Goal: Task Accomplishment & Management: Manage account settings

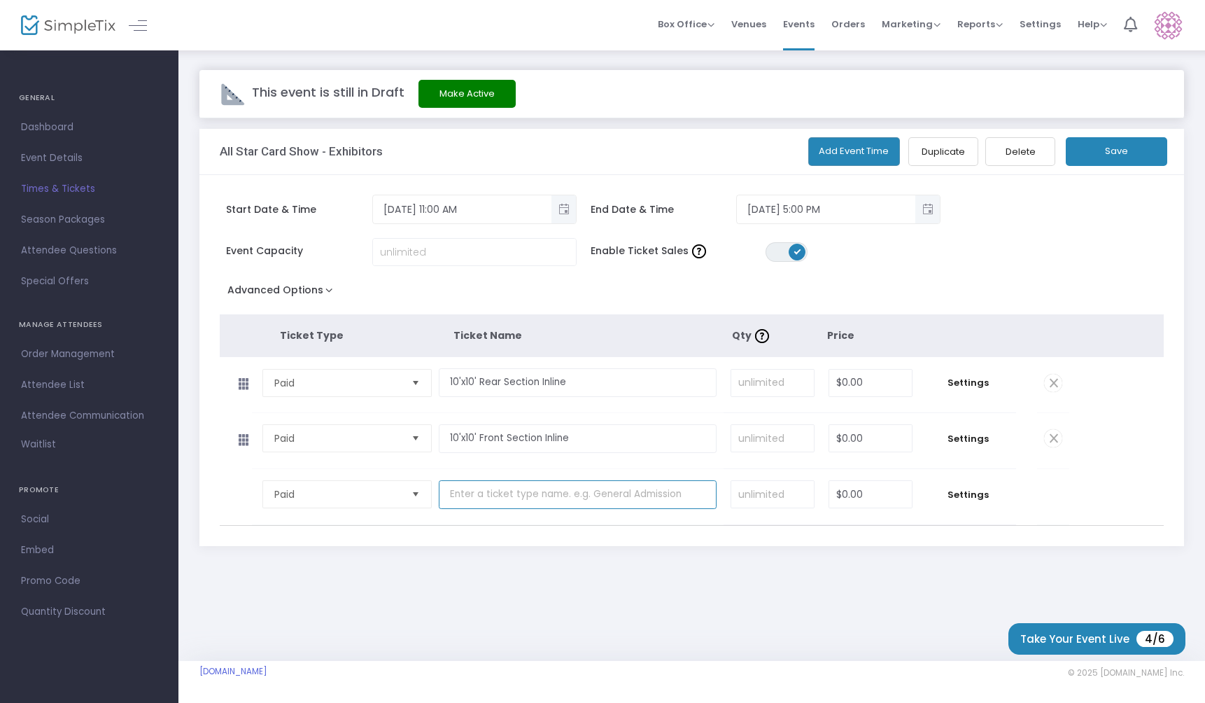
click at [501, 501] on input "text" at bounding box center [578, 494] width 278 height 29
paste input "10'x10' Rear Section Corner"
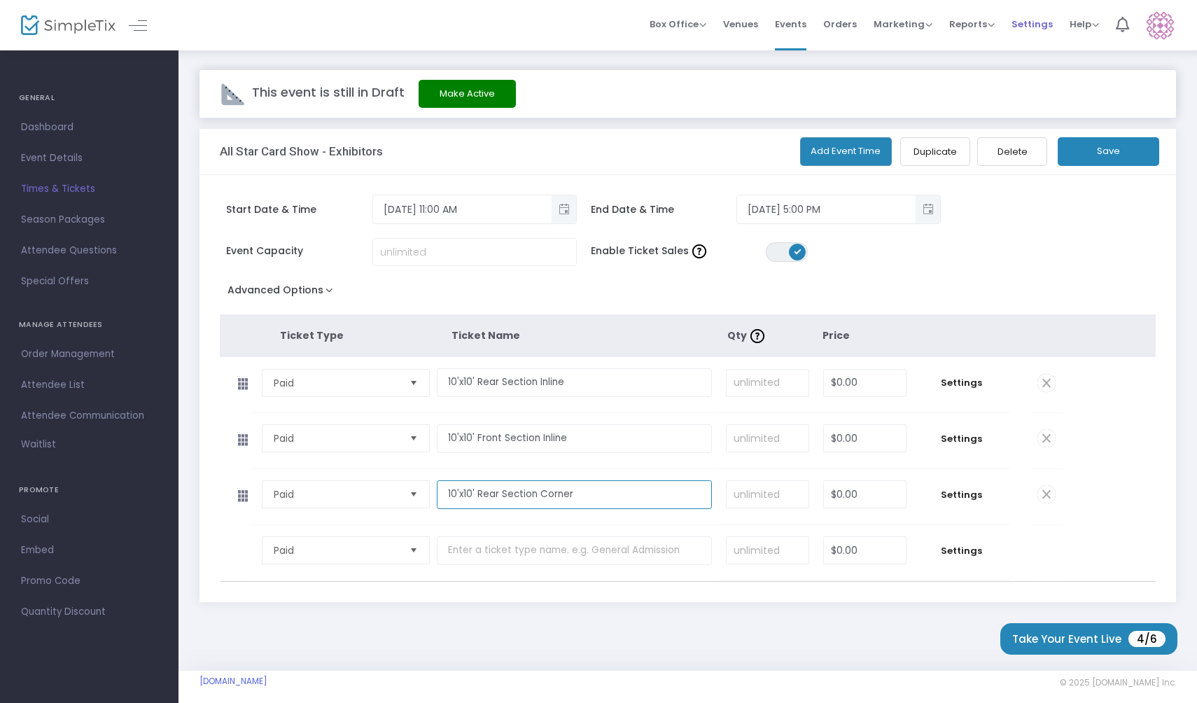
type input "10'x10' Rear Section Corner"
click at [575, 553] on input "text" at bounding box center [574, 550] width 275 height 29
paste input "10'x10' Front Facing Corner"
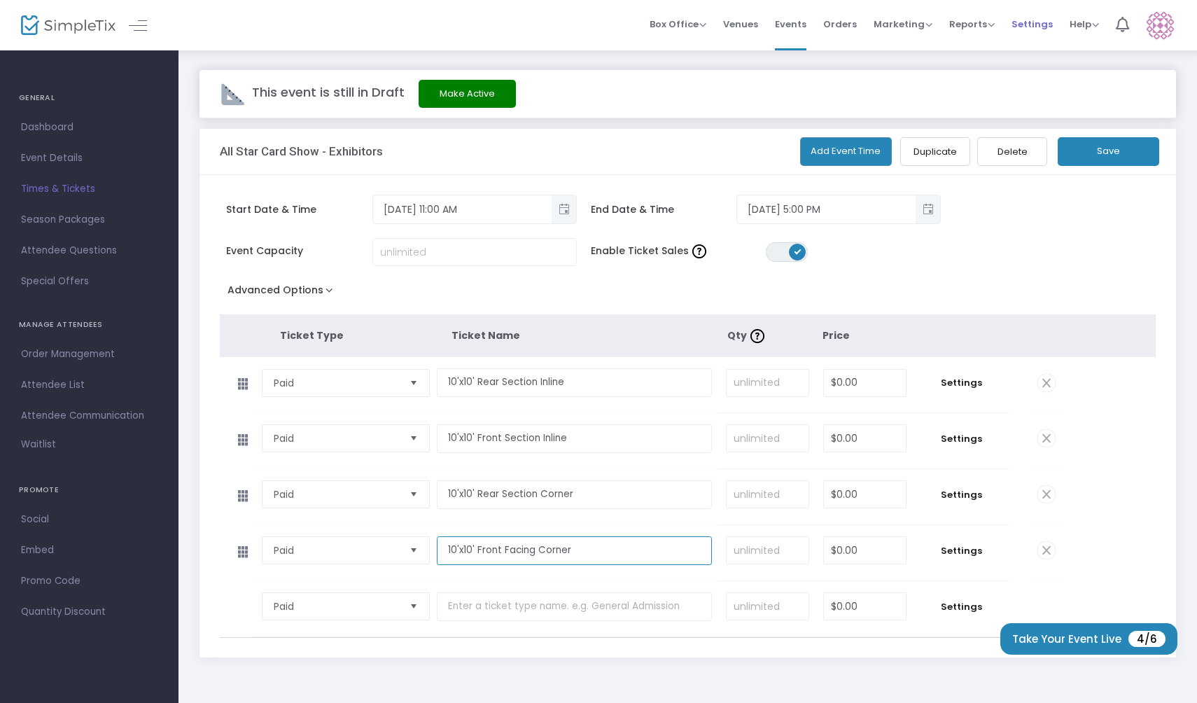
type input "10'x10' Front Facing Corner"
click at [522, 603] on input "text" at bounding box center [574, 606] width 275 height 29
paste input "10'x20' Sponsor End-Cap"
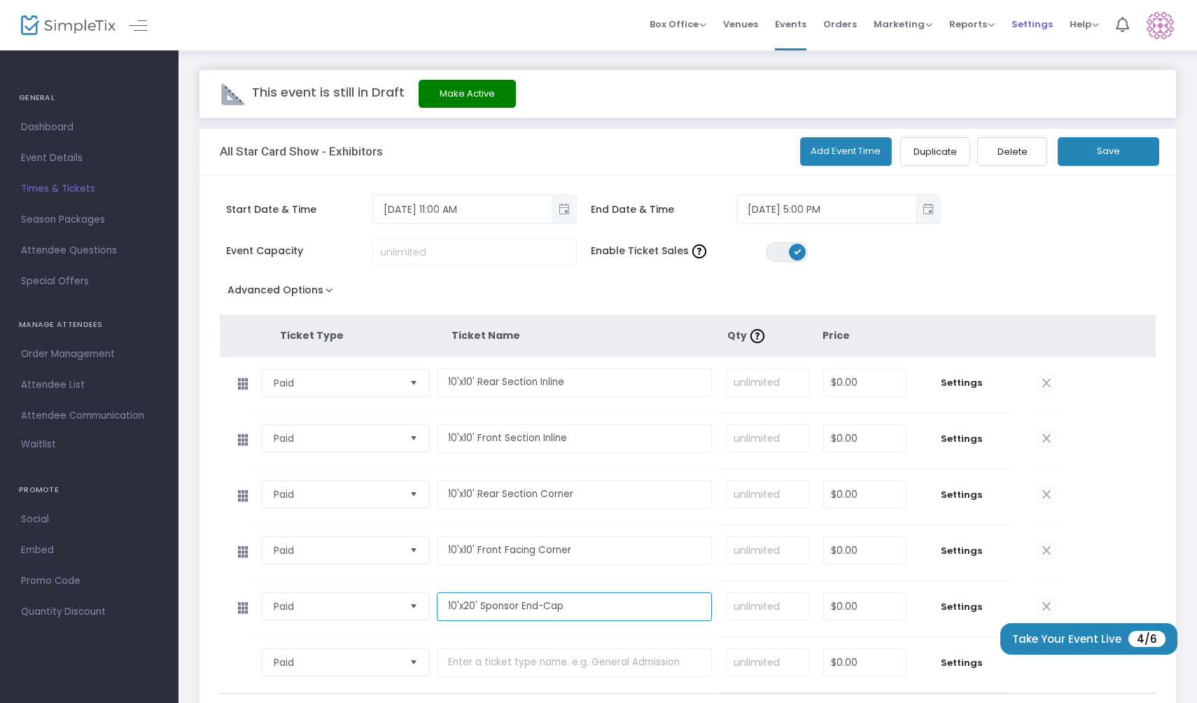
type input "10'x20' Sponsor End-Cap"
click at [543, 658] on input "text" at bounding box center [574, 662] width 275 height 29
paste input "Extra 6'x2' Skirted Tables"
drag, startPoint x: 432, startPoint y: 665, endPoint x: 346, endPoint y: 642, distance: 88.9
click at [349, 644] on tr "Paid Required. Extra 6'x2' Skirted Table Required. Required. $0.00 Required. Se…" at bounding box center [641, 665] width 843 height 56
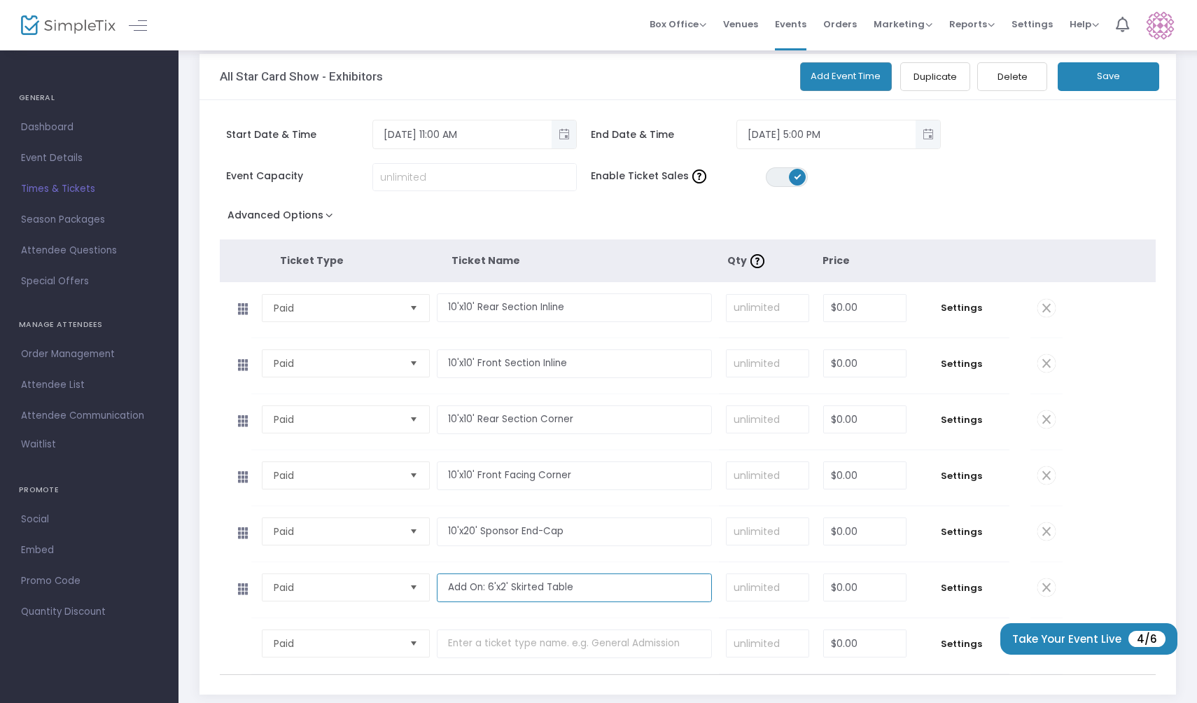
scroll to position [85, 0]
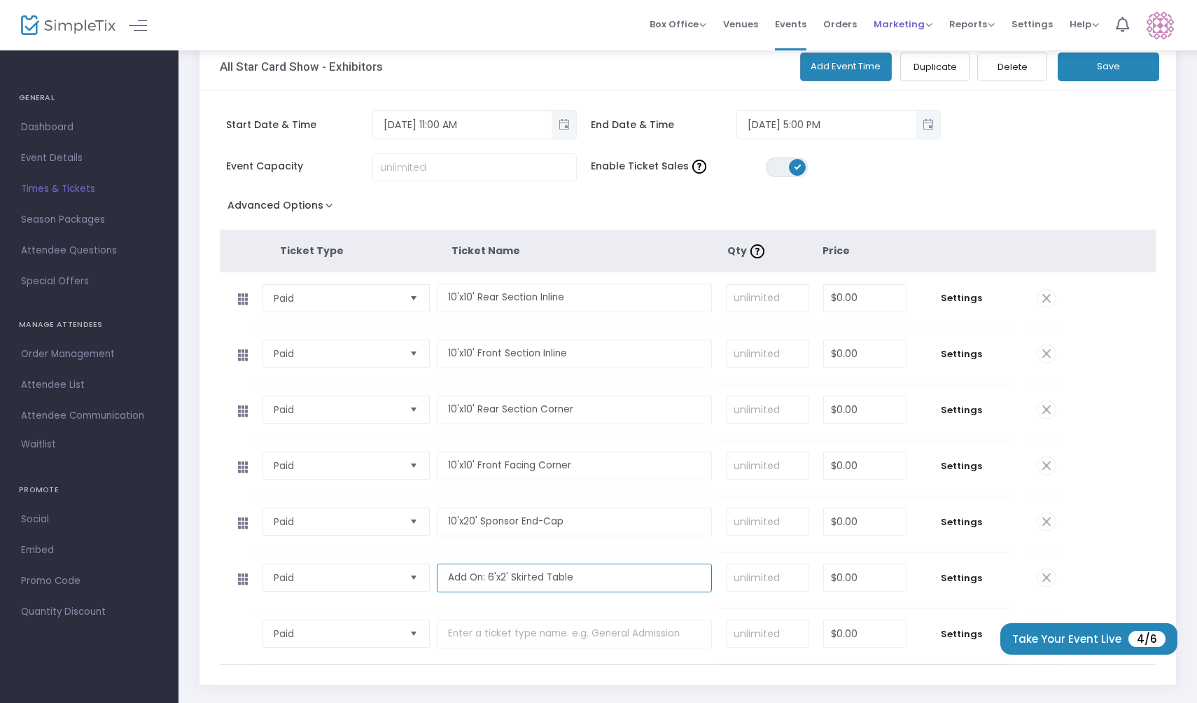
type input "Add On: 6'x2' Skirted Table"
click at [761, 302] on input at bounding box center [767, 298] width 82 height 27
click at [867, 296] on input "0" at bounding box center [865, 298] width 82 height 27
type input "$200.00"
click at [866, 367] on input "0" at bounding box center [865, 353] width 82 height 27
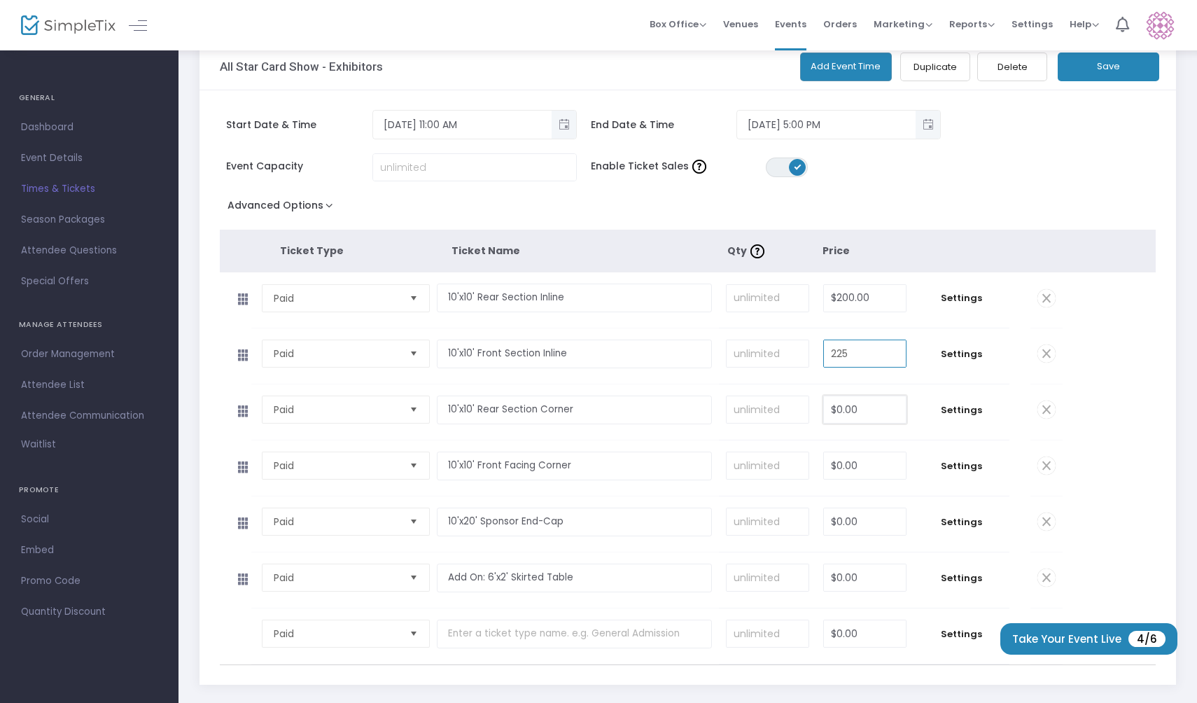
type input "$225.00"
click at [868, 404] on input "0" at bounding box center [865, 409] width 82 height 27
type input "$300.00"
click at [871, 465] on input "0" at bounding box center [865, 465] width 82 height 27
type input "$350.00"
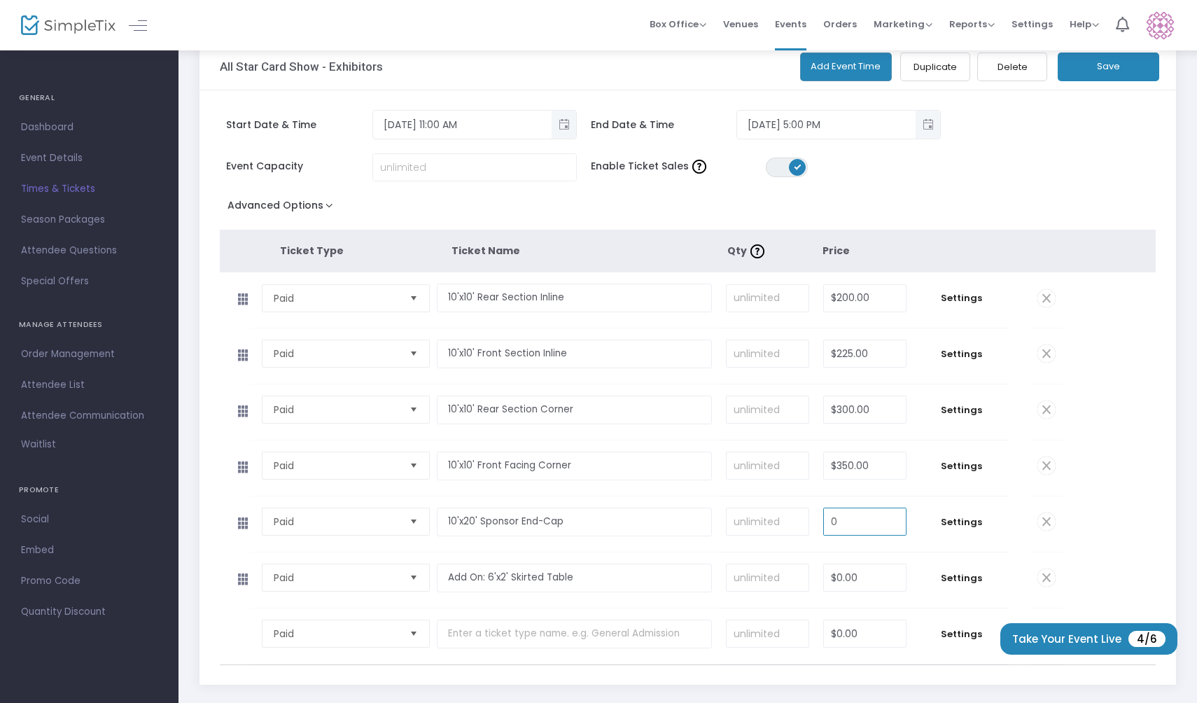
click at [873, 522] on input "0" at bounding box center [865, 521] width 82 height 27
type input "$850.00"
click at [871, 572] on input "0" at bounding box center [865, 577] width 82 height 27
type input "$25.00"
click at [1115, 76] on button "Save" at bounding box center [1107, 66] width 101 height 29
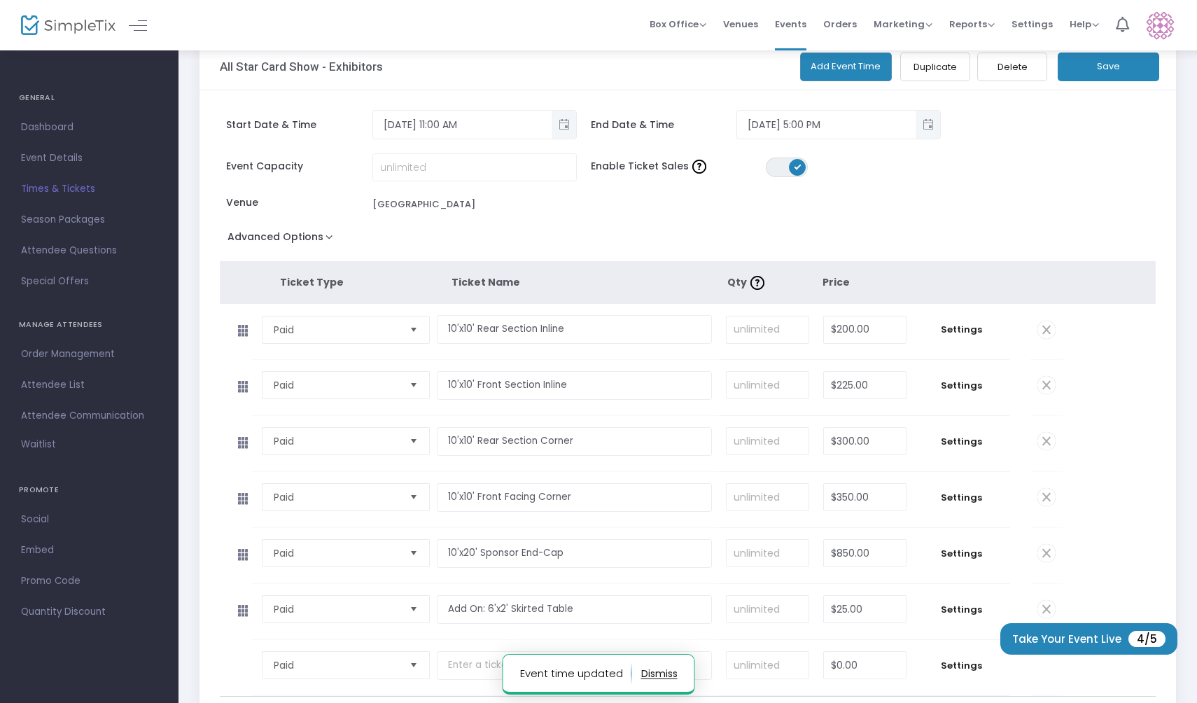
click at [237, 333] on icon at bounding box center [242, 331] width 29 height 22
click at [474, 326] on input "10'x10' Rear Section Inline" at bounding box center [574, 329] width 275 height 29
click at [775, 329] on input at bounding box center [767, 329] width 82 height 27
click at [966, 328] on span "Settings" at bounding box center [961, 330] width 82 height 14
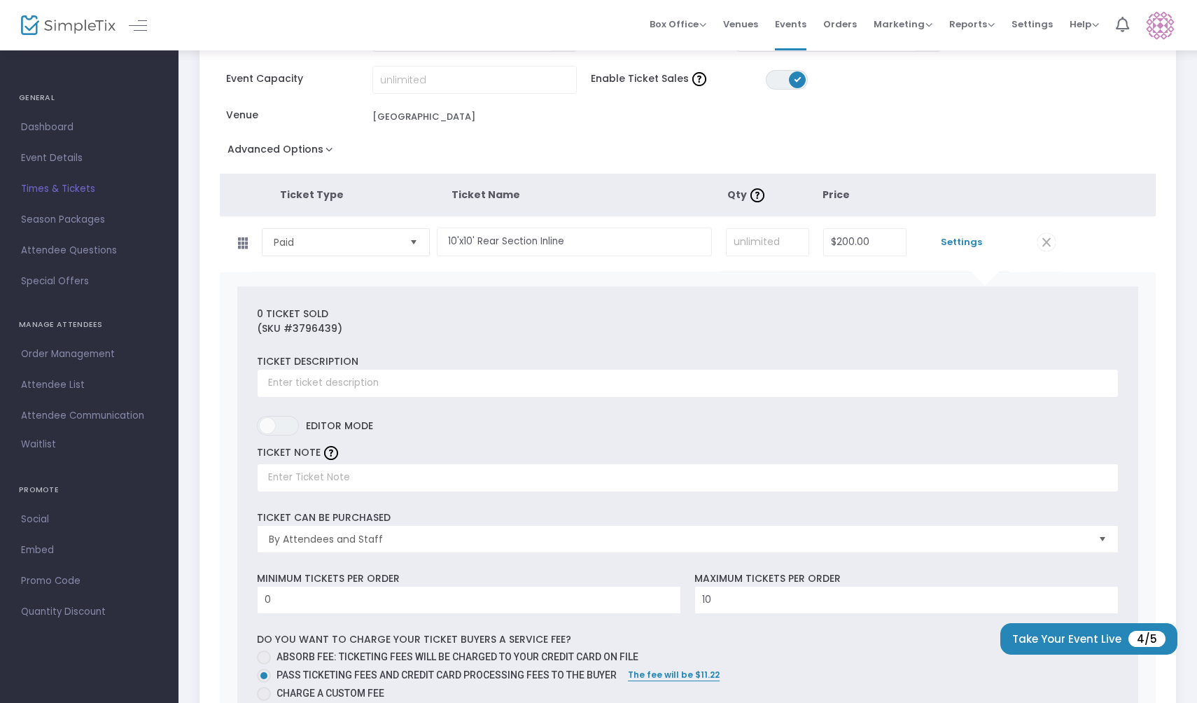
scroll to position [174, 0]
click at [604, 379] on input "text" at bounding box center [687, 381] width 861 height 29
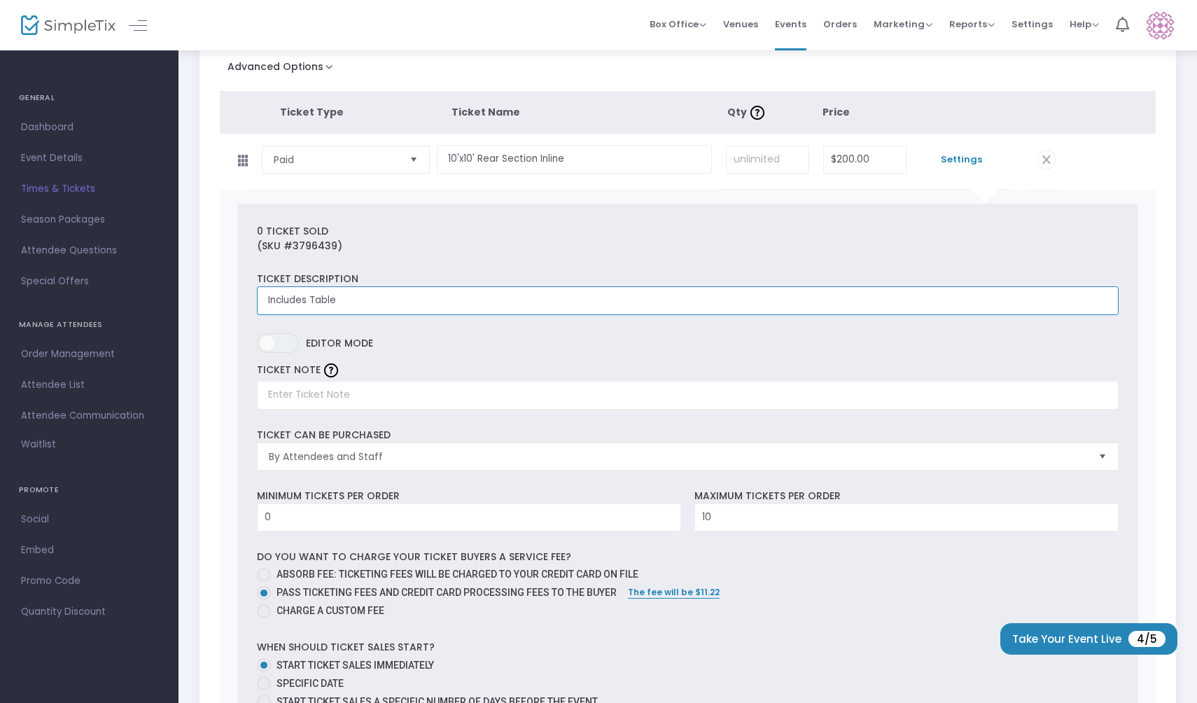
scroll to position [267, 0]
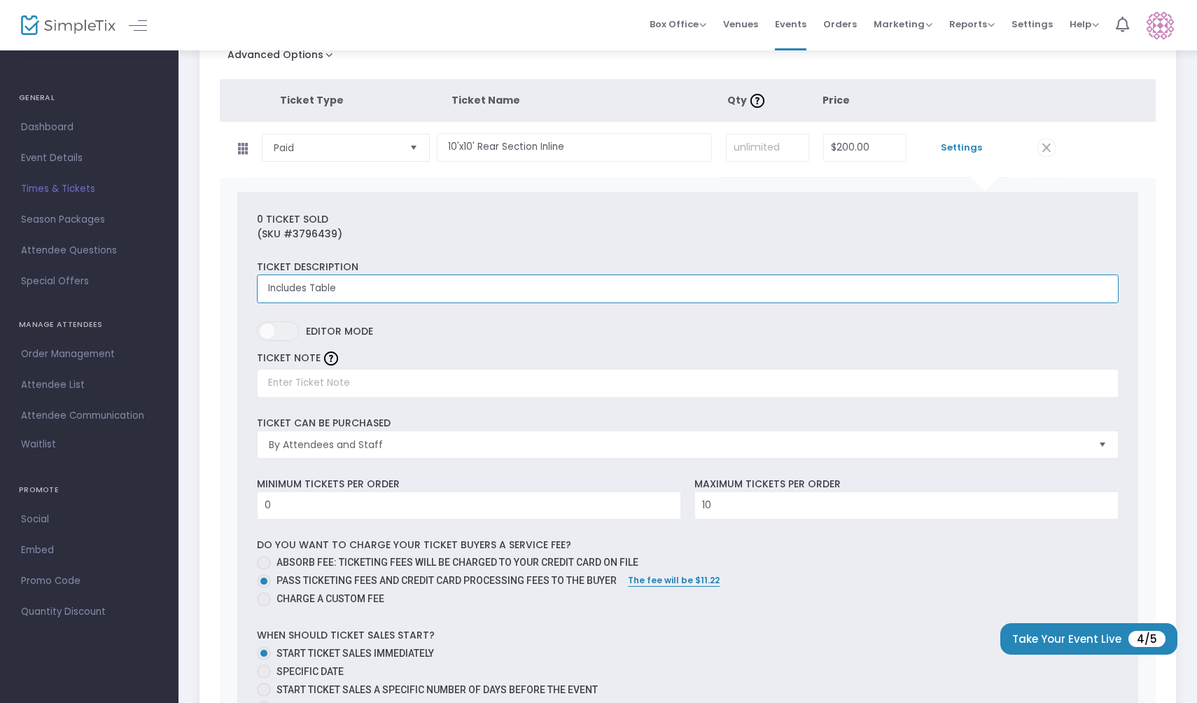
drag, startPoint x: 369, startPoint y: 285, endPoint x: 244, endPoint y: 284, distance: 125.3
click at [244, 284] on div "0 Ticket sold (SKU #3796439) Ticket Description Includes Table Required. ON OFF…" at bounding box center [687, 614] width 901 height 844
paste input "sions/Exclusions Booth Includes: One (1) 6' tables per Inline Booth Two (2) 6' …"
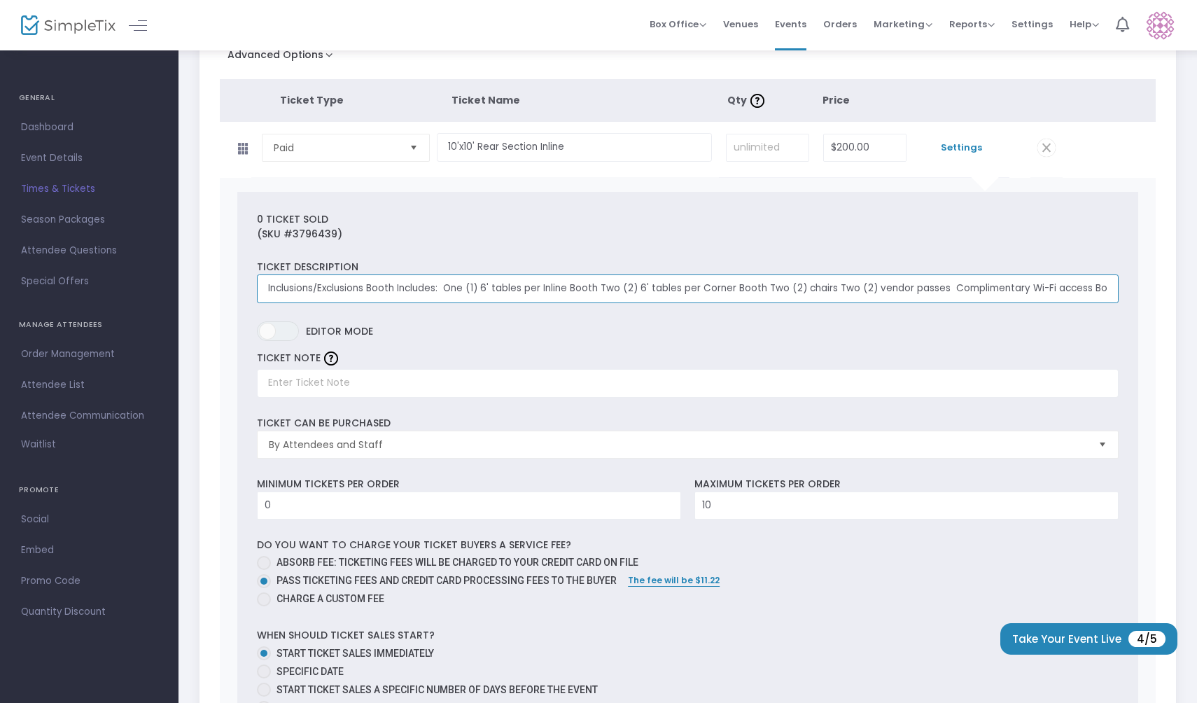
scroll to position [0, 340]
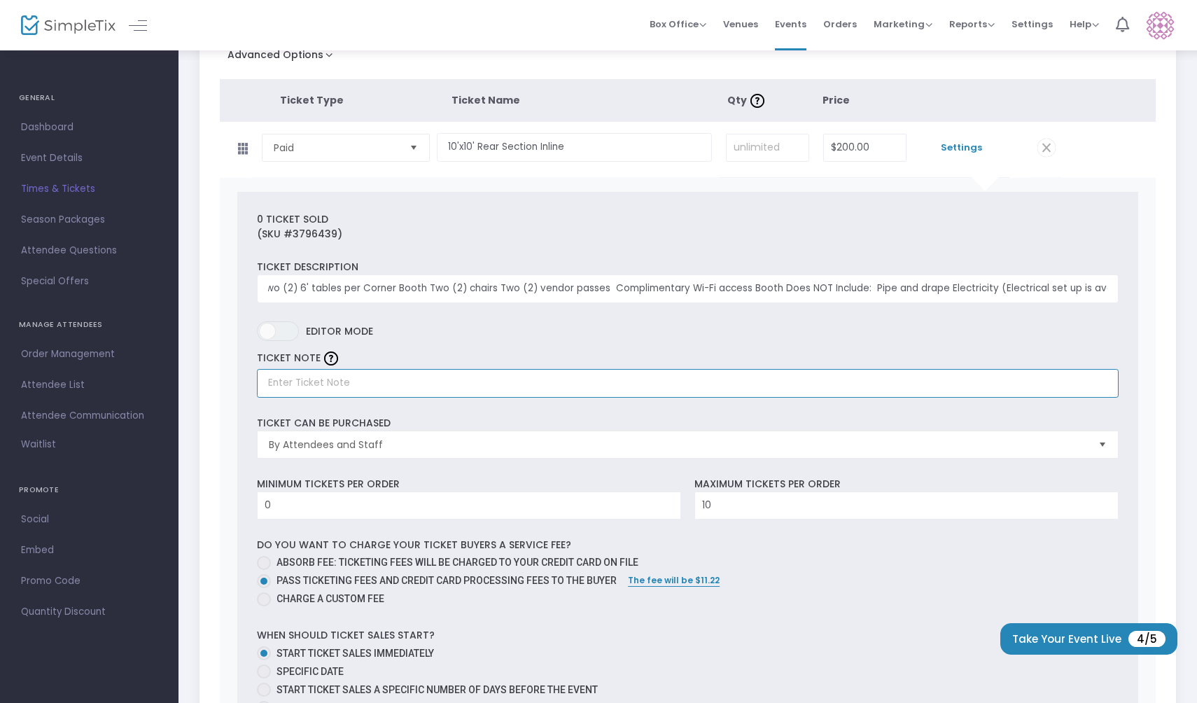
click at [370, 383] on input "text" at bounding box center [687, 383] width 861 height 29
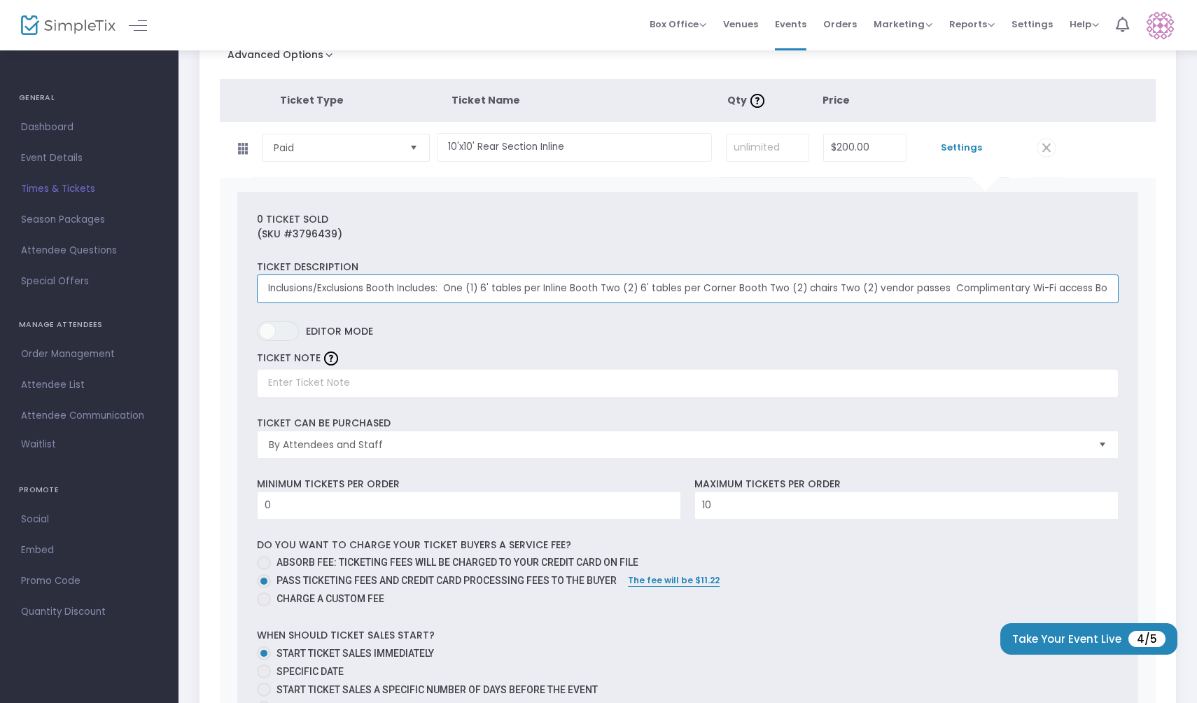
click at [367, 290] on input "Inclusions/Exclusions Booth Includes: One (1) 6' tables per Inline Booth Two (2…" at bounding box center [687, 288] width 861 height 29
click at [446, 286] on input "Inclusions/Exclusions Booth Includes: One (1) 6' tables per Inline Booth Two (2…" at bounding box center [687, 288] width 861 height 29
click at [943, 288] on input "Inclusions/Exclusions Booth Includes: One (1) 6' tables per Inline Booth Two (2…" at bounding box center [687, 288] width 861 height 29
click at [596, 291] on input "Inclusions/Exclusions Booth Includes: One (1) 6' tables per Inline Booth Two (2…" at bounding box center [687, 288] width 861 height 29
click at [598, 288] on input "Inclusions/Exclusions Booth Includes: One (1) 6' tables per Inline Booth Two (2…" at bounding box center [687, 288] width 861 height 29
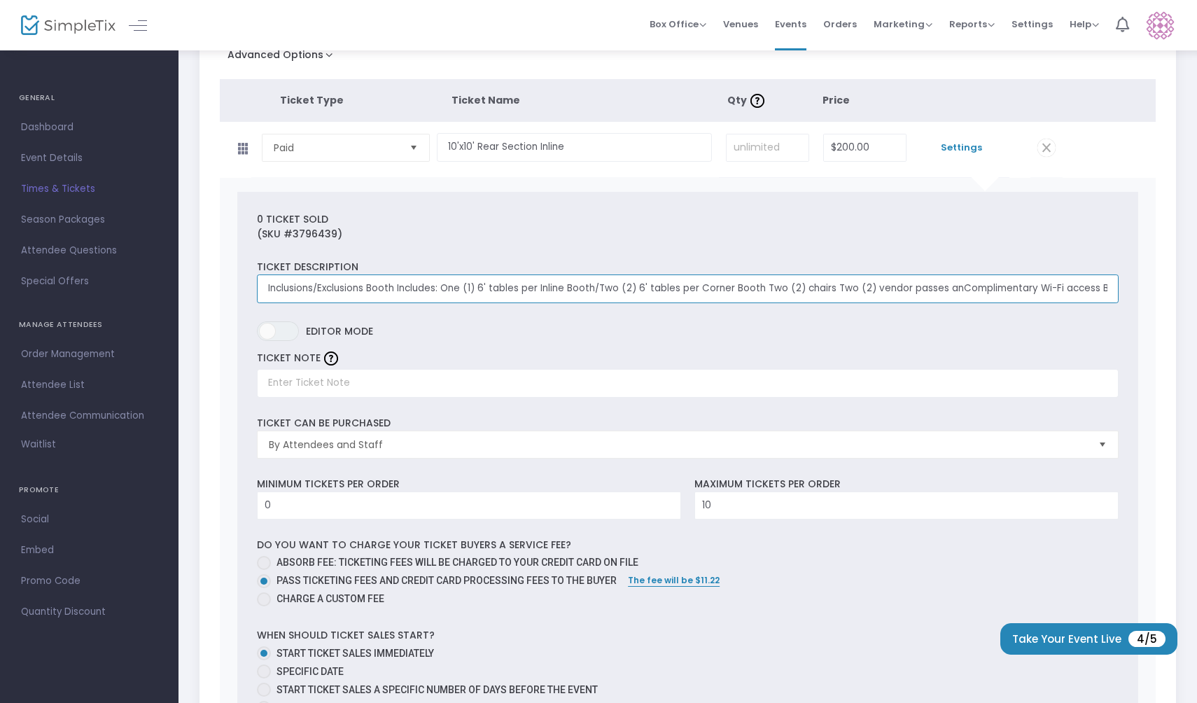
click at [759, 289] on input "Inclusions/Exclusions Booth Includes: One (1) 6' tables per Inline Booth/Two (2…" at bounding box center [687, 288] width 861 height 29
click at [495, 296] on input "Inclusions/Exclusions Booth Includes: One (1) 6' tables per Inline Booth/Two (2…" at bounding box center [687, 288] width 861 height 29
click at [495, 295] on input "Inclusions/Exclusions Booth Includes: One (1) 6' tables per Inline Booth/Two (2…" at bounding box center [687, 288] width 861 height 29
click at [495, 293] on input "Inclusions/Exclusions Booth Includes: One (1) 6' tables per Inline Booth/Two (2…" at bounding box center [687, 288] width 861 height 29
click at [495, 291] on input "Inclusions/Exclusions Booth Includes: One (1) 6' tables per Inline Booth/Two (2…" at bounding box center [687, 288] width 861 height 29
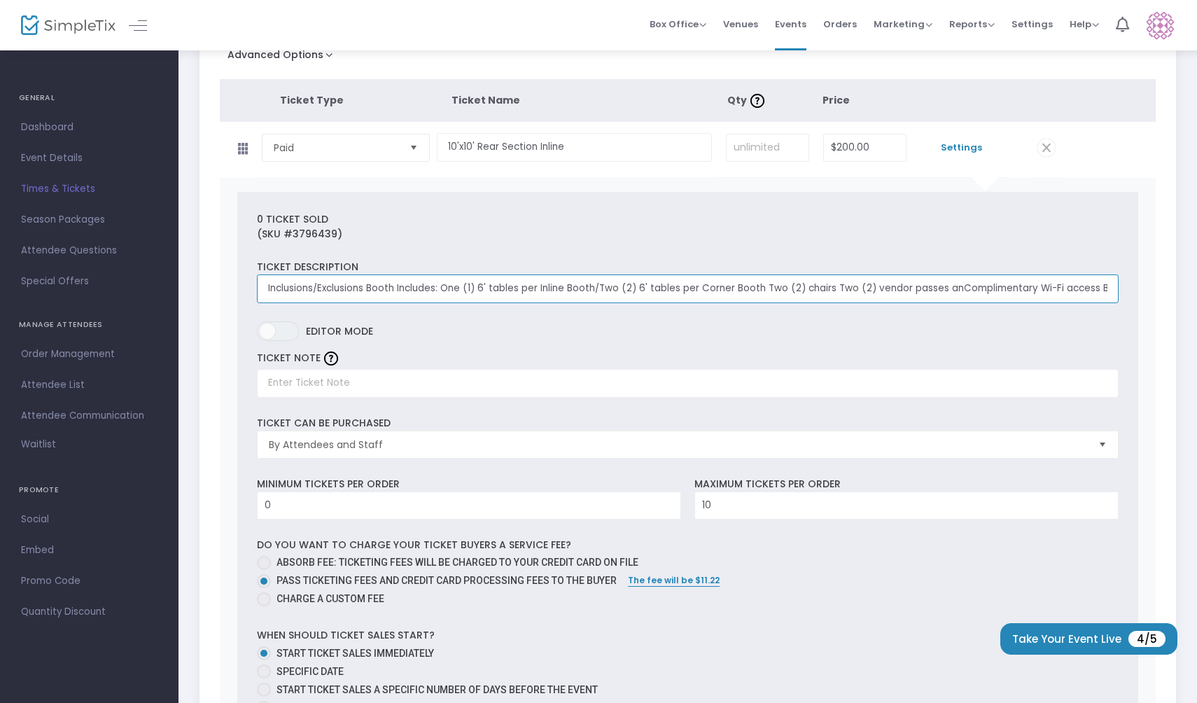
click at [495, 289] on input "Inclusions/Exclusions Booth Includes: One (1) 6' tables per Inline Booth/Two (2…" at bounding box center [687, 288] width 861 height 29
click at [495, 286] on input "Inclusions/Exclusions Booth Includes: One (1) 6' tables per Inline Booth/Two (2…" at bounding box center [687, 288] width 861 height 29
type input "Inclusions/Exclusions Booth Includes: One (1) 6' per Inline Booth/Two (2) 6' ta…"
click at [495, 283] on input "Inclusions/Exclusions Booth Includes: One (1) 6' per Inline Booth/Two (2) 6' ta…" at bounding box center [687, 288] width 861 height 29
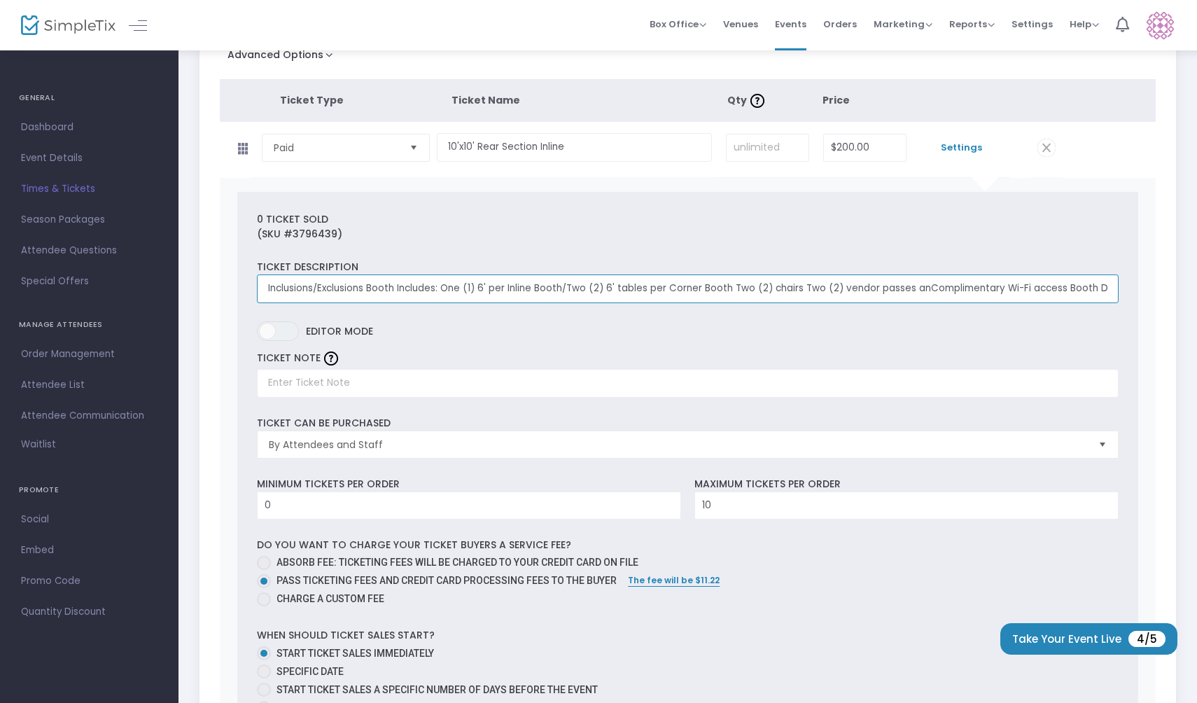
click at [495, 283] on input "Inclusions/Exclusions Booth Includes: One (1) 6' per Inline Booth/Two (2) 6' ta…" at bounding box center [687, 288] width 861 height 29
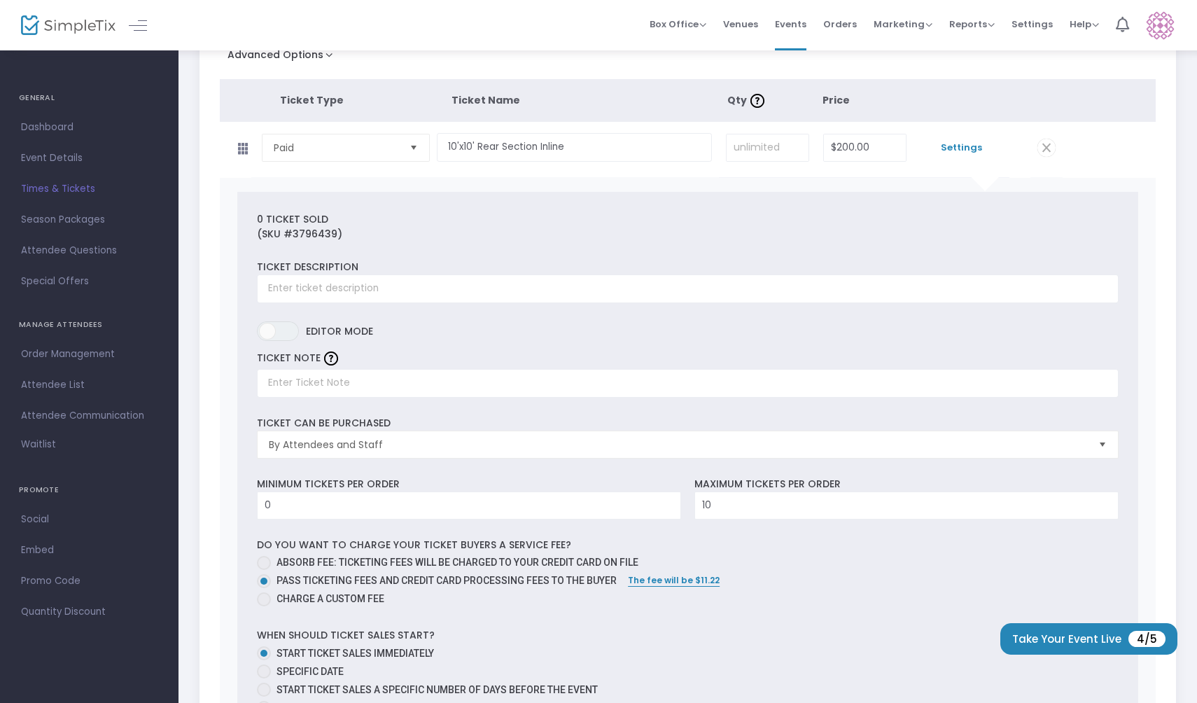
click at [498, 346] on label "ON OFF Editor mode" at bounding box center [687, 334] width 861 height 27
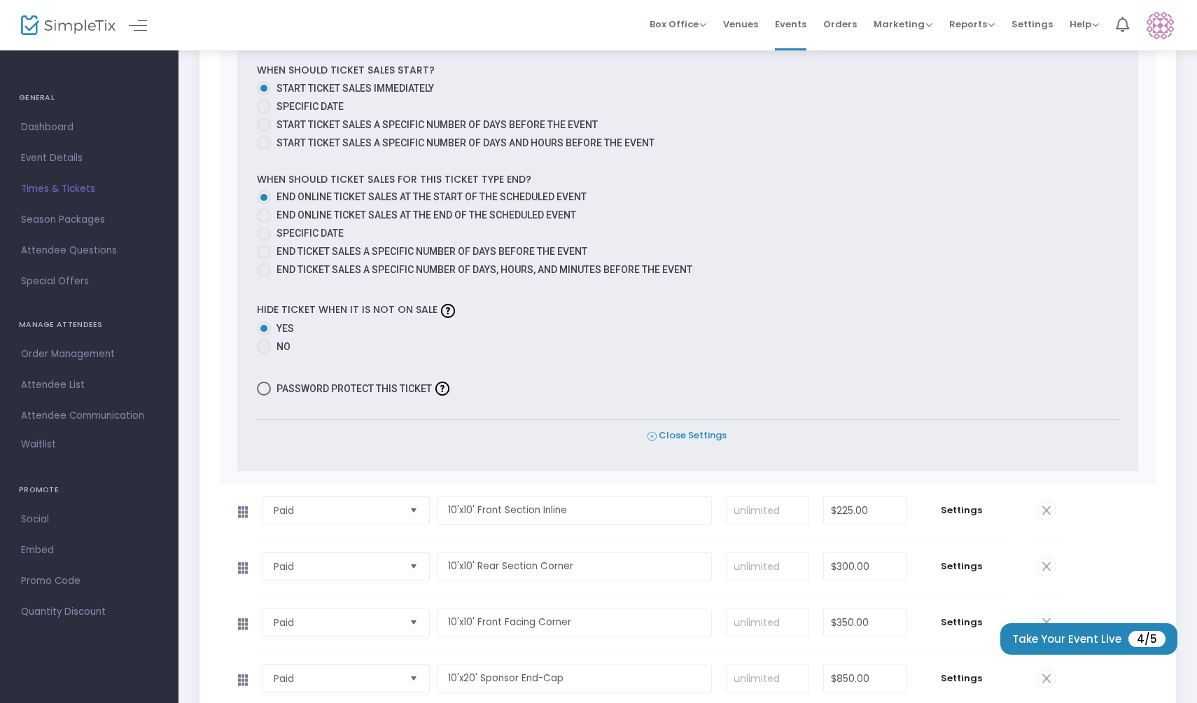
click at [692, 431] on span "Close Settings" at bounding box center [686, 435] width 79 height 15
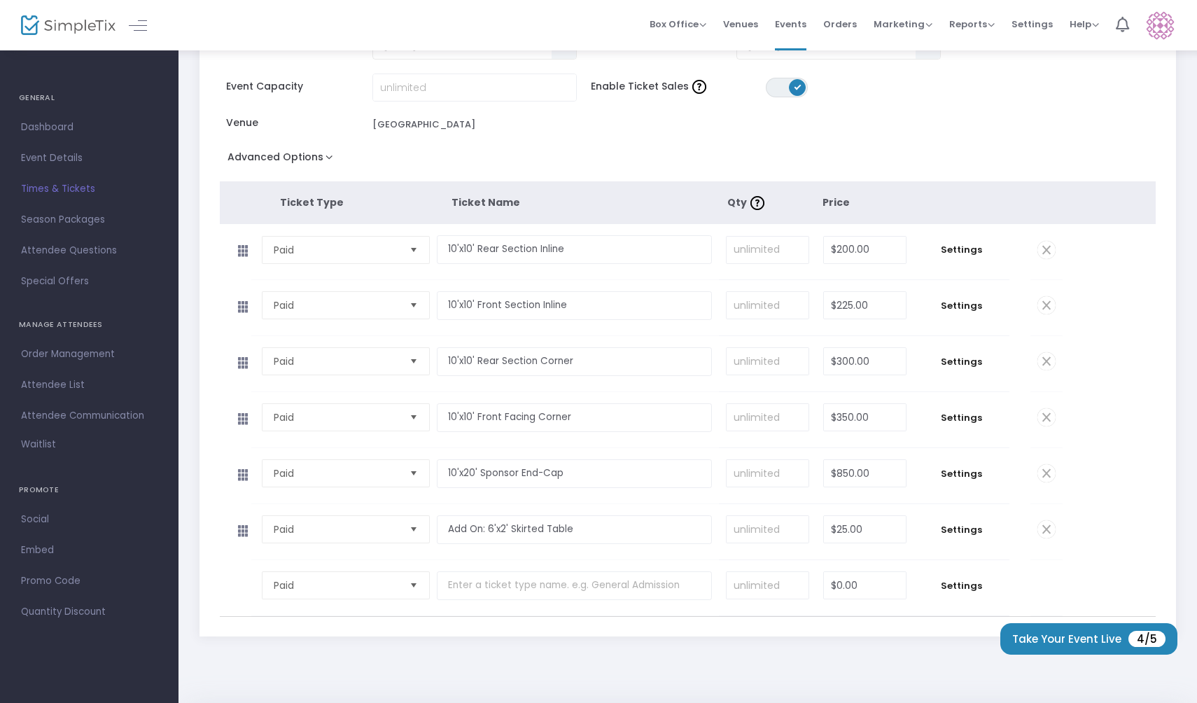
scroll to position [146, 0]
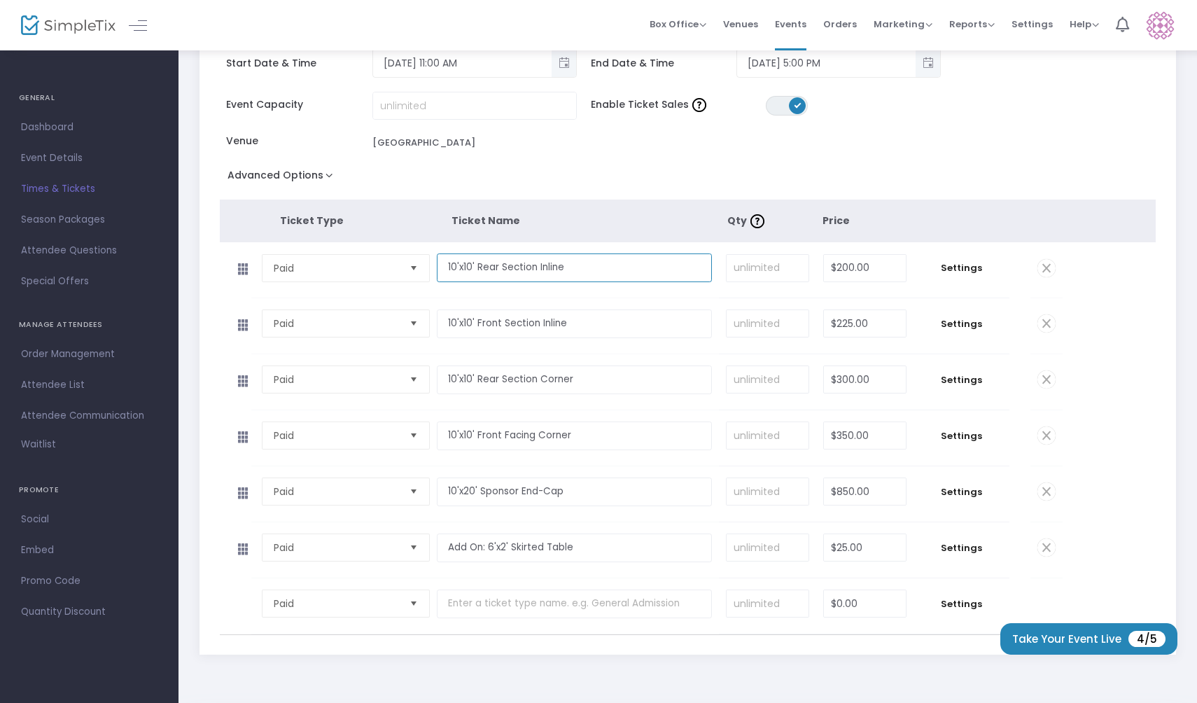
click at [580, 272] on input "10'x10' Rear Section Inline" at bounding box center [574, 267] width 275 height 29
click at [645, 159] on div "Event Capacity Enable Ticket Sales ON OFF Venue [GEOGRAPHIC_DATA]" at bounding box center [675, 128] width 924 height 73
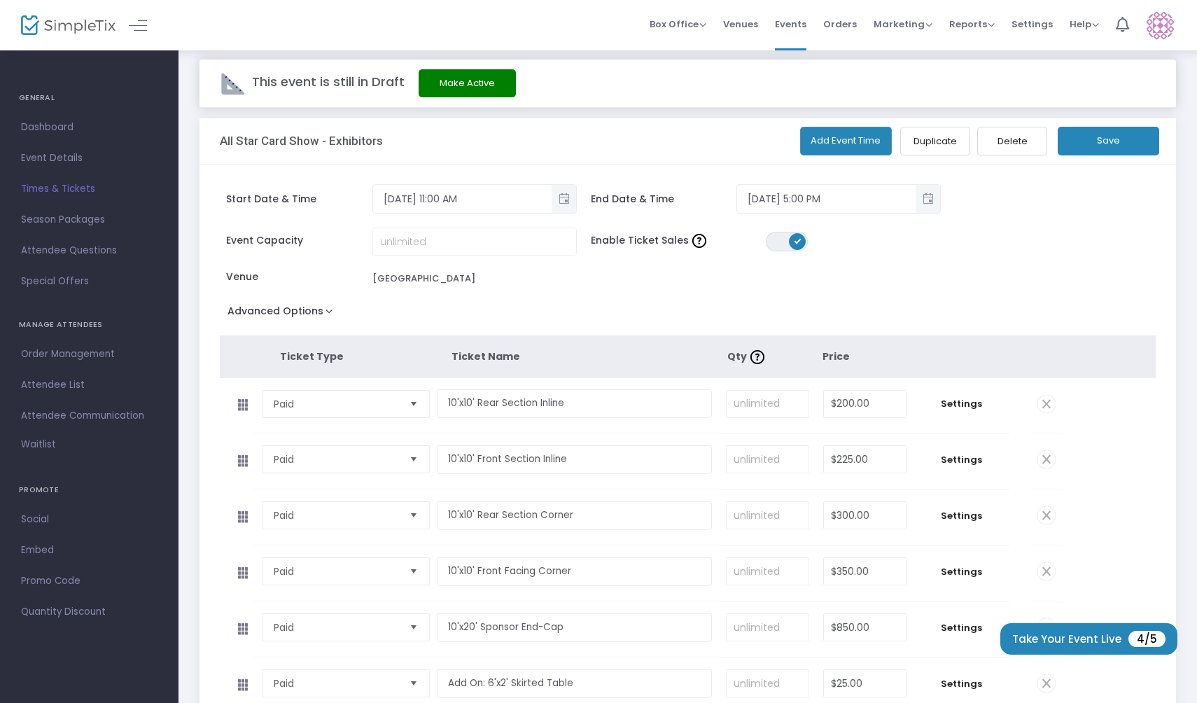
scroll to position [0, 0]
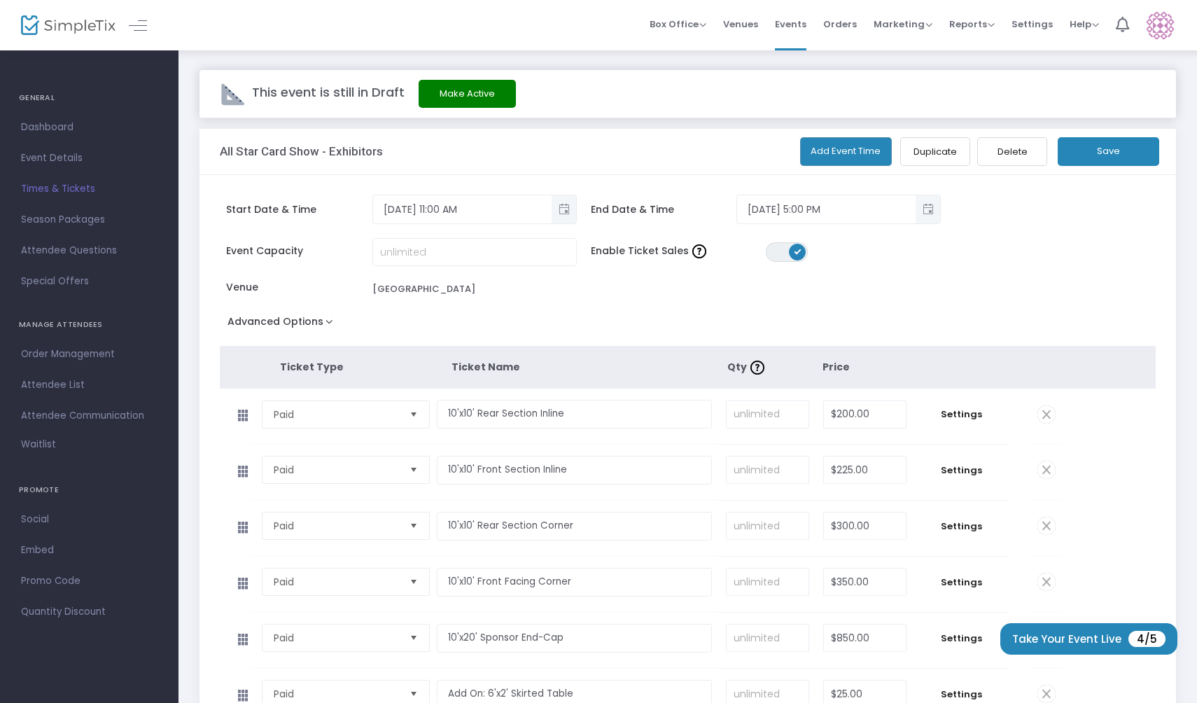
click at [302, 322] on button "Advanced Options" at bounding box center [283, 323] width 127 height 25
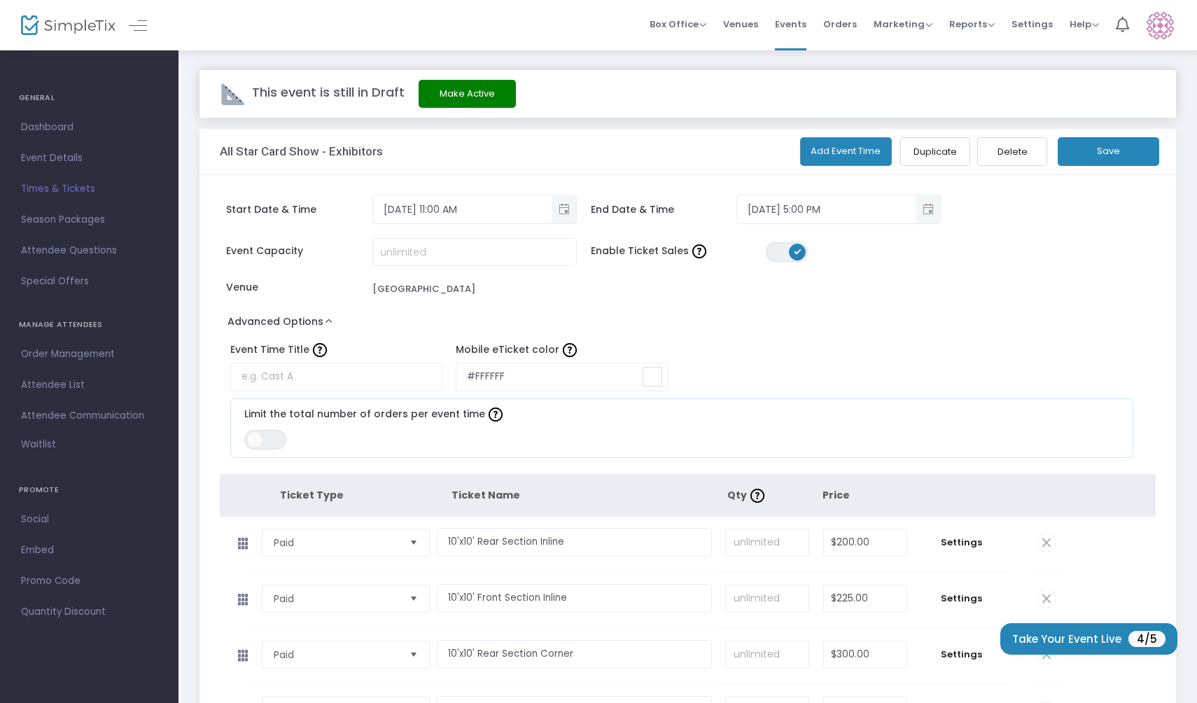
click at [773, 323] on div "Advanced Options Event Time Title Mobile eTicket color #FFFFFF Limit the total …" at bounding box center [688, 387] width 936 height 153
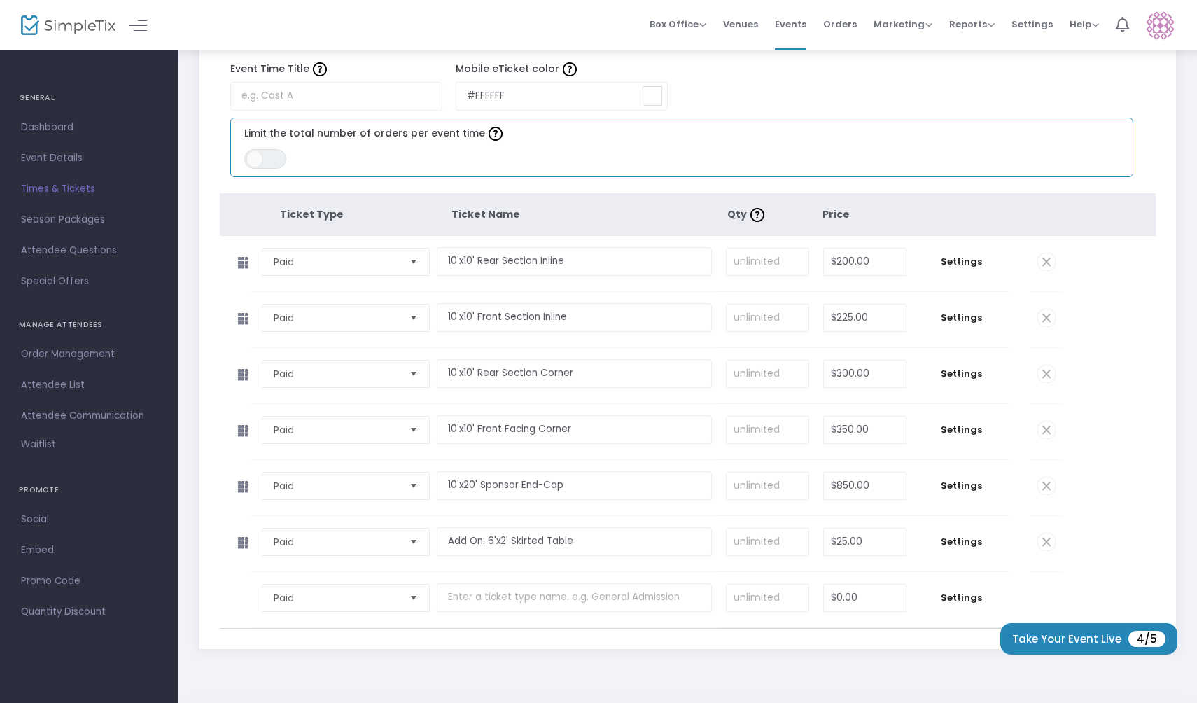
scroll to position [337, 0]
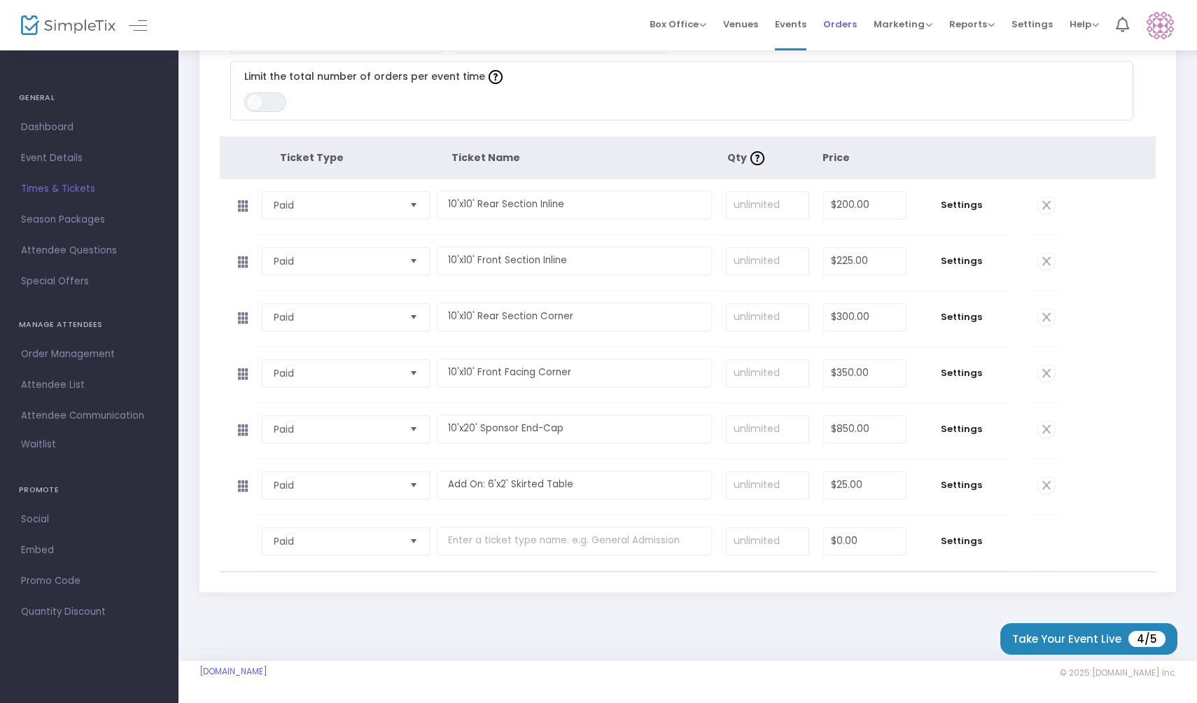
click at [839, 27] on span "Orders" at bounding box center [840, 24] width 34 height 36
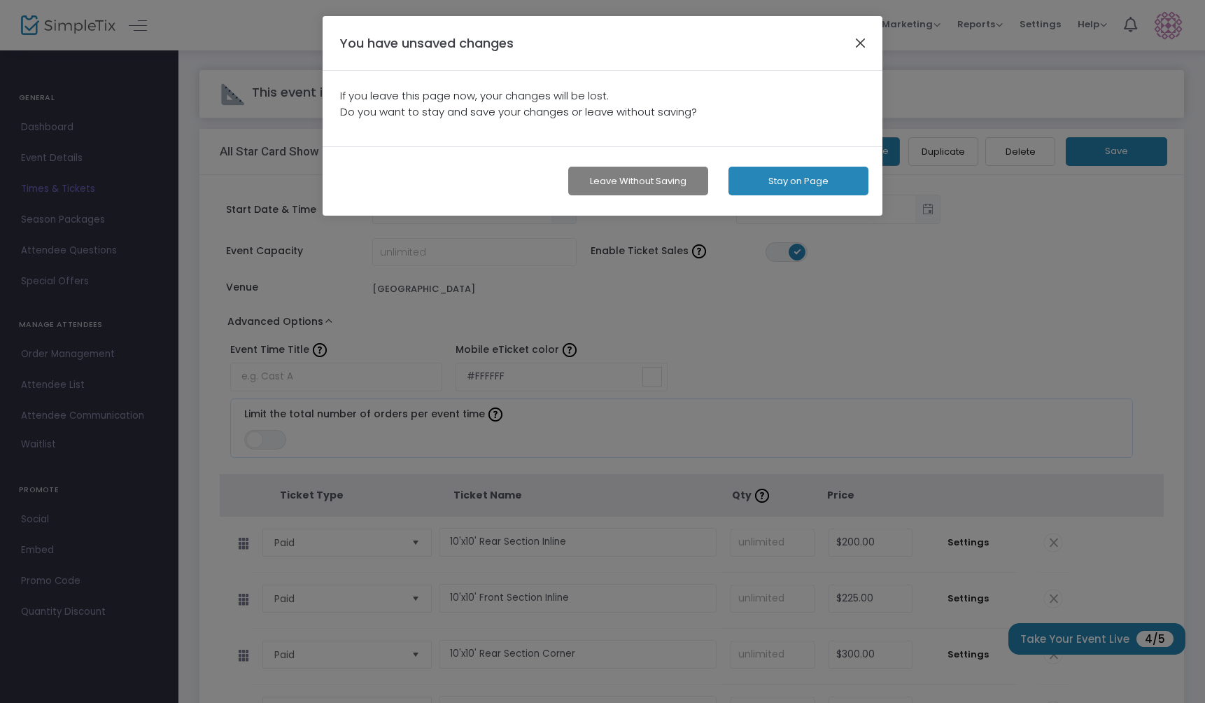
click at [855, 44] on button "button" at bounding box center [861, 43] width 18 height 18
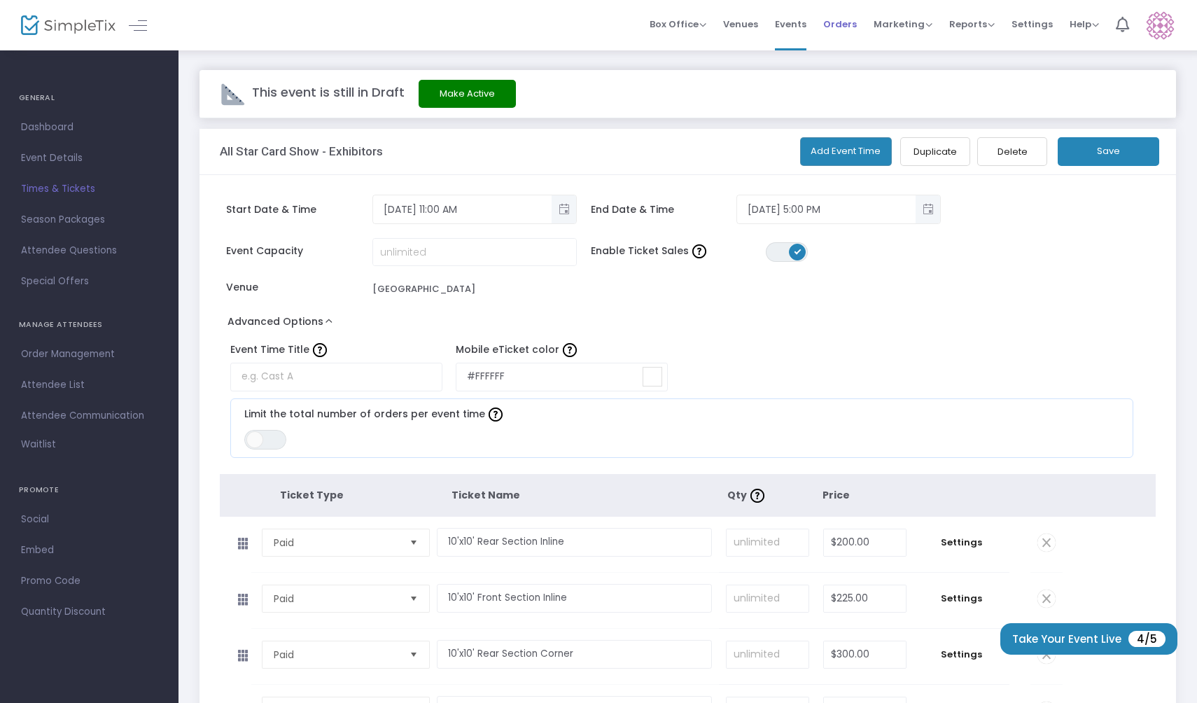
click at [849, 21] on span "Orders" at bounding box center [840, 24] width 34 height 36
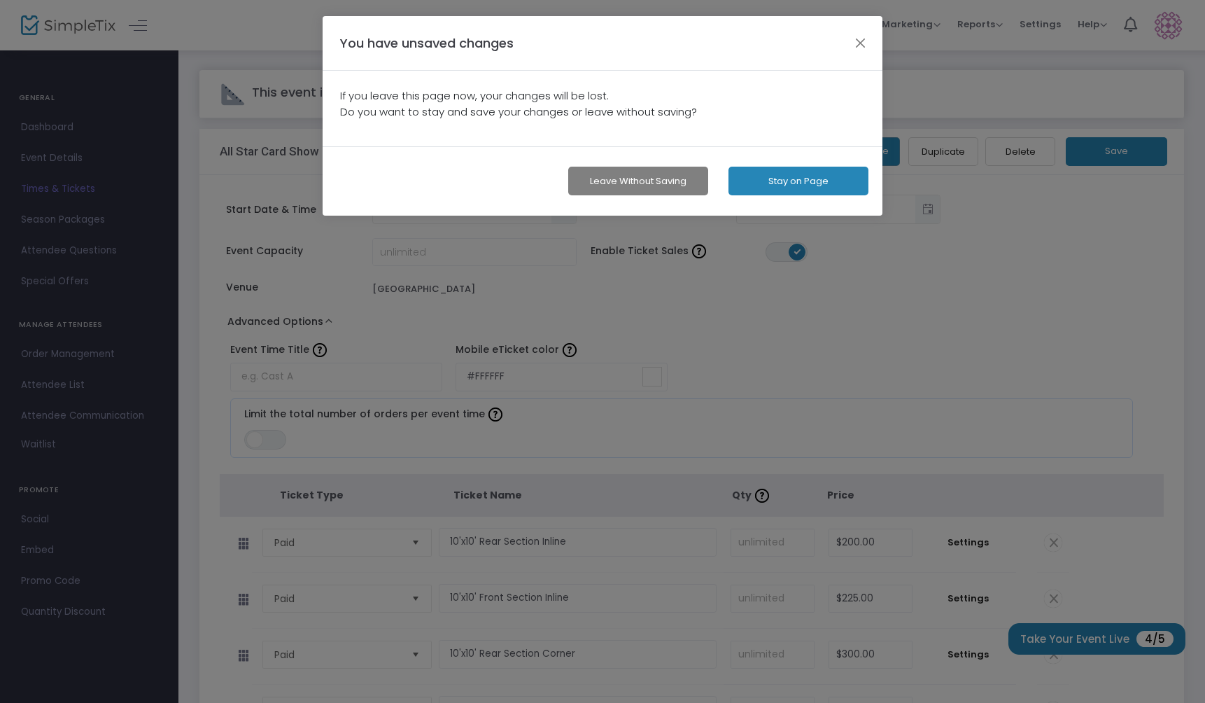
click at [794, 183] on button "Stay on Page" at bounding box center [798, 181] width 140 height 29
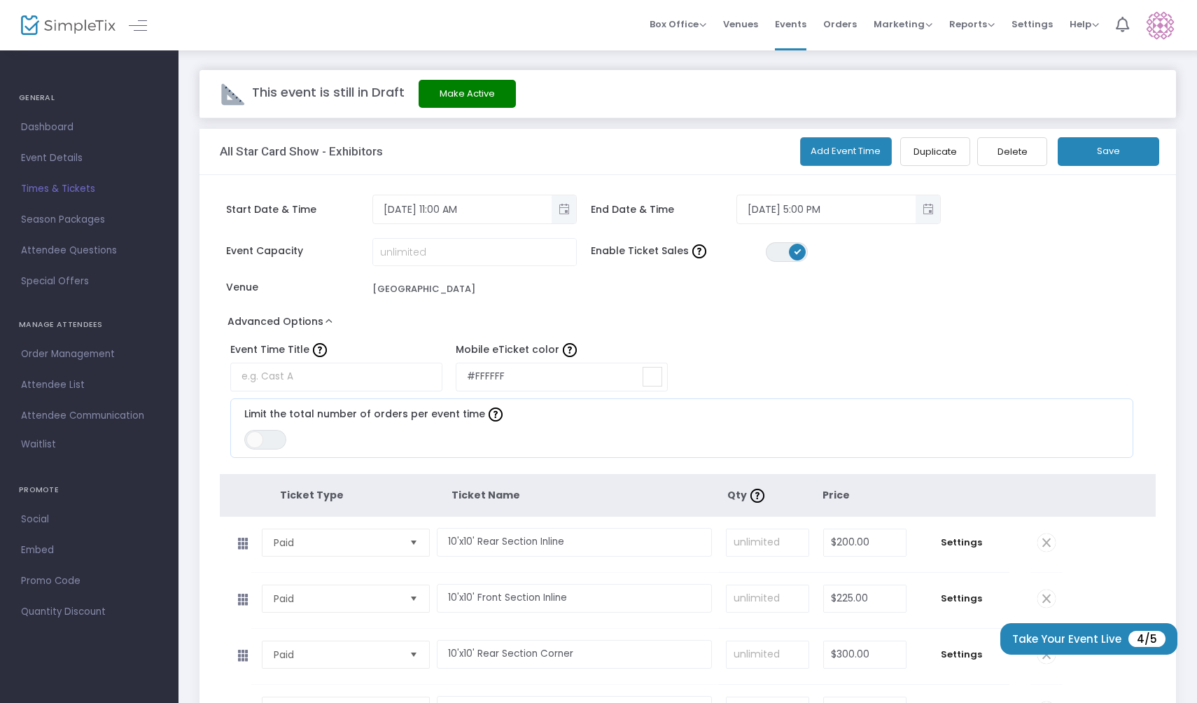
click at [1129, 147] on button "Save" at bounding box center [1107, 151] width 101 height 29
click at [1005, 35] on li "Settings" at bounding box center [1032, 25] width 58 height 50
click at [1011, 35] on li "Settings" at bounding box center [1032, 25] width 58 height 50
click at [1031, 28] on span "Settings" at bounding box center [1031, 24] width 41 height 36
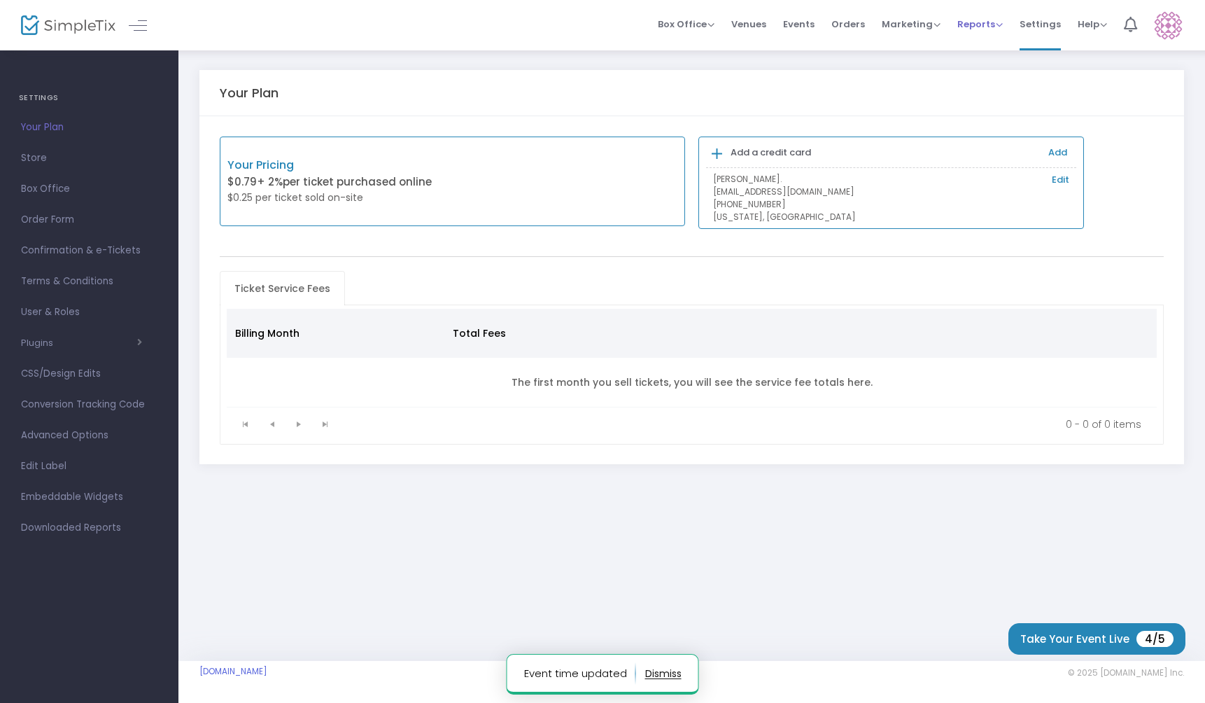
click at [979, 25] on span "Reports" at bounding box center [979, 23] width 45 height 13
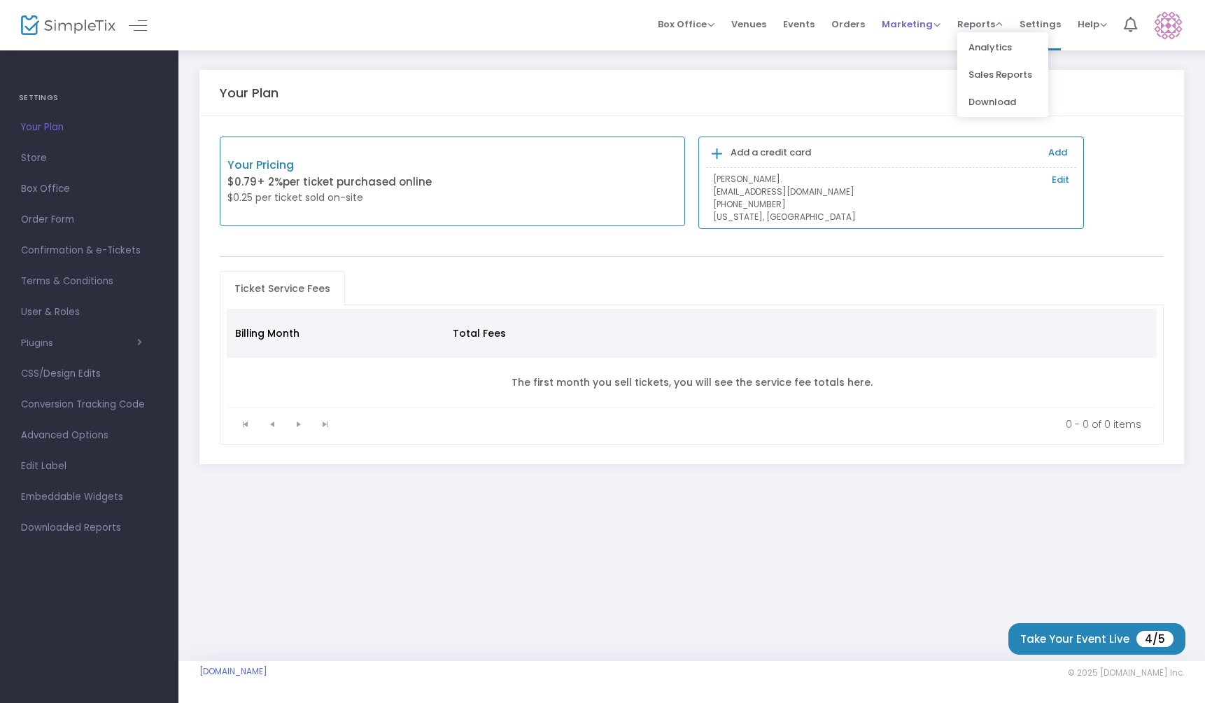
click at [927, 22] on span "Marketing" at bounding box center [911, 23] width 59 height 13
click at [865, 19] on span "Orders" at bounding box center [848, 24] width 34 height 36
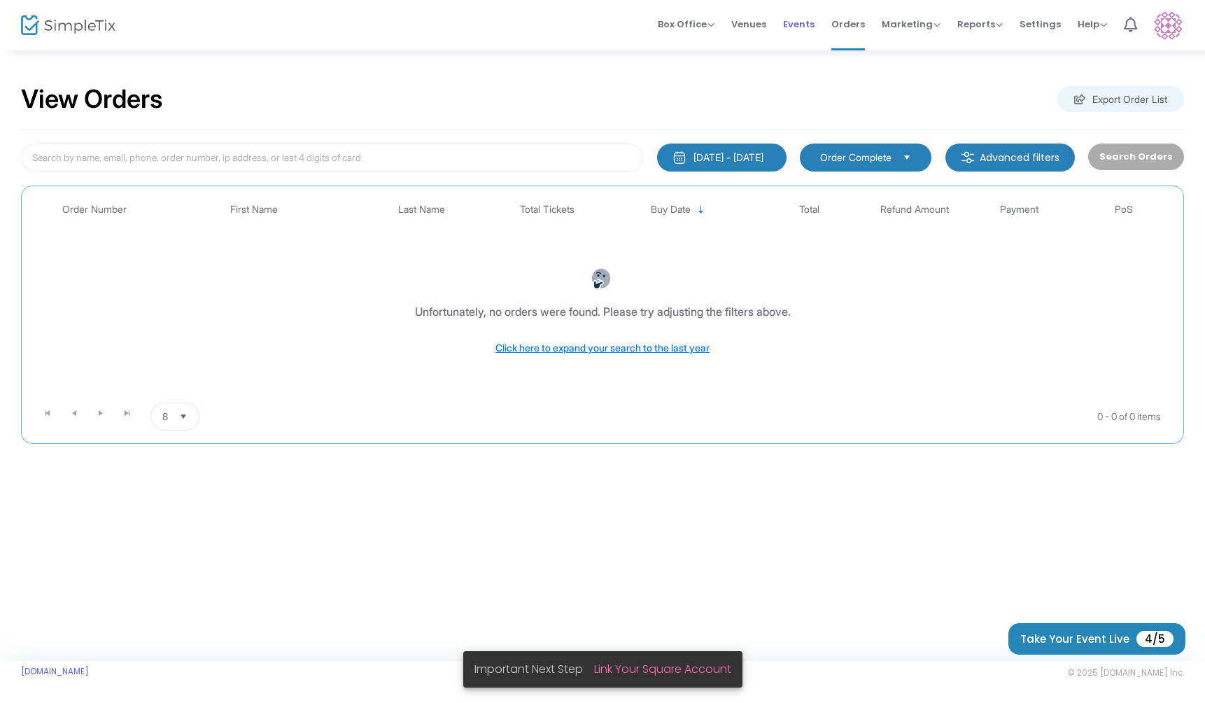
click at [814, 22] on span "Events" at bounding box center [798, 24] width 31 height 36
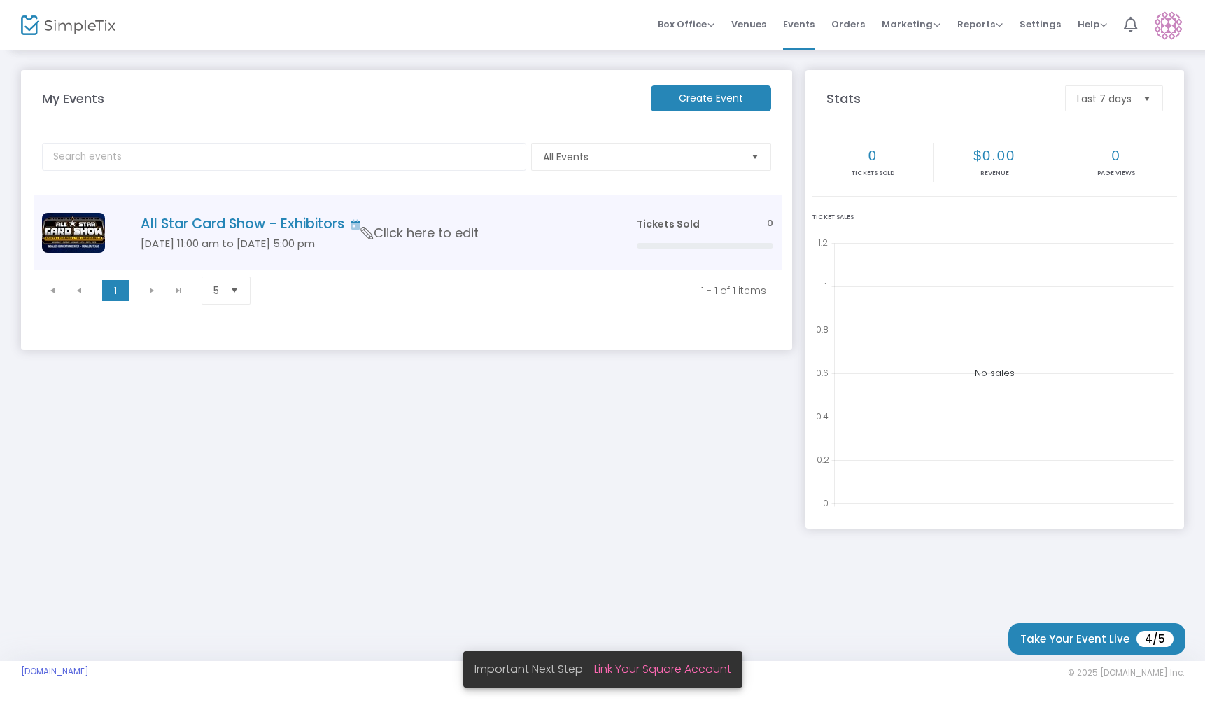
click at [472, 224] on span "Click here to edit" at bounding box center [420, 233] width 118 height 18
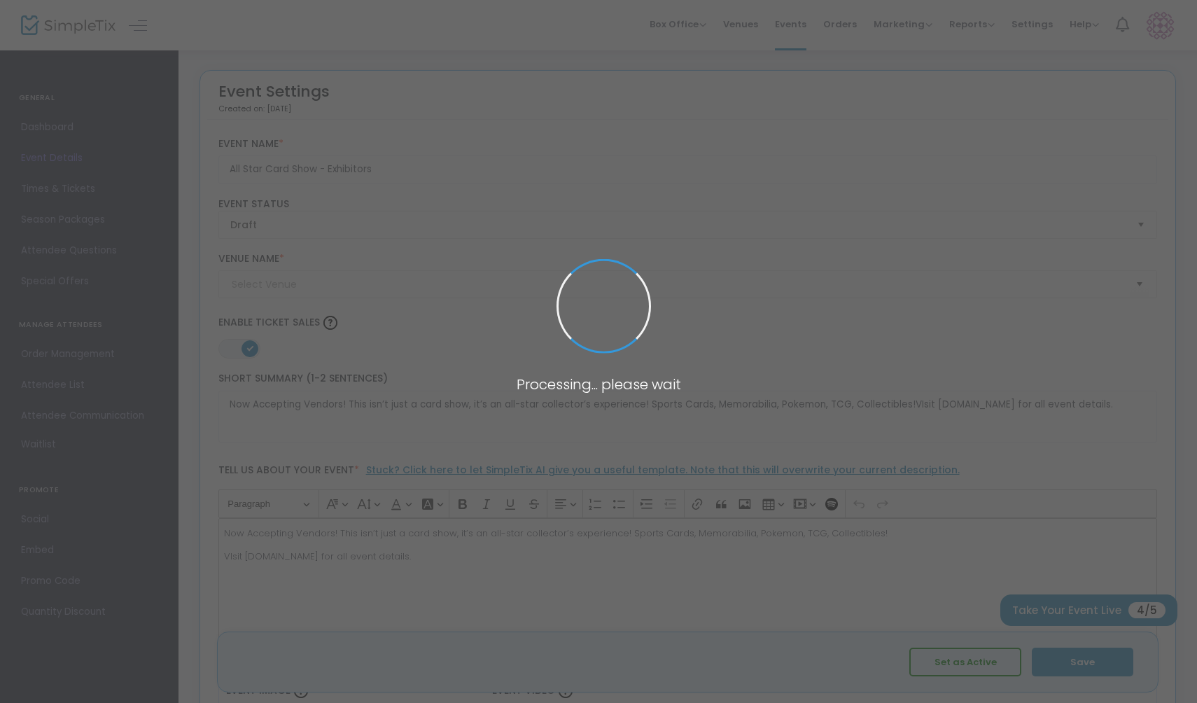
type input "[GEOGRAPHIC_DATA]"
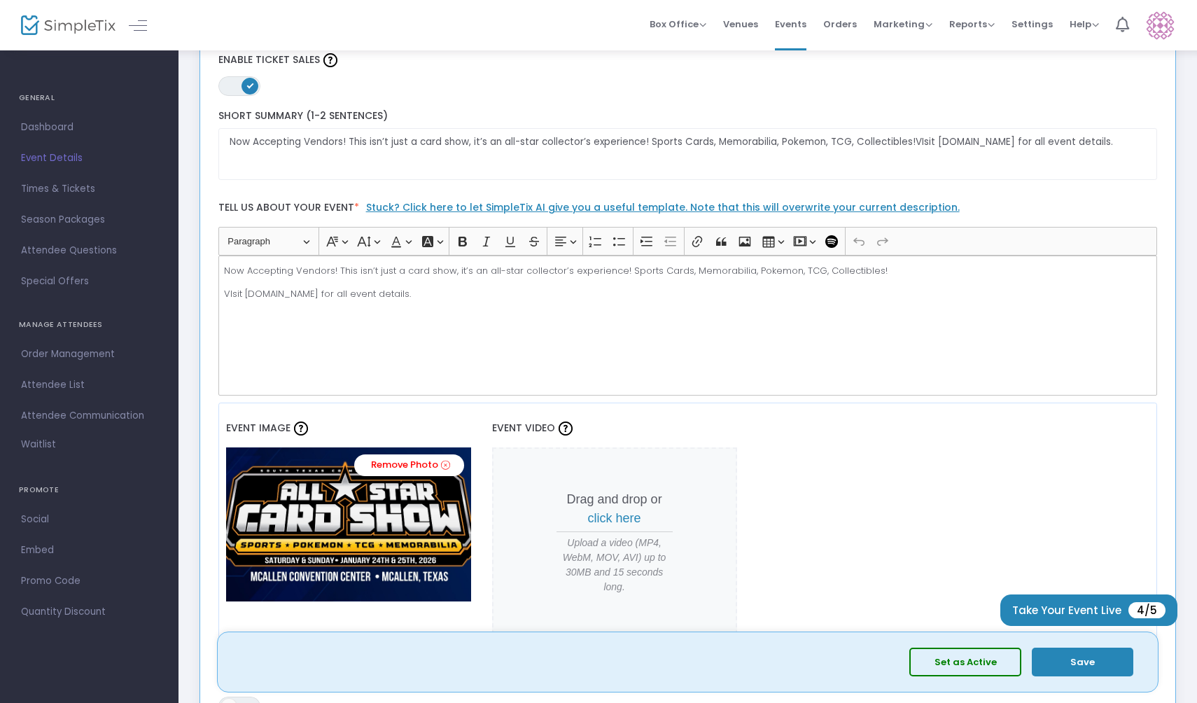
scroll to position [267, 0]
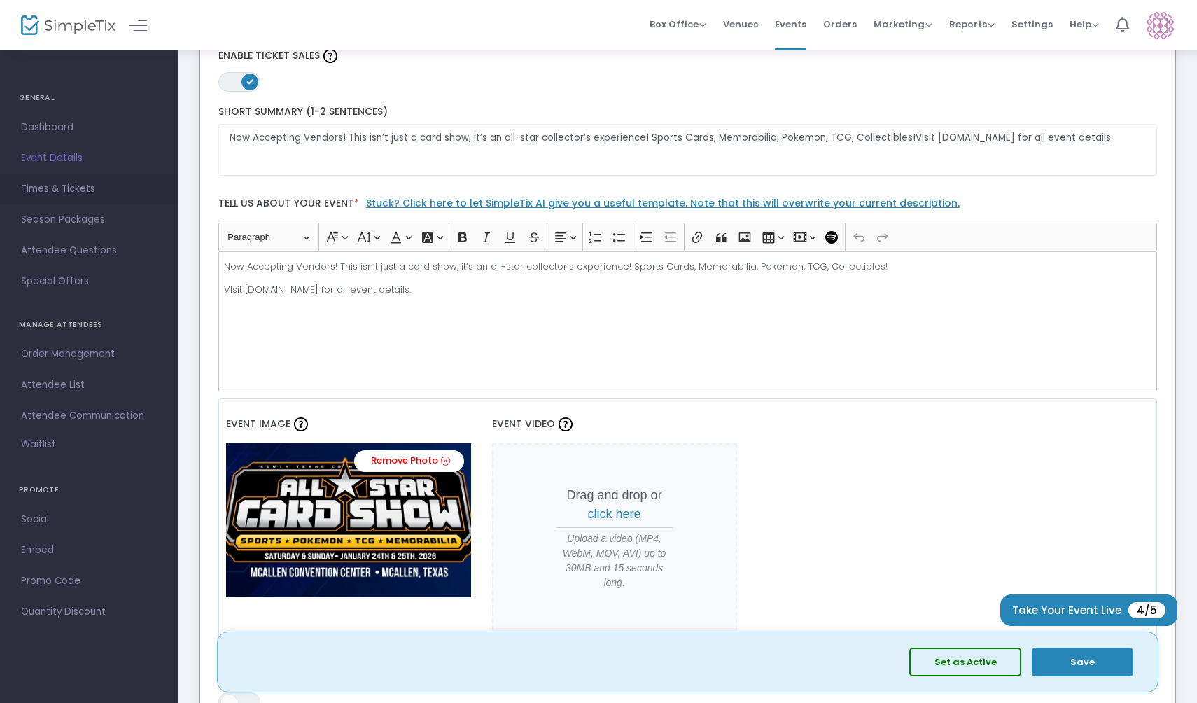
click at [55, 189] on span "Times & Tickets" at bounding box center [89, 189] width 136 height 18
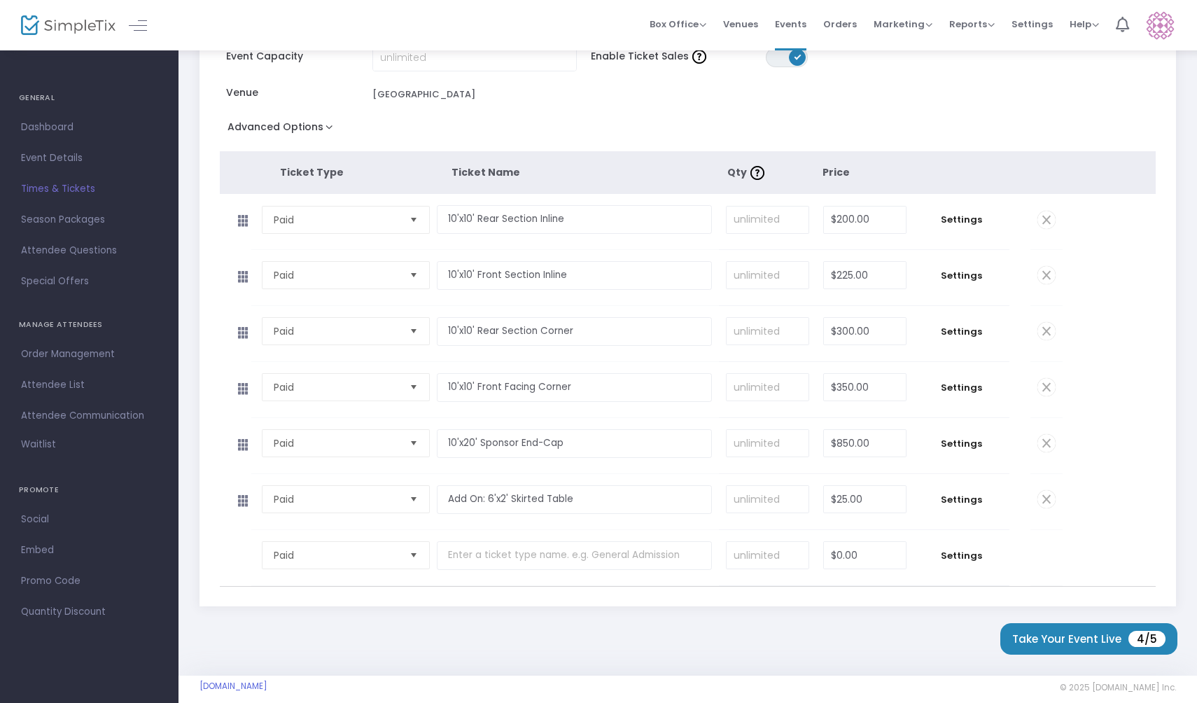
scroll to position [209, 0]
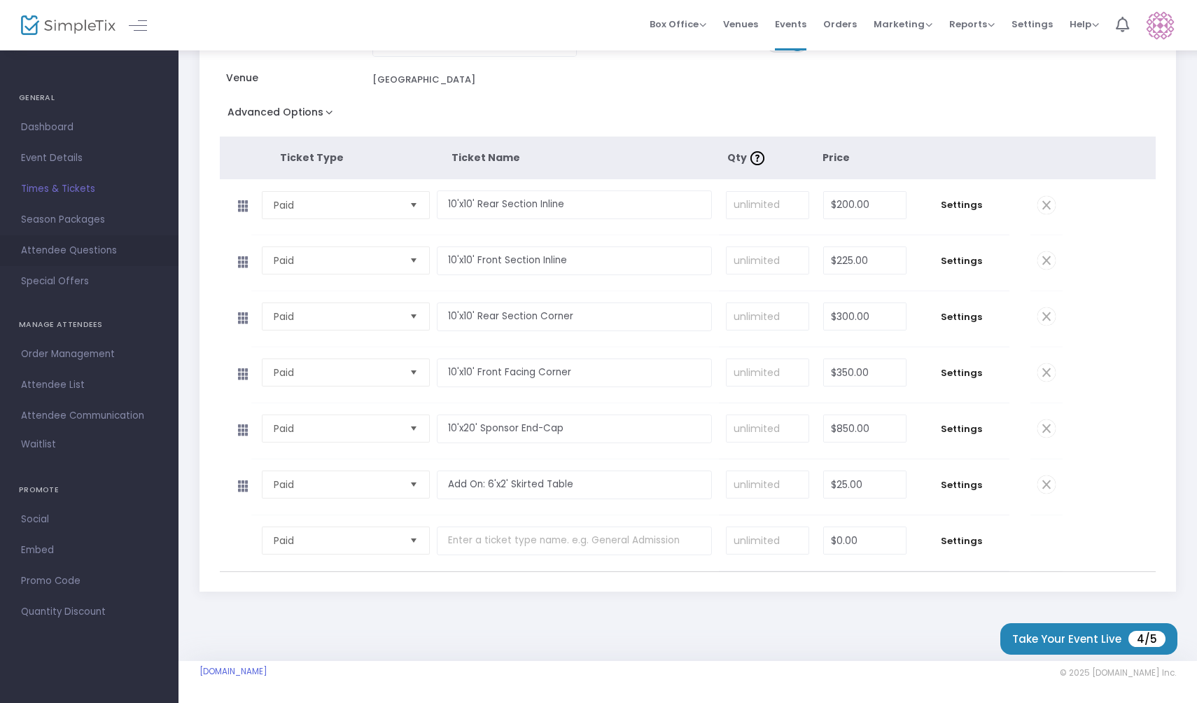
click at [91, 255] on span "Attendee Questions" at bounding box center [89, 250] width 136 height 18
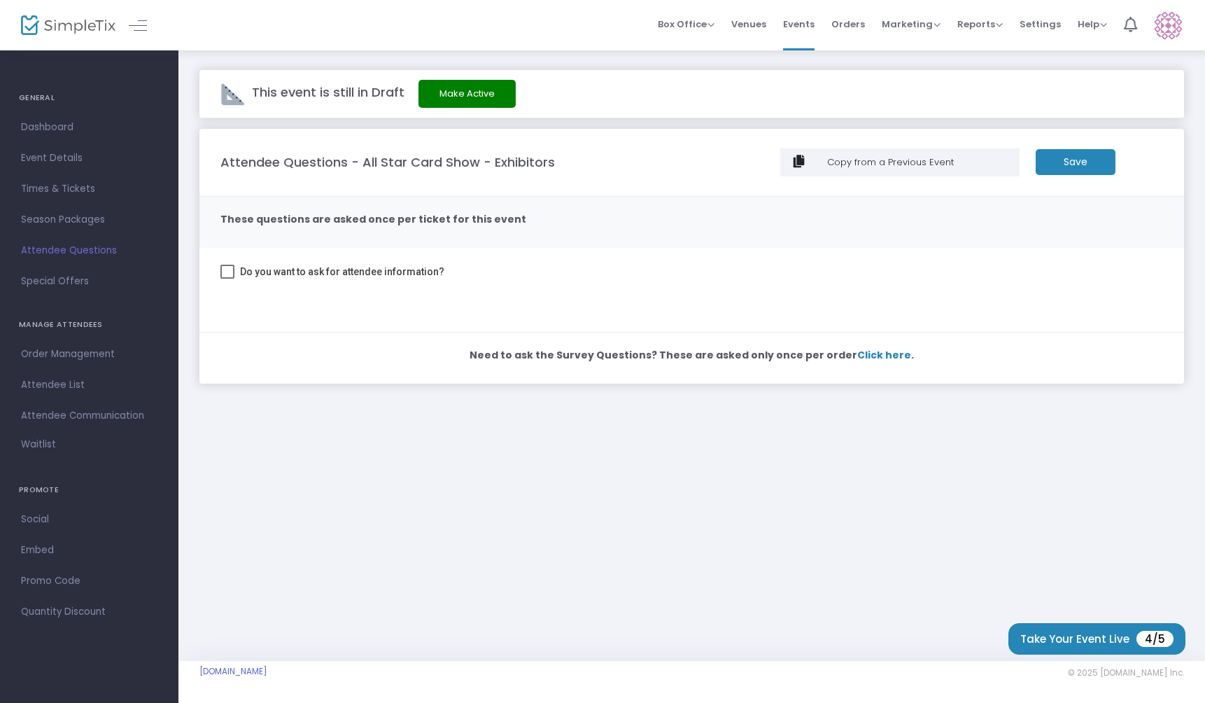
click at [295, 276] on span "Do you want to ask for attendee information?" at bounding box center [342, 271] width 204 height 17
click at [227, 279] on input "Do you want to ask for attendee information?" at bounding box center [227, 279] width 1 height 1
checkbox input "true"
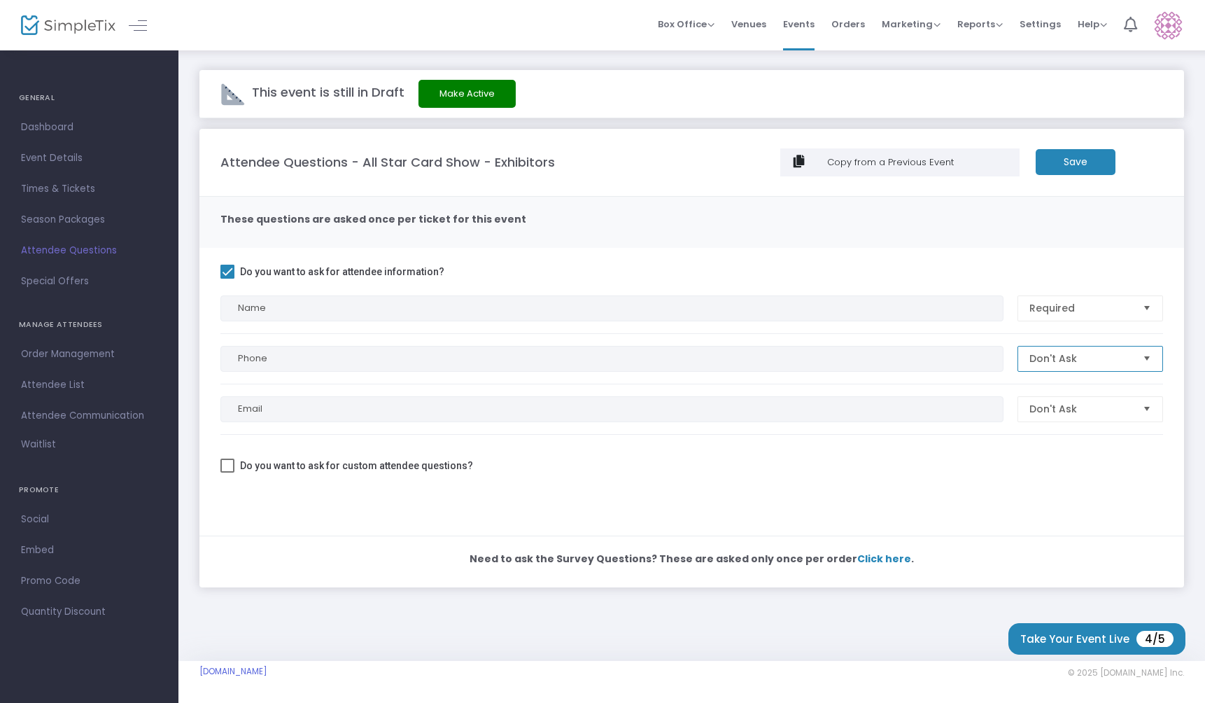
click at [1106, 355] on span "Don't Ask" at bounding box center [1080, 358] width 102 height 14
click at [1079, 388] on li "Required" at bounding box center [1090, 386] width 144 height 28
click at [1083, 361] on span "Required" at bounding box center [1080, 358] width 102 height 14
click at [1060, 413] on span "Don't Ask" at bounding box center [1051, 414] width 45 height 14
click at [1062, 415] on span "Don't Ask" at bounding box center [1080, 409] width 102 height 14
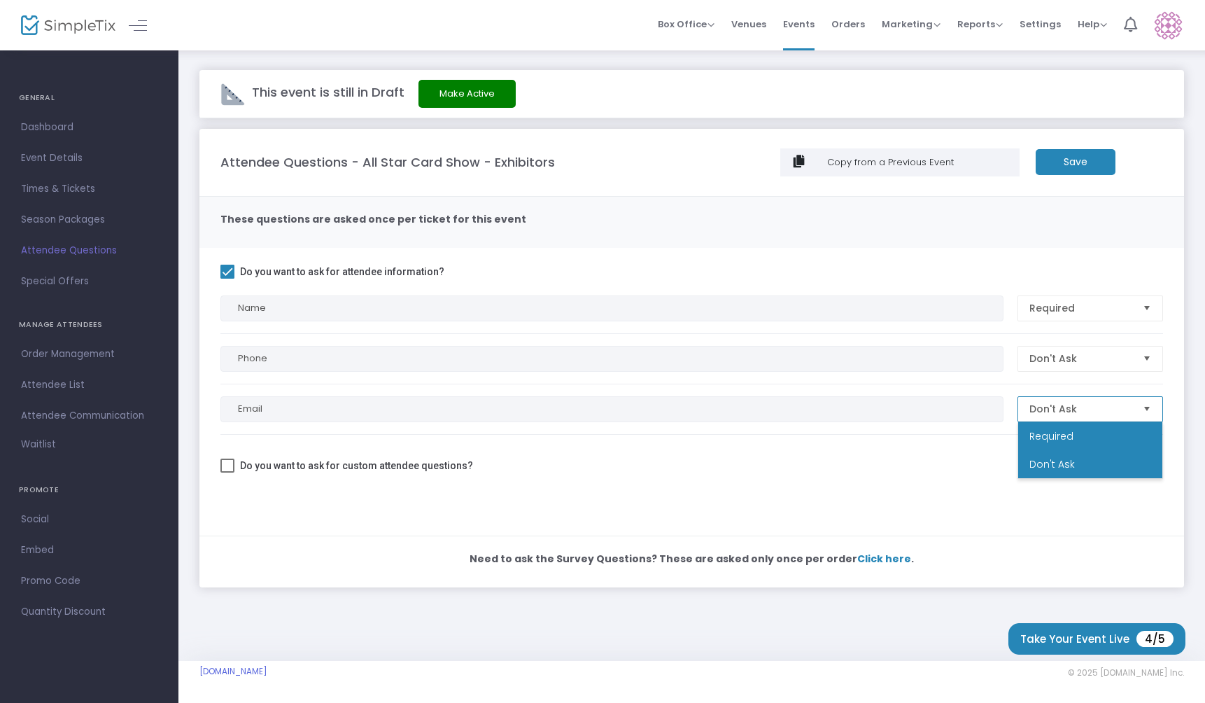
click at [1062, 432] on span "Required" at bounding box center [1051, 436] width 44 height 14
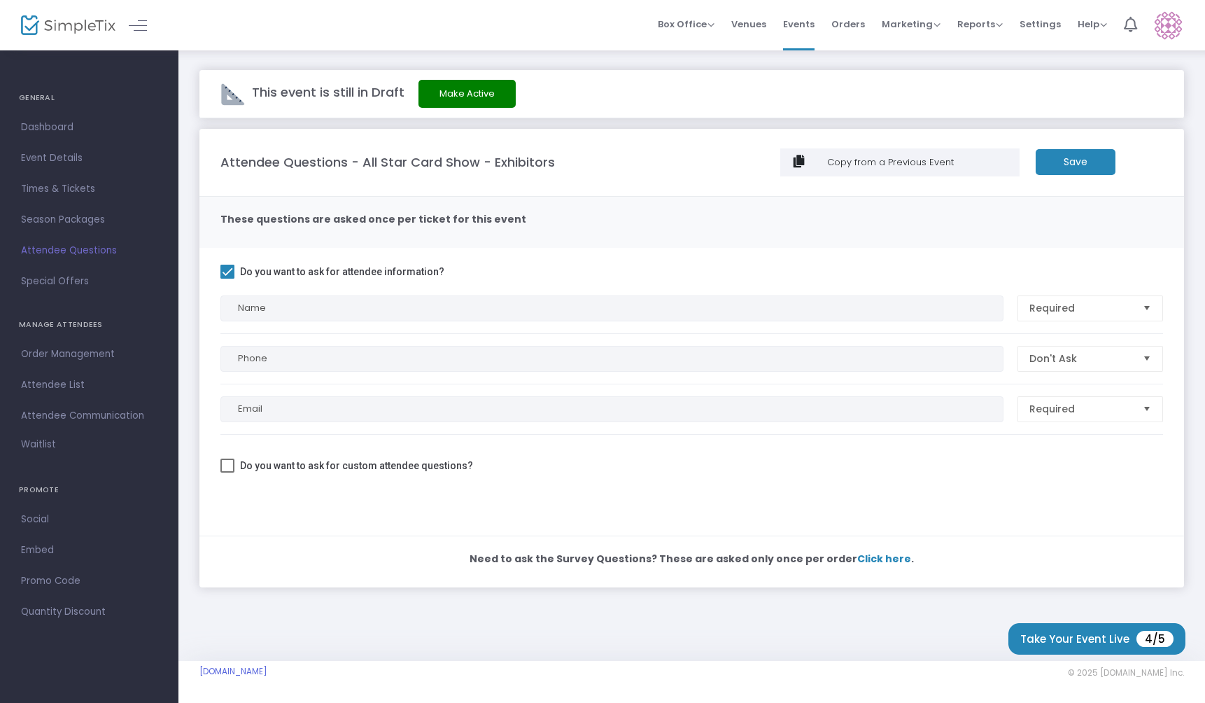
click at [227, 462] on span at bounding box center [227, 465] width 14 height 14
click at [227, 472] on input "Do you want to ask for custom attendee questions?" at bounding box center [227, 472] width 1 height 1
checkbox input "true"
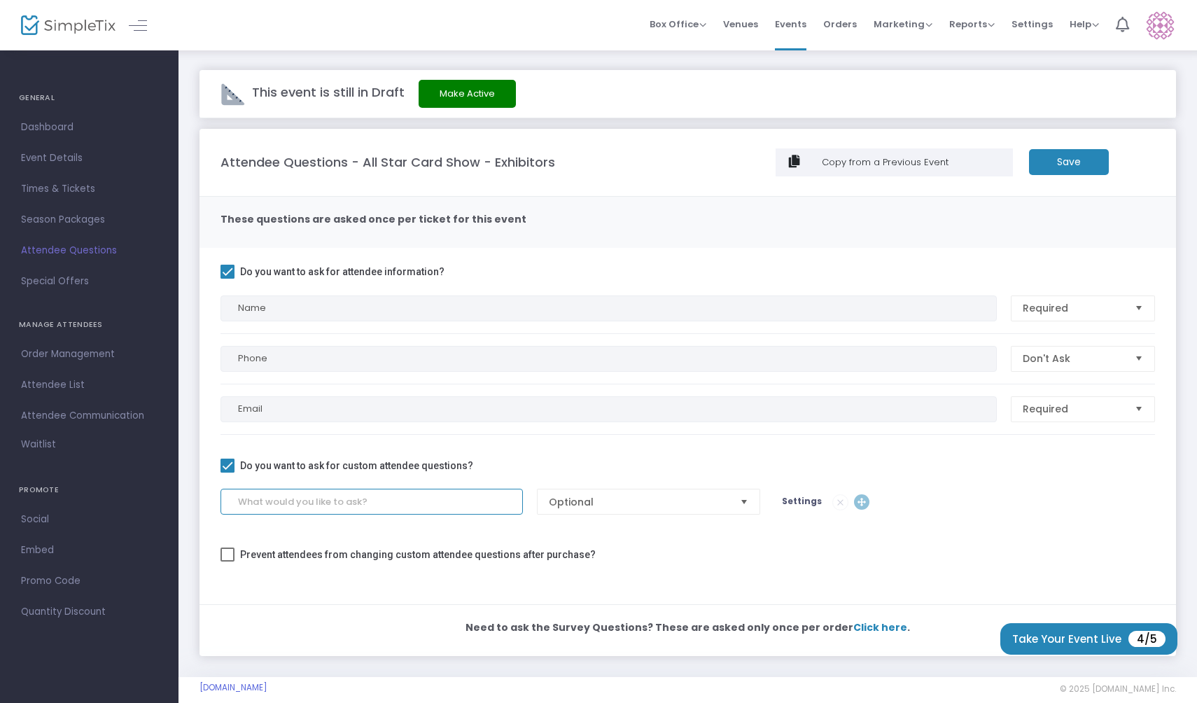
click at [358, 500] on input at bounding box center [371, 501] width 302 height 26
click at [492, 291] on div at bounding box center [687, 290] width 934 height 10
click at [1126, 311] on span "Required" at bounding box center [1073, 308] width 112 height 24
click at [232, 269] on span at bounding box center [227, 272] width 14 height 14
click at [227, 279] on input "Do you want to ask for attendee information?" at bounding box center [227, 279] width 1 height 1
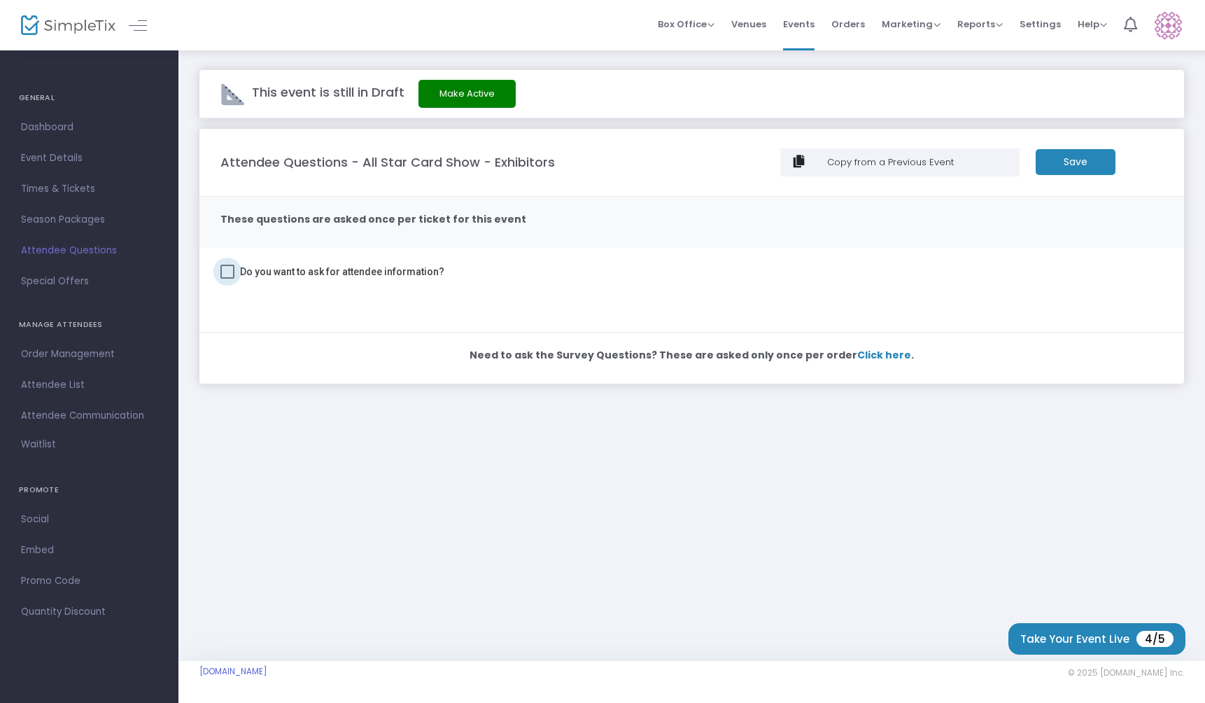
click at [232, 269] on span at bounding box center [227, 272] width 14 height 14
click at [227, 279] on input "Do you want to ask for attendee information?" at bounding box center [227, 279] width 1 height 1
checkbox input "true"
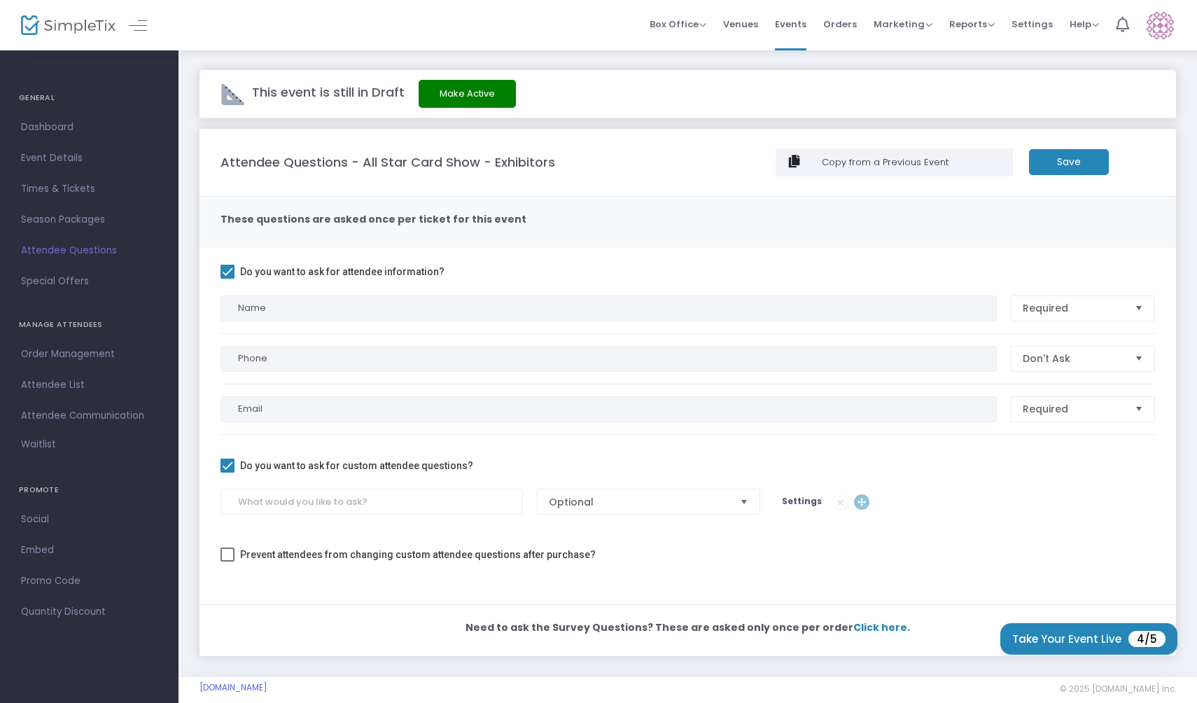
click at [1034, 322] on m-panel-content "Do you want to ask for attendee information? Name Required Phone Don't Ask Emai…" at bounding box center [687, 426] width 976 height 356
click at [1034, 311] on span "Required" at bounding box center [1072, 308] width 101 height 14
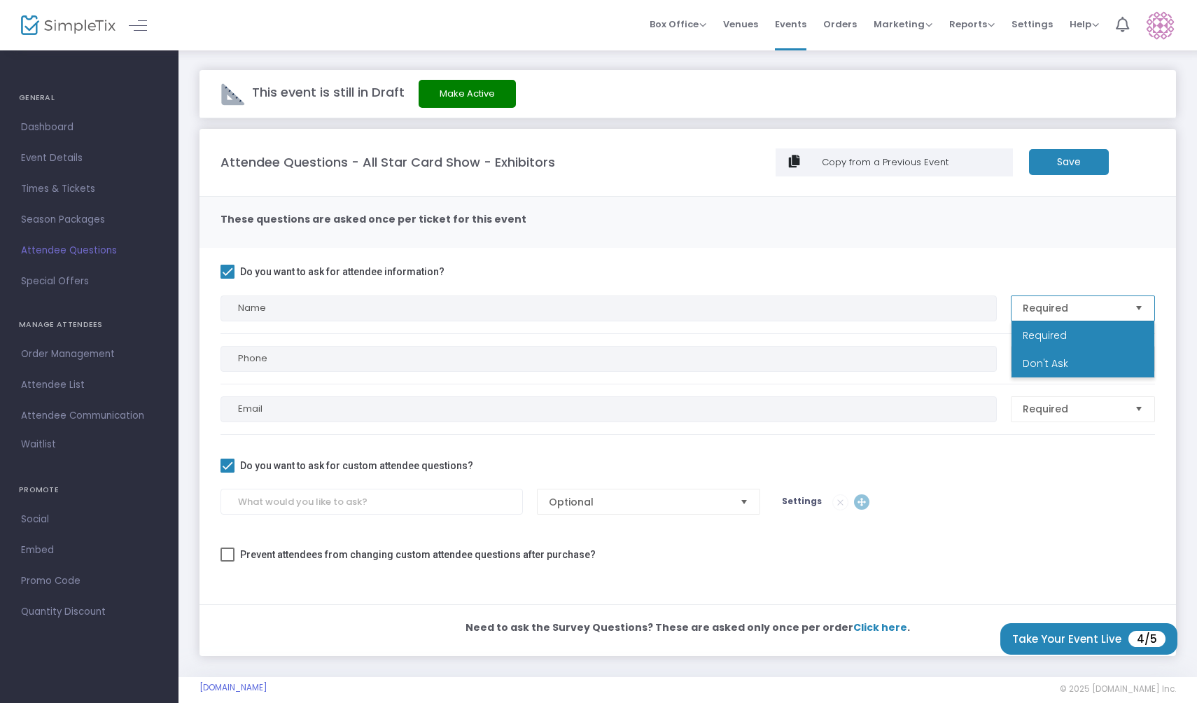
click at [1037, 361] on span "Don't Ask" at bounding box center [1044, 363] width 45 height 14
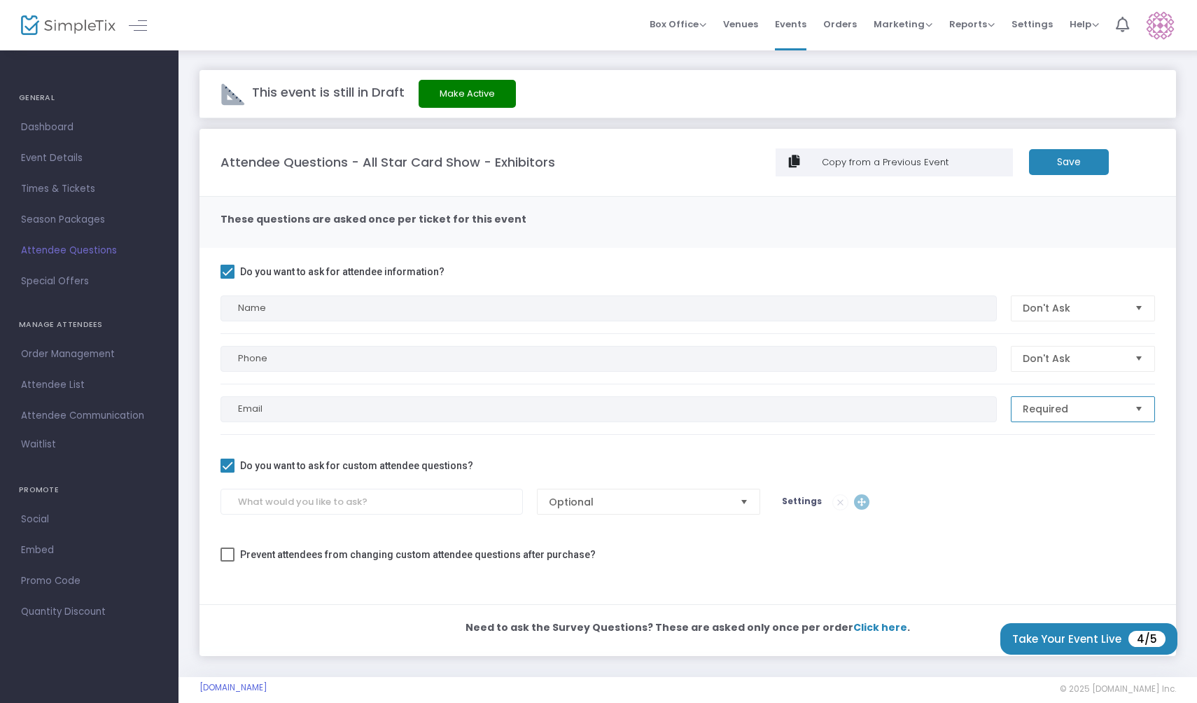
click at [1037, 396] on kendo-dropdownlist "Required" at bounding box center [1083, 409] width 144 height 26
click at [1036, 458] on span "Don't Ask" at bounding box center [1044, 464] width 45 height 14
click at [292, 497] on input at bounding box center [371, 501] width 302 height 26
paste input "Company/Business Name"
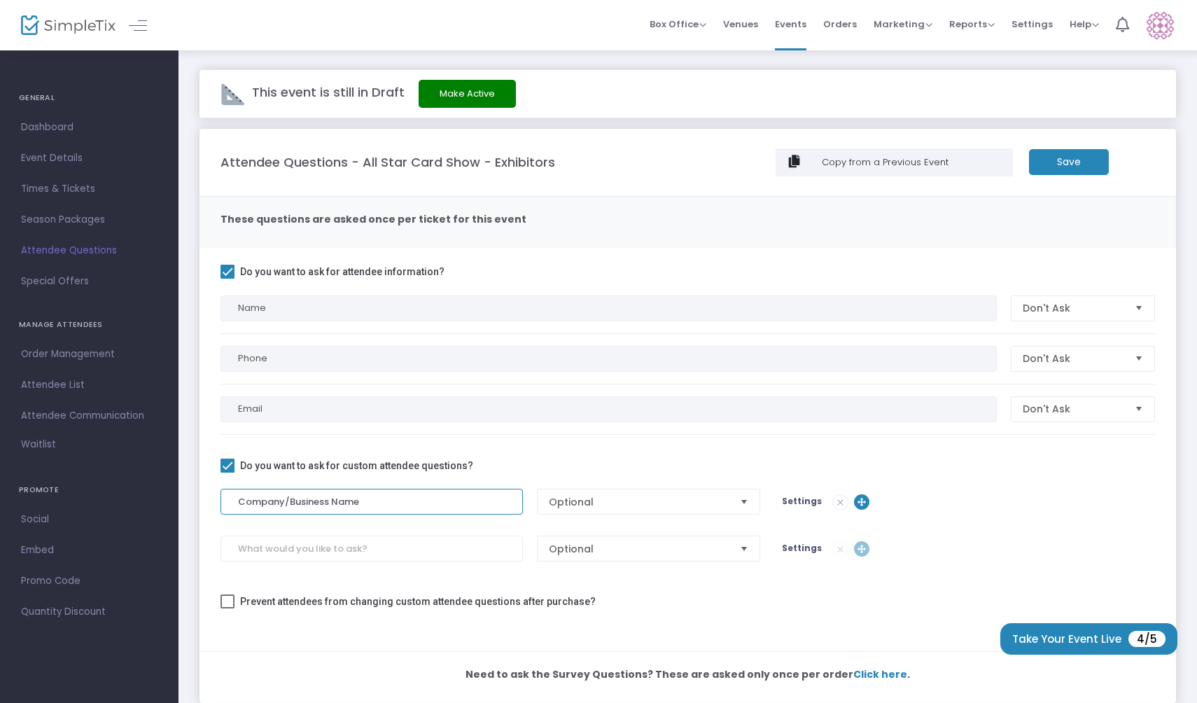
type input "Company/Business Name"
click at [634, 506] on span "Optional" at bounding box center [639, 502] width 180 height 14
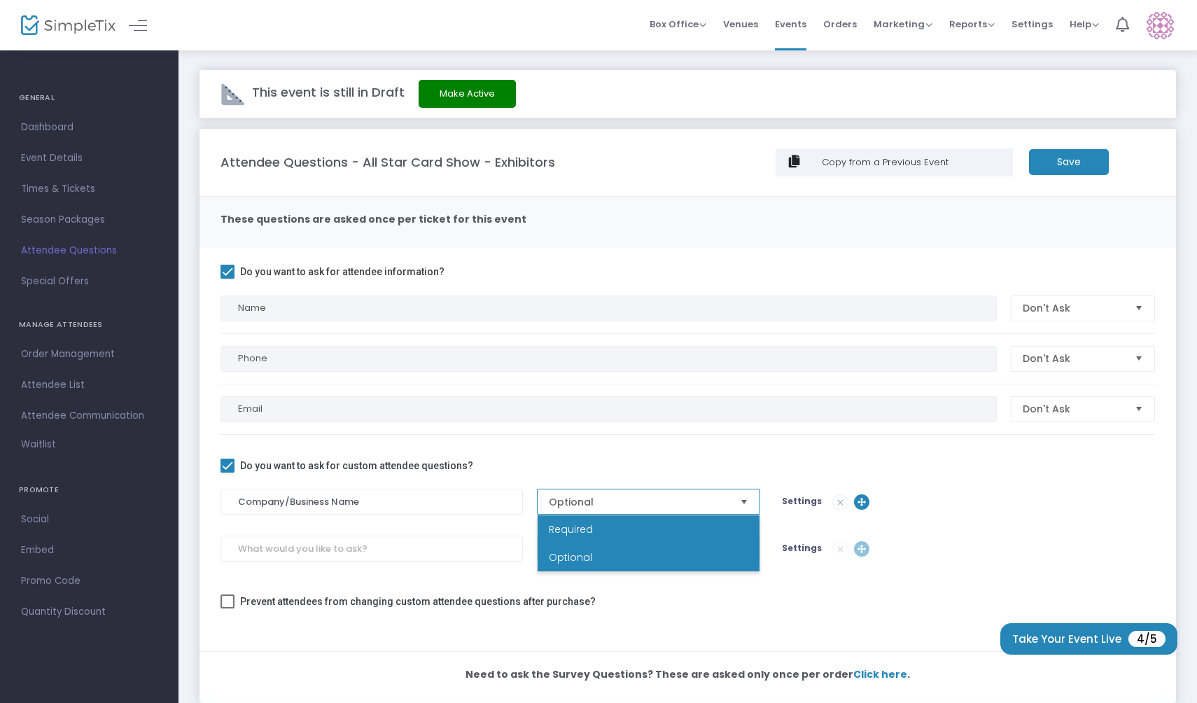
click at [625, 526] on li "Required" at bounding box center [648, 529] width 222 height 28
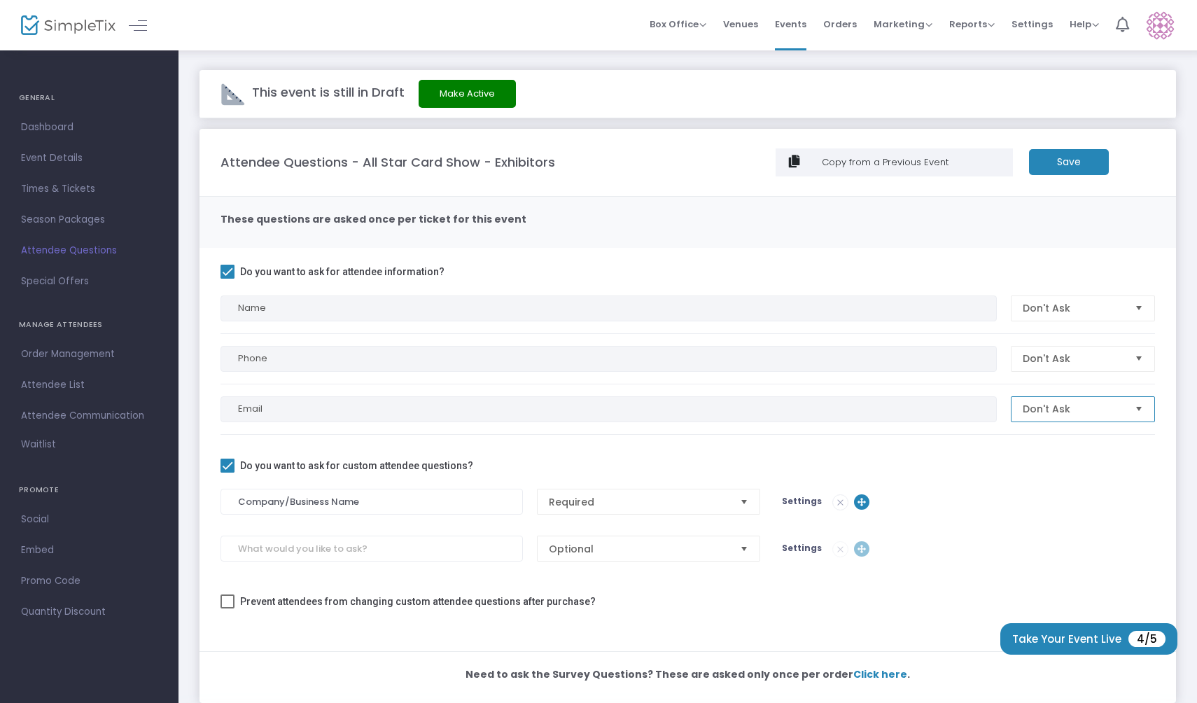
click at [1062, 407] on span "Don't Ask" at bounding box center [1072, 409] width 101 height 14
click at [1051, 441] on span "Required" at bounding box center [1044, 436] width 44 height 14
click at [729, 258] on m-panel-content "Do you want to ask for attendee information? Name Don't Ask Phone Don't Ask Ema…" at bounding box center [687, 449] width 976 height 403
click at [1085, 154] on m-button "Save" at bounding box center [1069, 162] width 80 height 26
click at [101, 148] on link "Event Details" at bounding box center [89, 158] width 178 height 31
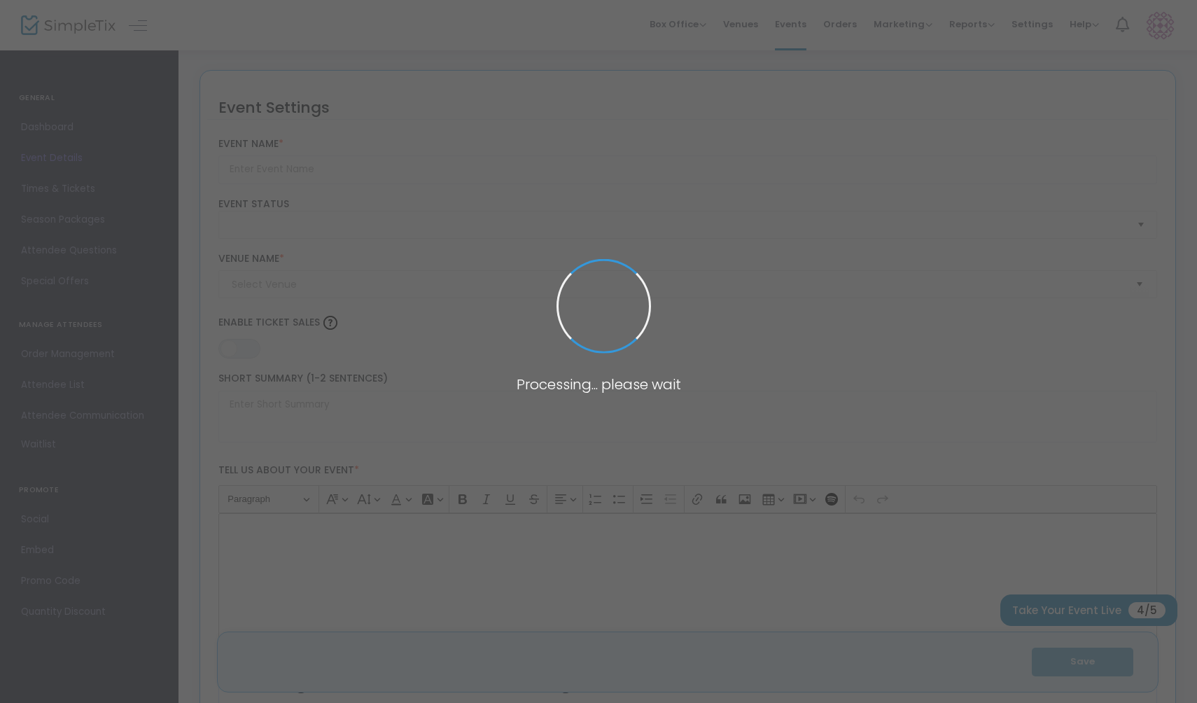
type input "All Star Card Show - Exhibitors"
type textarea "Now Accepting Vendors! This isn’t just a card show, it’s an all-star collector’…"
type input "Buy Tickets"
type input "[GEOGRAPHIC_DATA]"
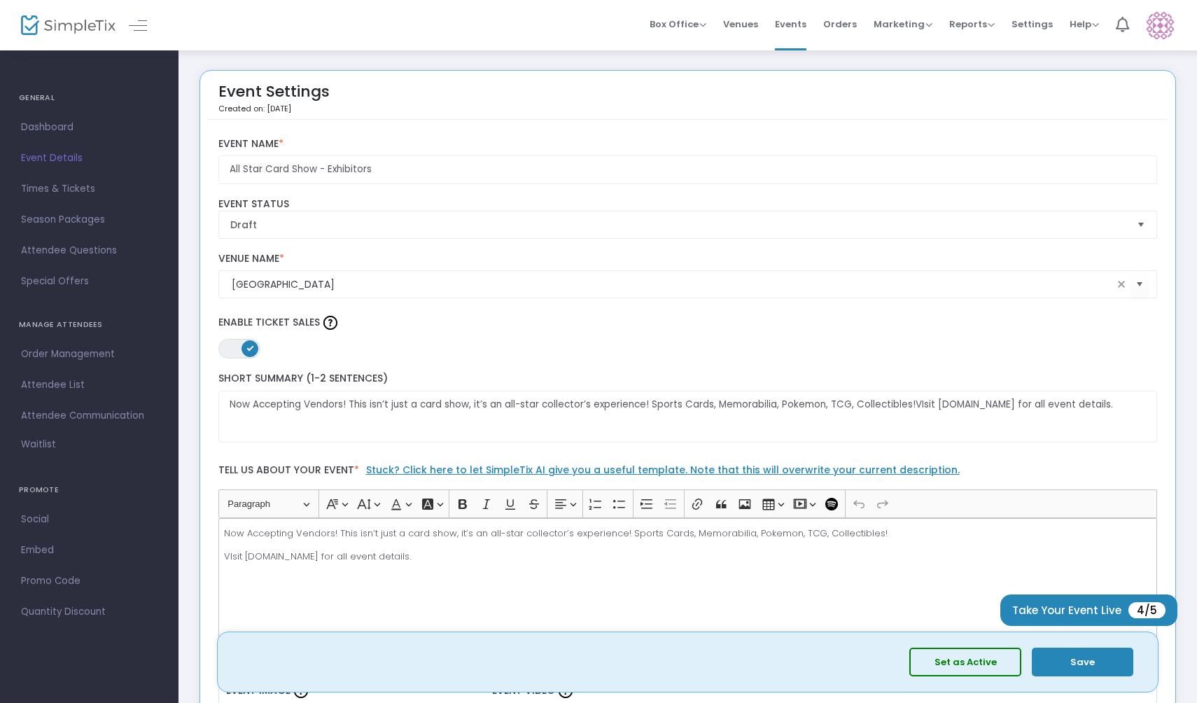
click at [1057, 666] on button "Save" at bounding box center [1082, 661] width 101 height 29
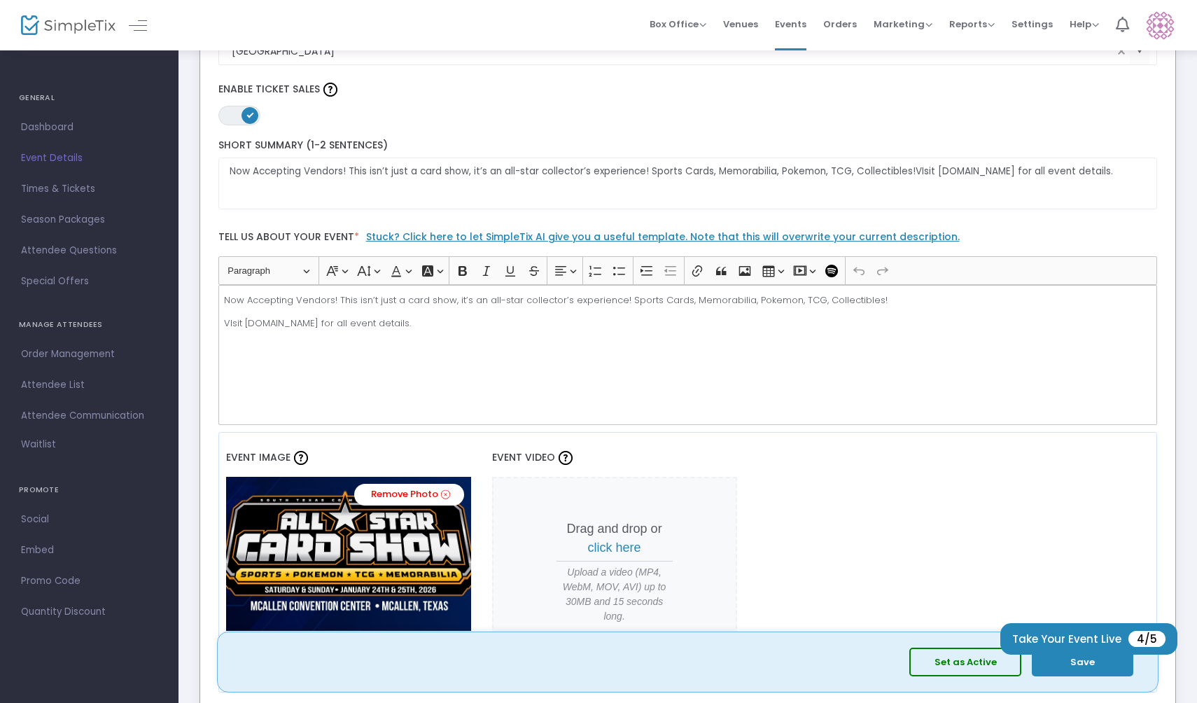
scroll to position [258, 0]
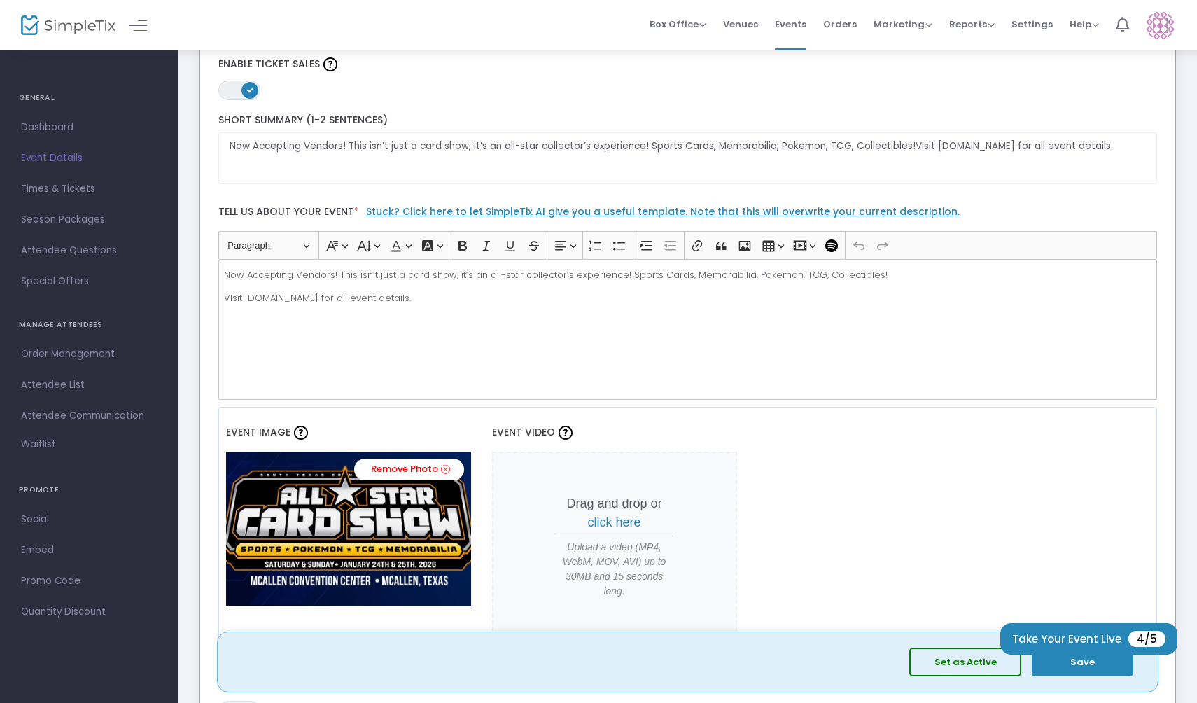
click at [712, 320] on div "Now Accepting Vendors! This isn’t just a card show, it’s an all-star collector’…" at bounding box center [687, 330] width 939 height 140
click at [684, 330] on div "Now Accepting Vendors! This isn’t just a card show, it’s an all-star collector’…" at bounding box center [687, 330] width 939 height 140
click at [749, 246] on icon "Editor toolbar" at bounding box center [745, 246] width 12 height 10
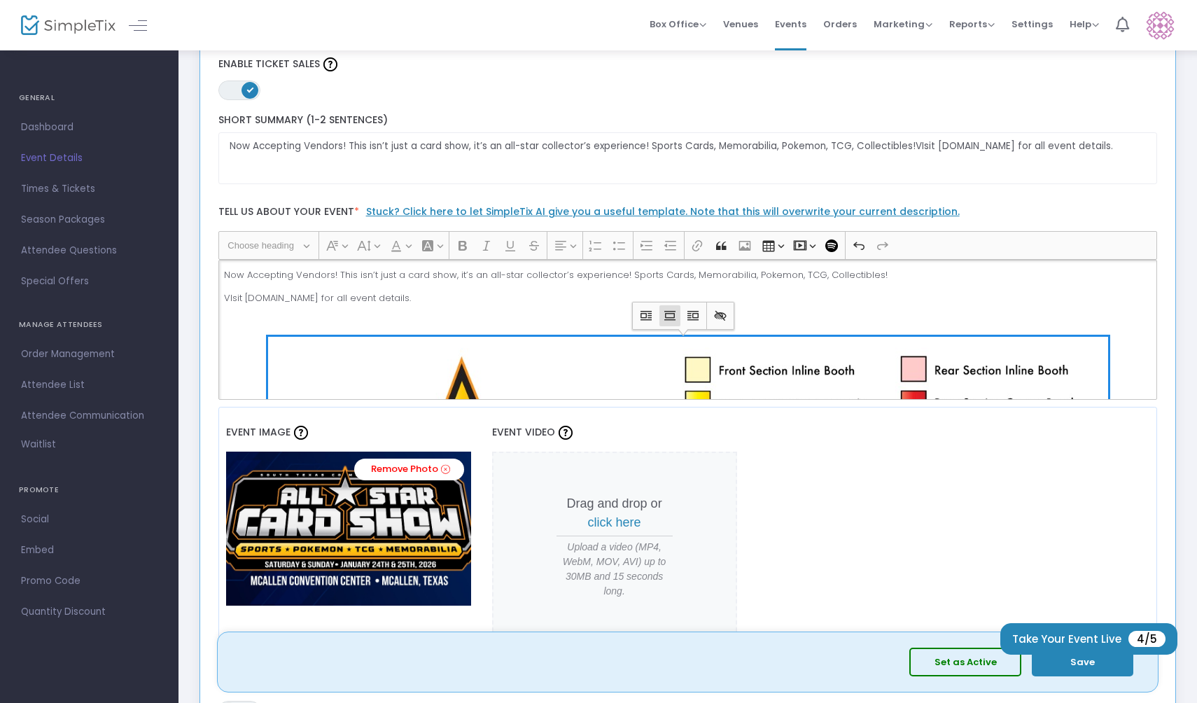
click at [1066, 670] on button "Save" at bounding box center [1082, 661] width 101 height 29
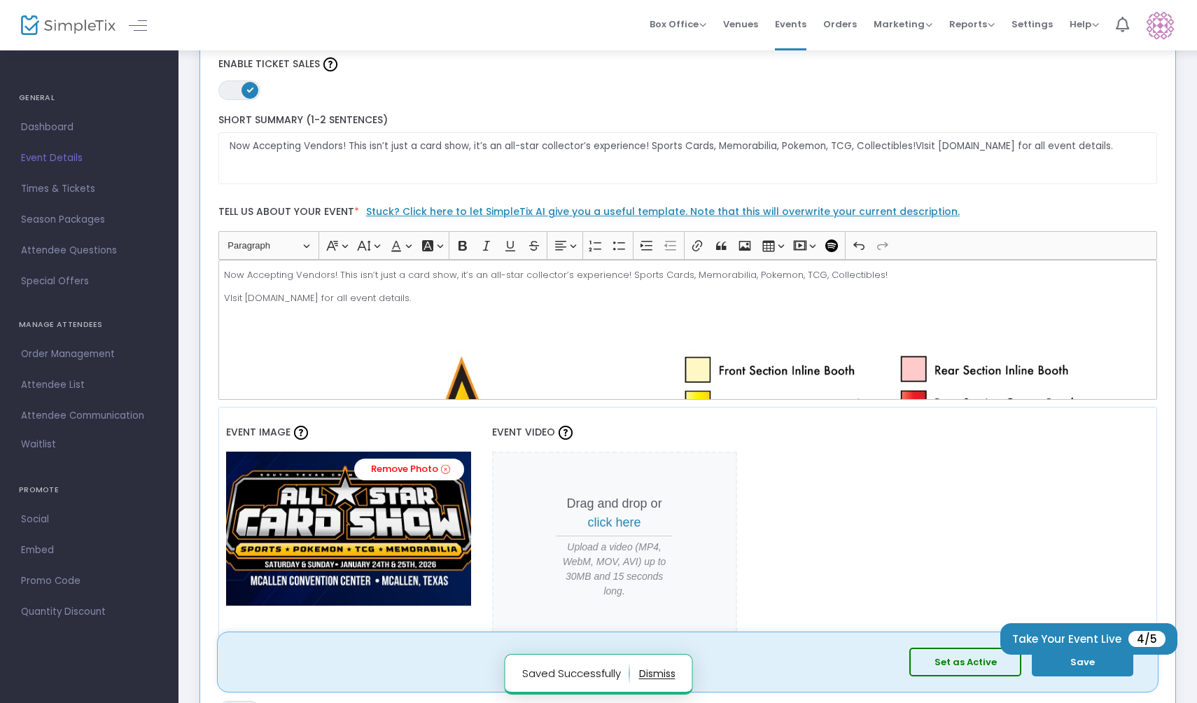
scroll to position [0, 0]
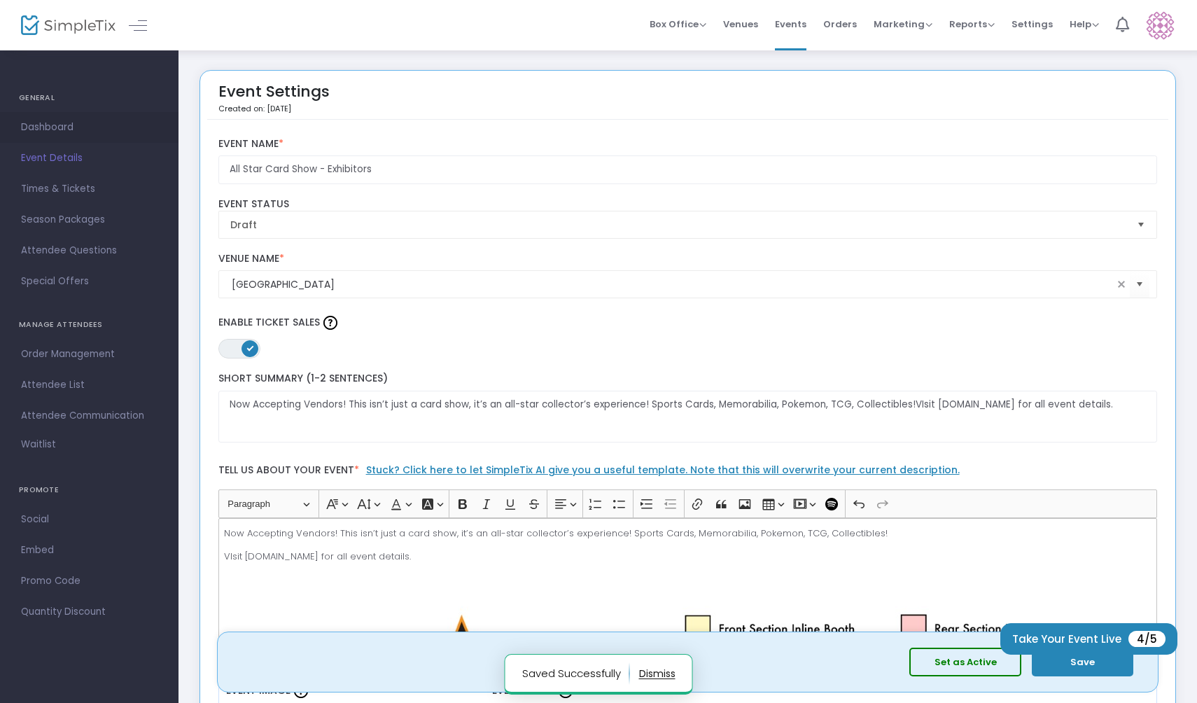
click at [78, 120] on span "Dashboard" at bounding box center [89, 127] width 136 height 18
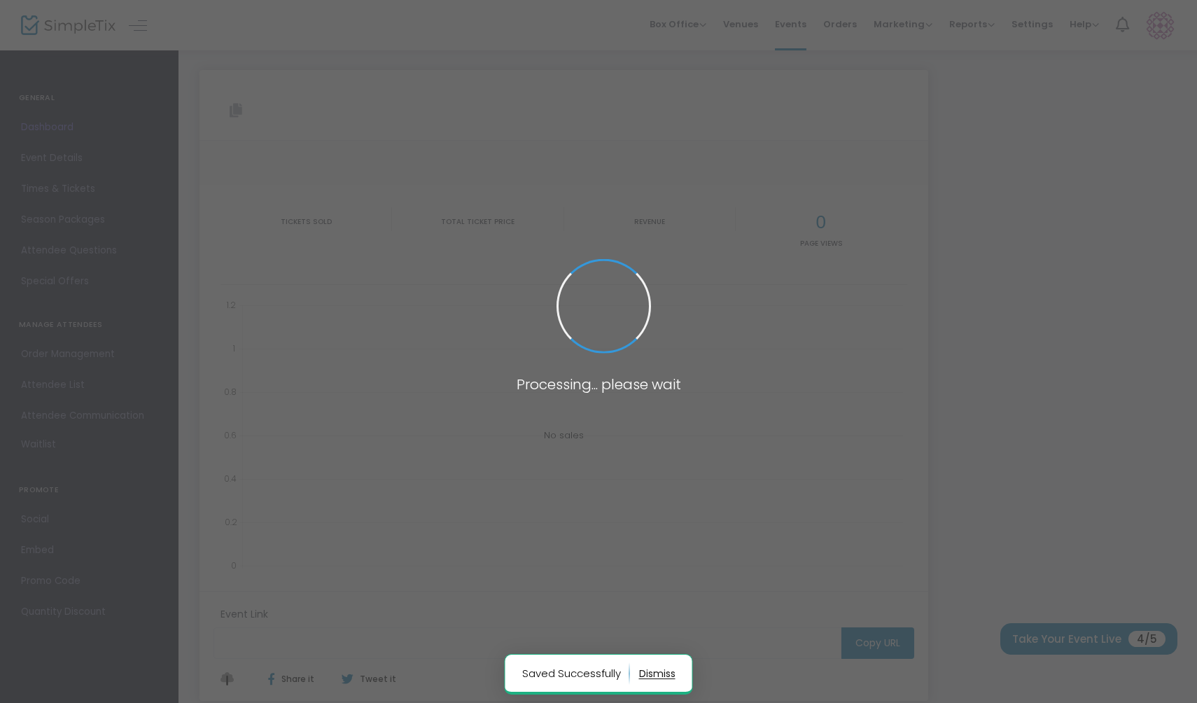
type input "[URL][DOMAIN_NAME]"
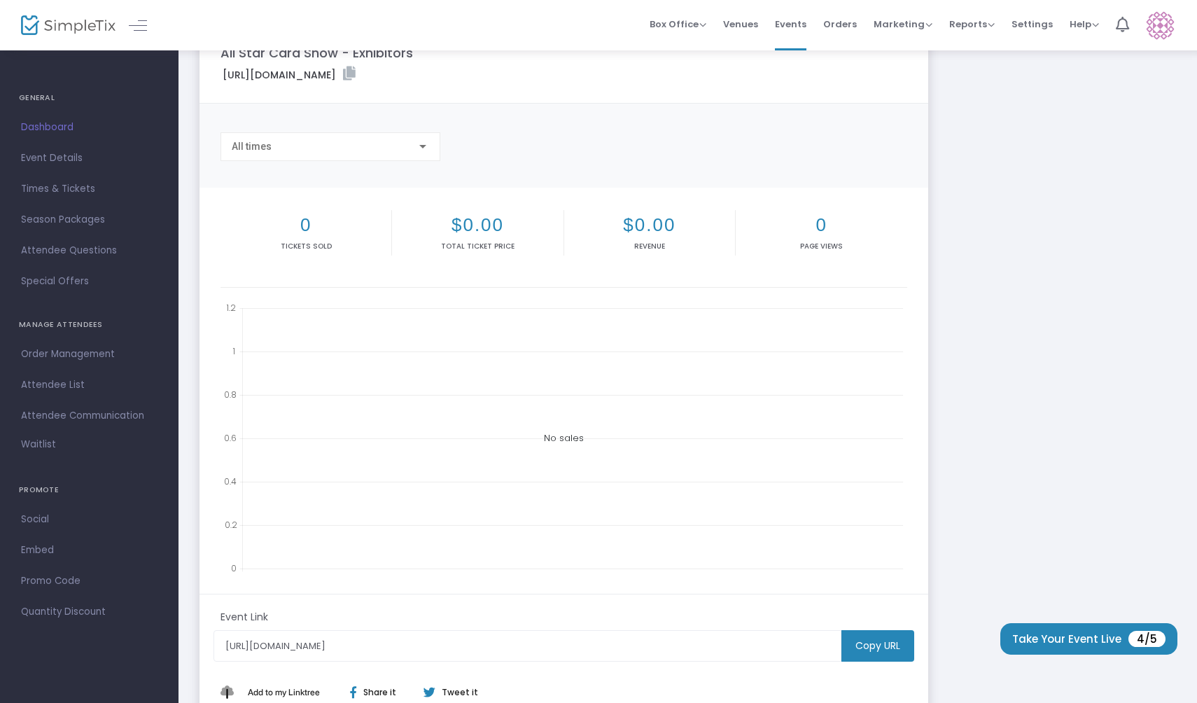
scroll to position [213, 0]
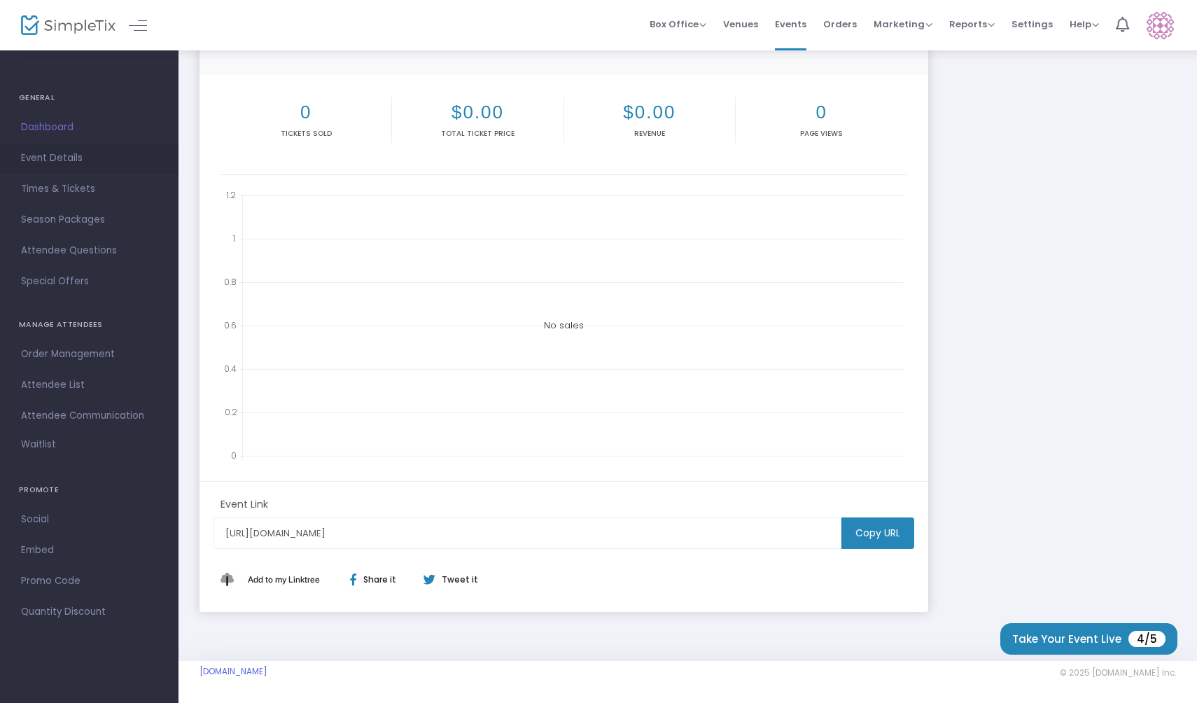
click at [54, 159] on span "Event Details" at bounding box center [89, 158] width 136 height 18
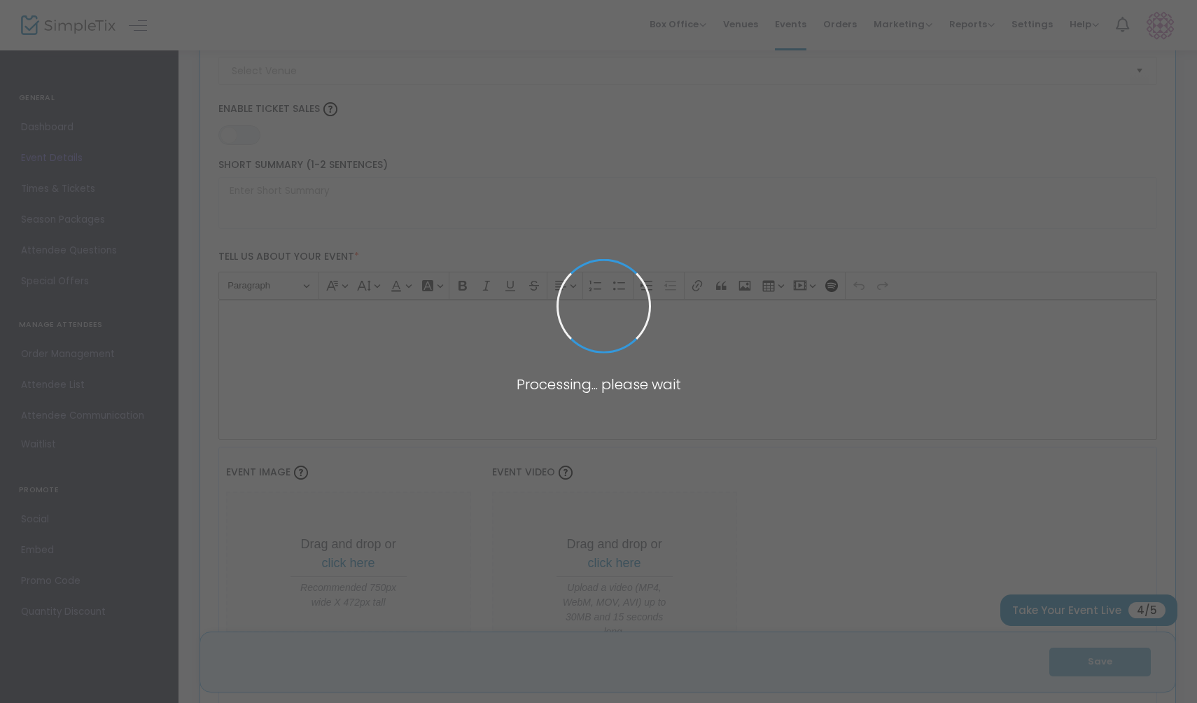
scroll to position [1902, 0]
type input "All Star Card Show - Exhibitors"
type textarea "Now Accepting Vendors! This isn’t just a card show, it’s an all-star collector’…"
type input "Buy Tickets"
type input "[GEOGRAPHIC_DATA]"
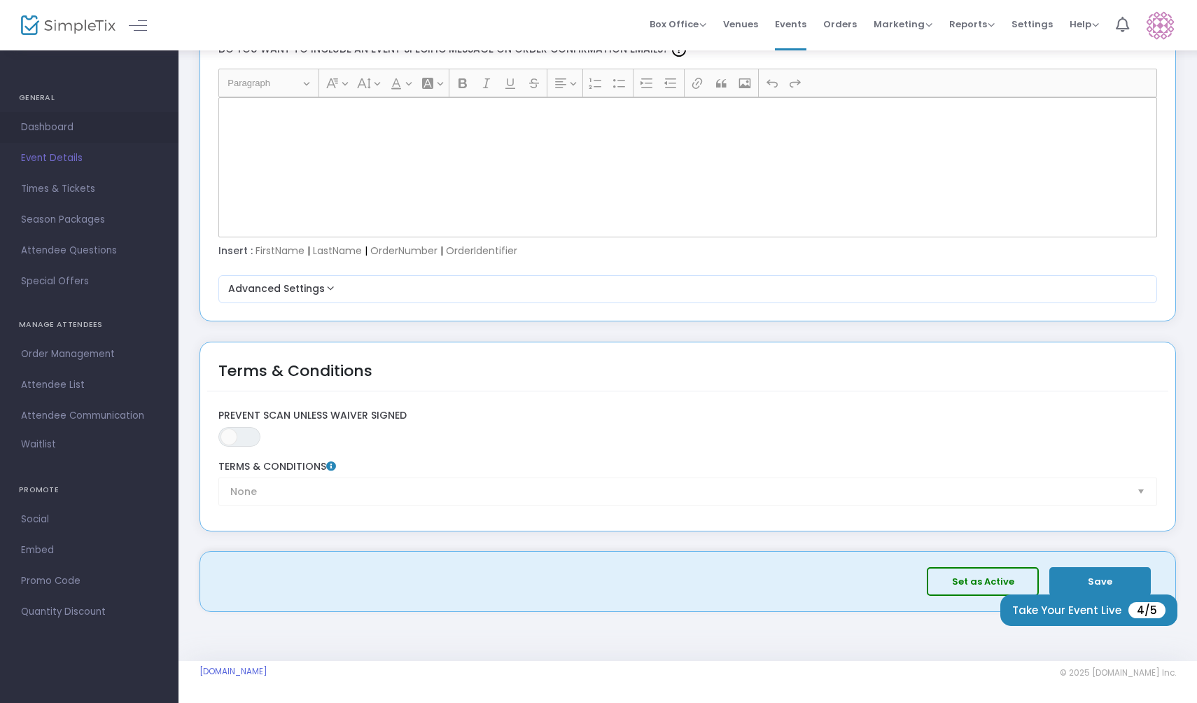
click at [48, 127] on span "Dashboard" at bounding box center [89, 127] width 136 height 18
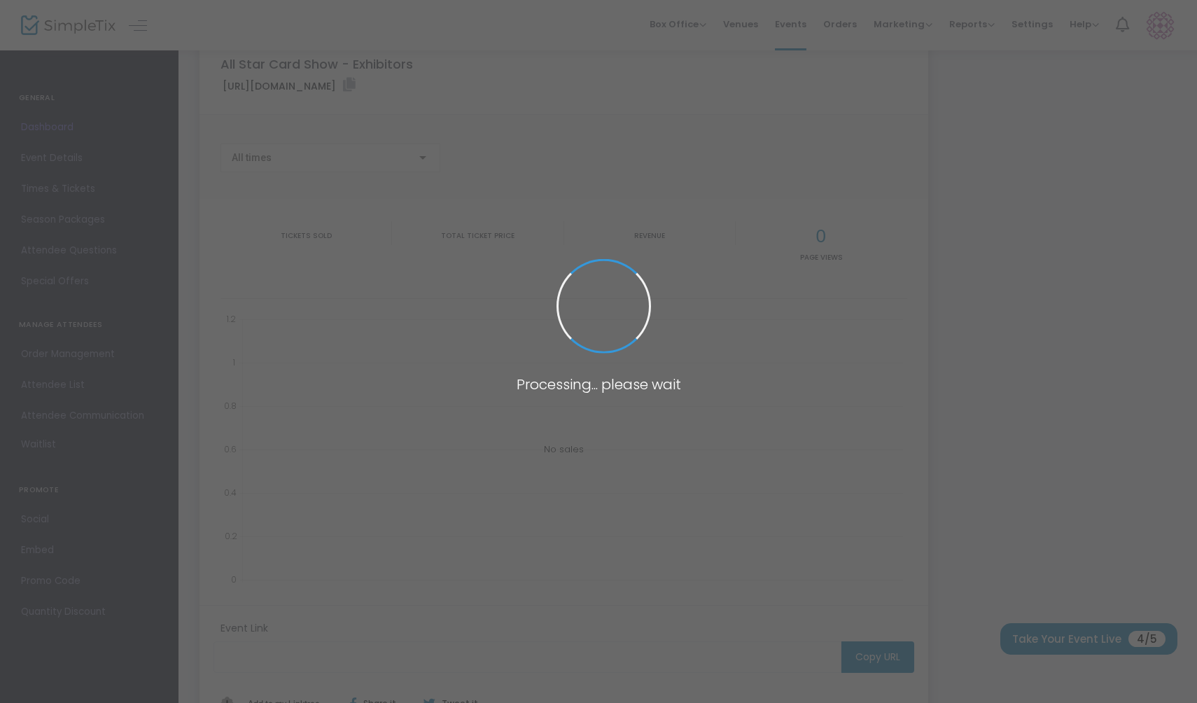
type input "[URL][DOMAIN_NAME]"
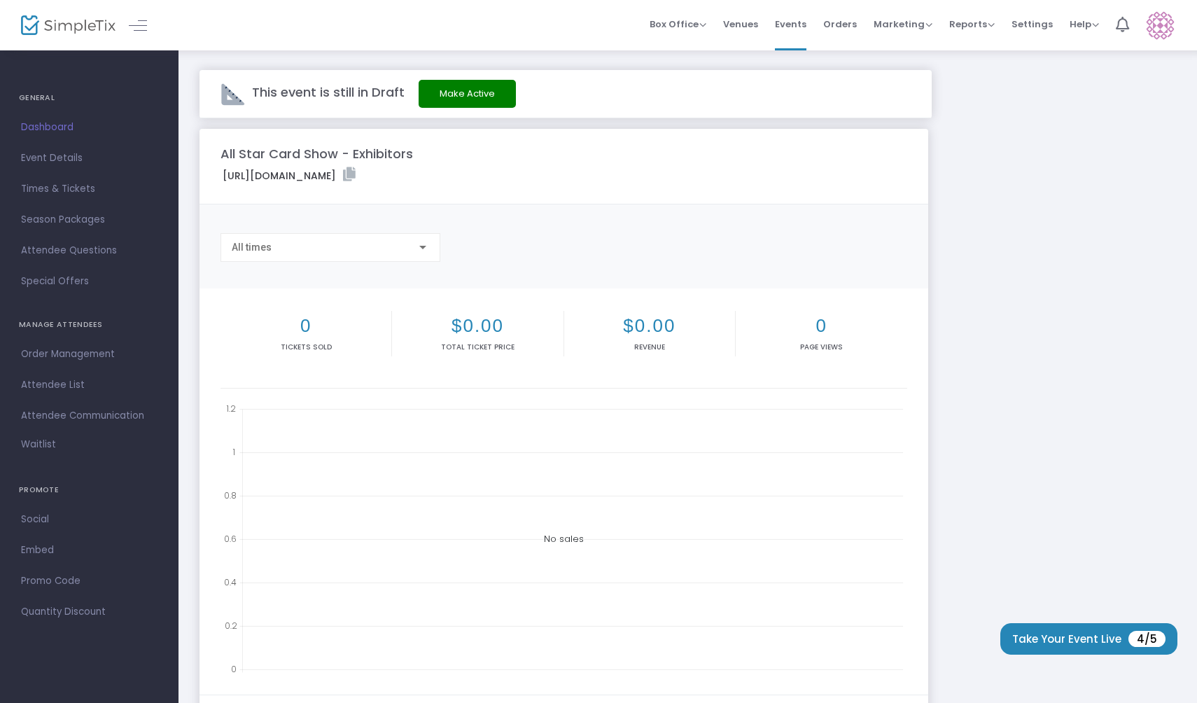
click at [355, 171] on label "[URL][DOMAIN_NAME]" at bounding box center [289, 175] width 133 height 16
click at [60, 158] on span "Event Details" at bounding box center [89, 158] width 136 height 18
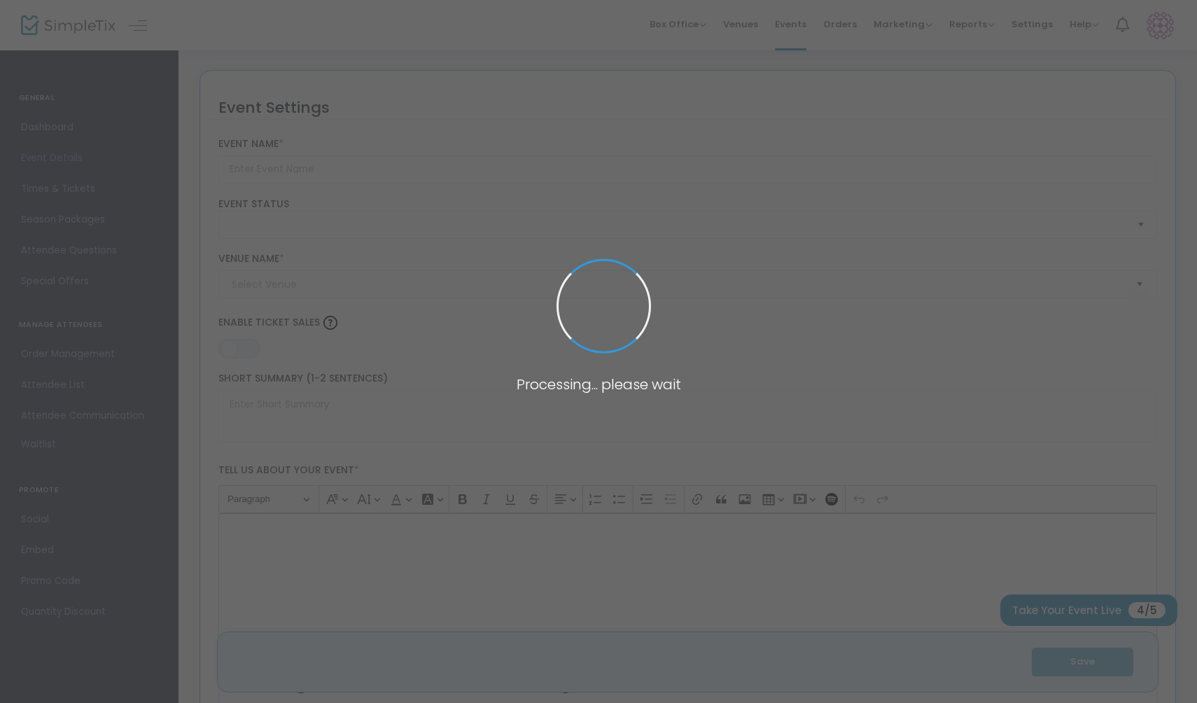
type input "All Star Card Show - Exhibitors"
type textarea "Now Accepting Vendors! This isn’t just a card show, it’s an all-star collector’…"
type input "Buy Tickets"
type input "[GEOGRAPHIC_DATA]"
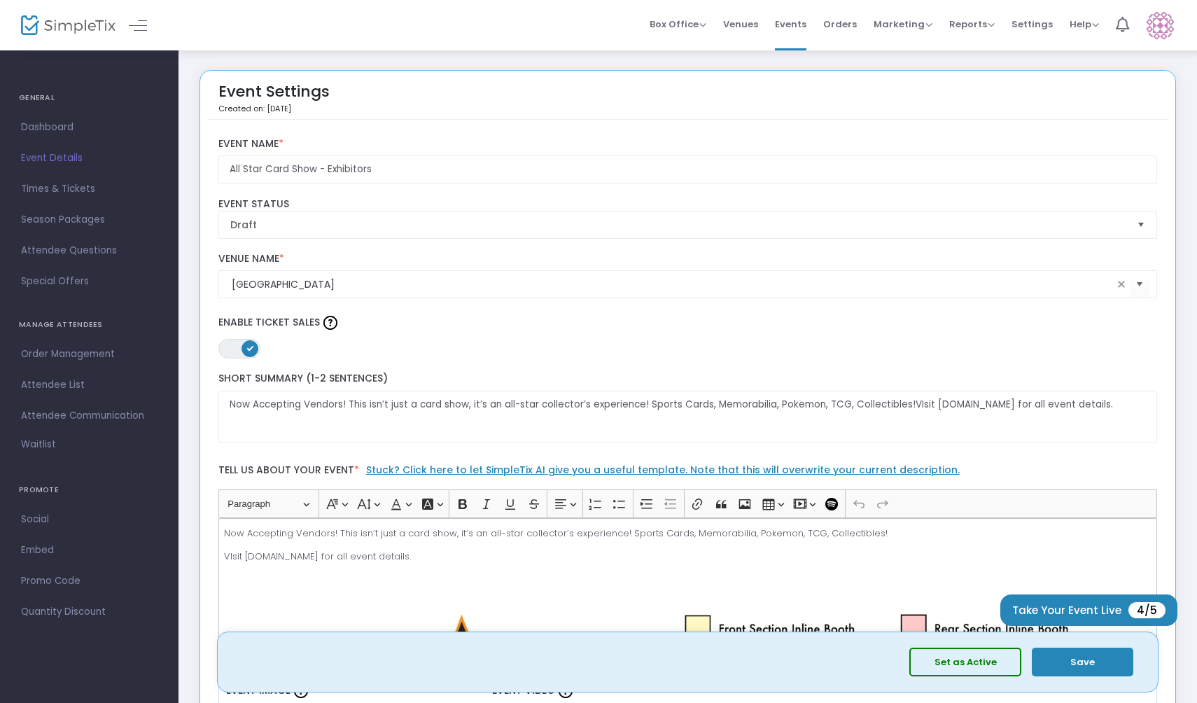
click at [1071, 655] on button "Save" at bounding box center [1082, 661] width 101 height 29
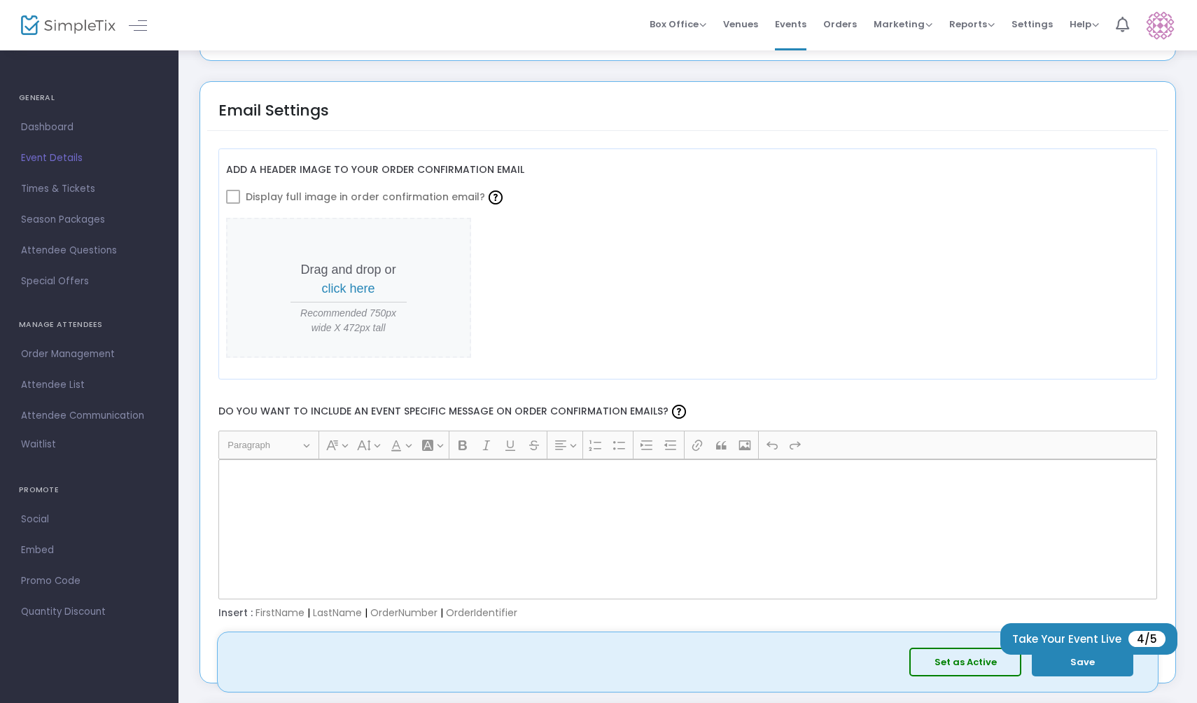
scroll to position [1546, 0]
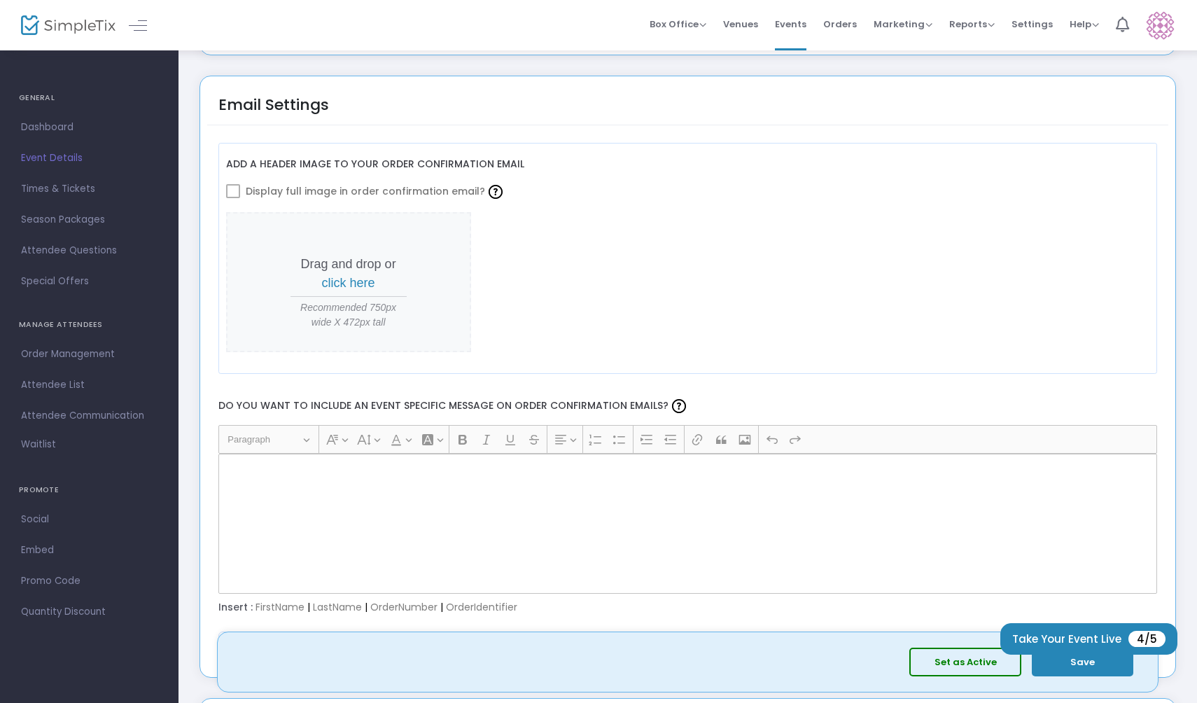
click at [352, 290] on span "click here" at bounding box center [348, 283] width 53 height 14
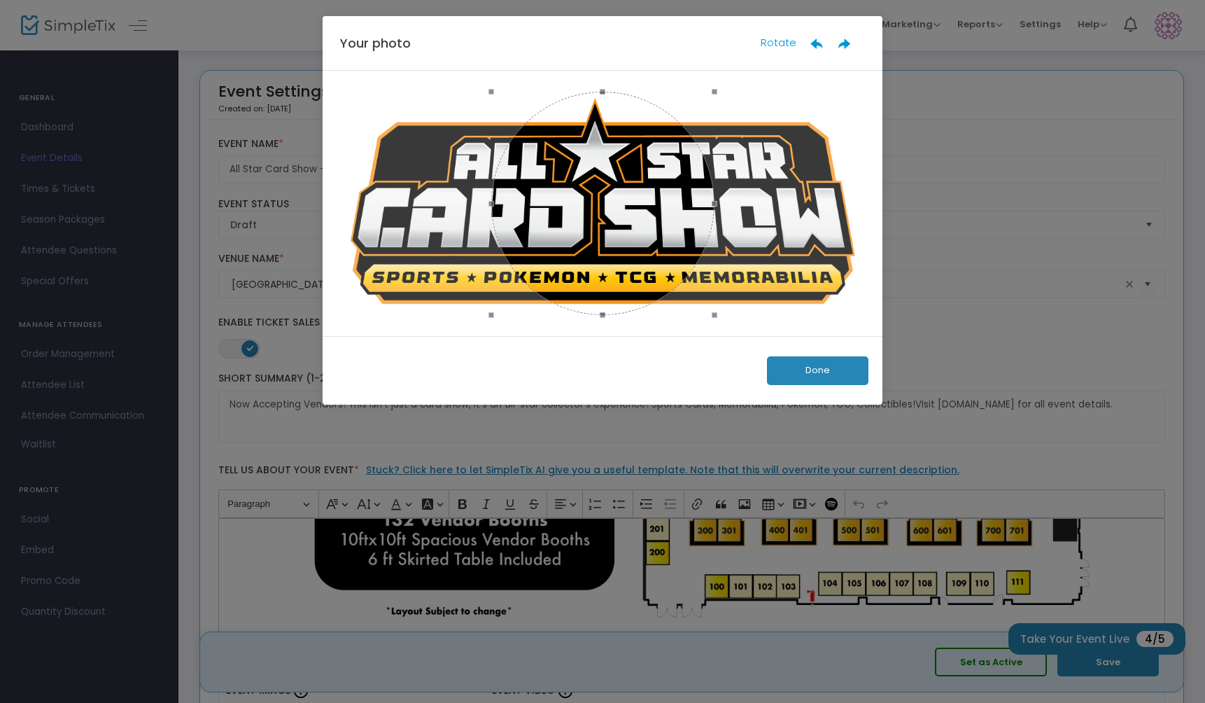
click at [780, 368] on button "Done" at bounding box center [817, 370] width 101 height 29
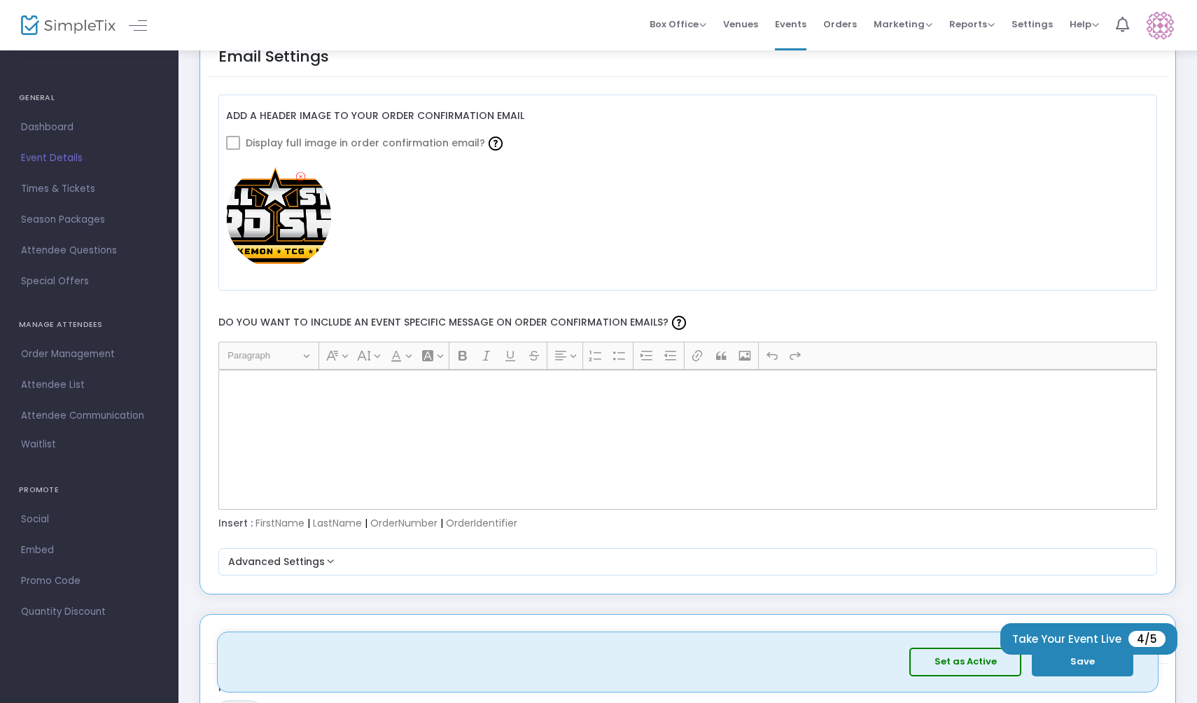
scroll to position [1600, 0]
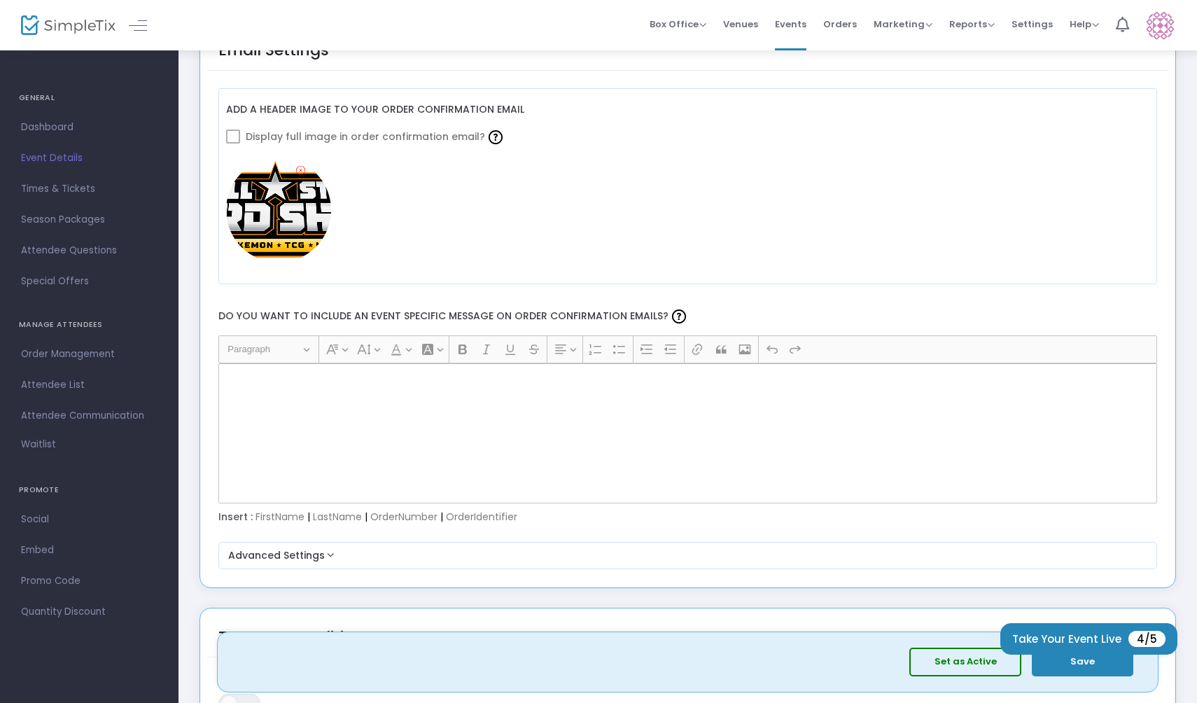
click at [298, 207] on img at bounding box center [278, 209] width 105 height 105
click at [298, 166] on icon at bounding box center [300, 170] width 9 height 13
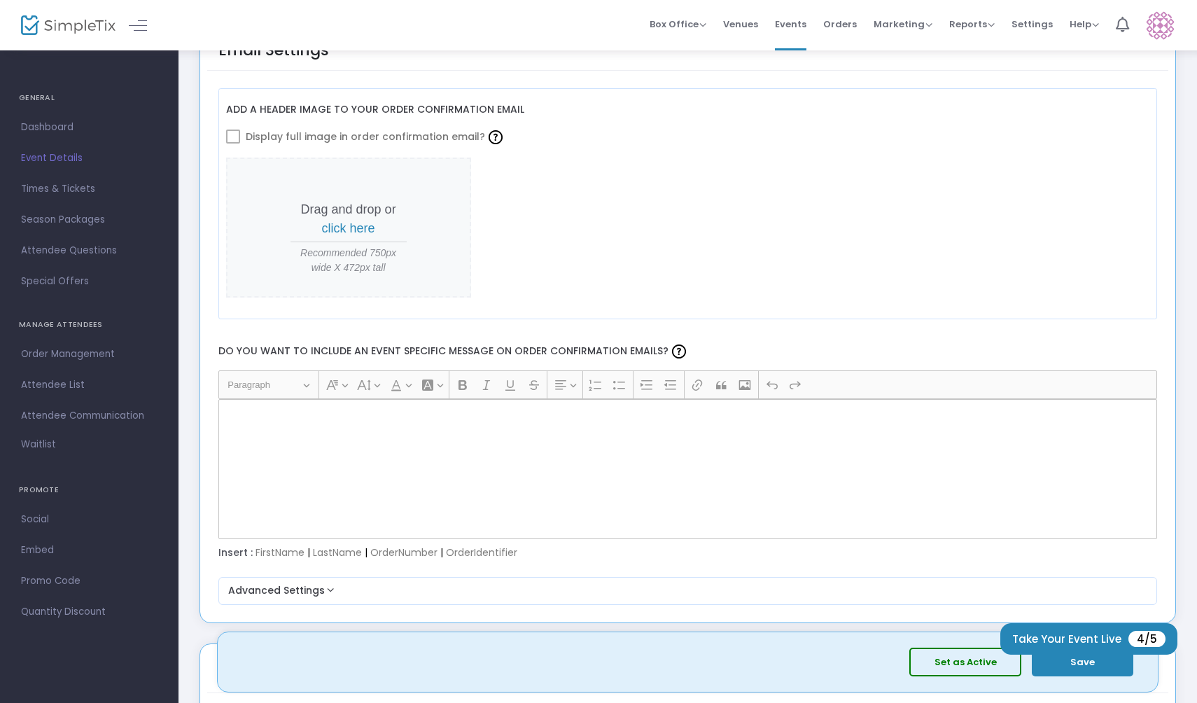
click at [342, 233] on span "click here" at bounding box center [348, 228] width 53 height 14
click at [362, 234] on span "click here" at bounding box center [348, 228] width 53 height 14
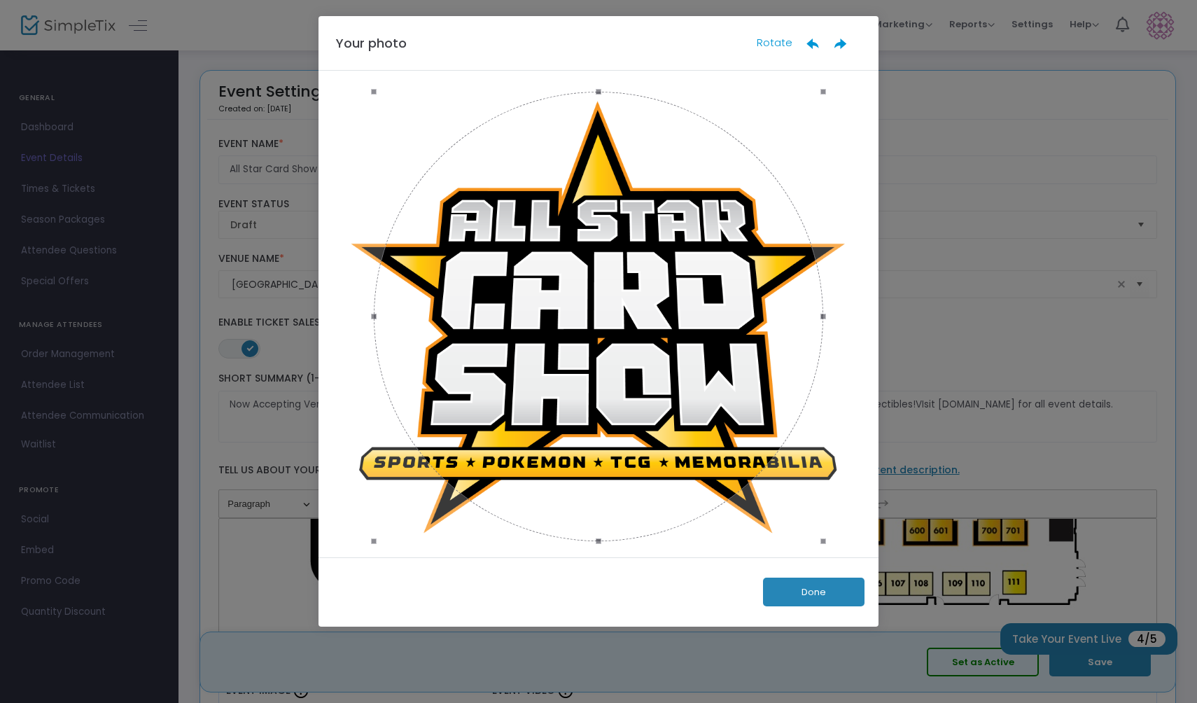
scroll to position [0, 0]
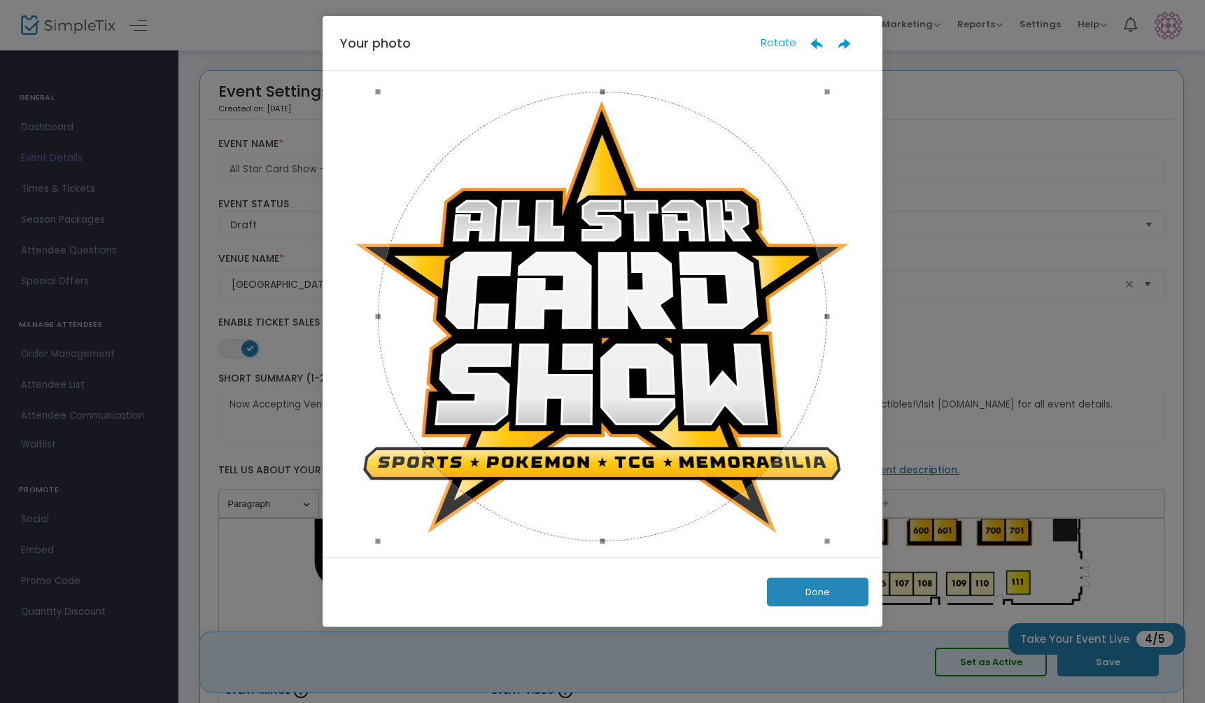
drag, startPoint x: 824, startPoint y: 90, endPoint x: 925, endPoint y: 11, distance: 128.1
click at [925, 11] on ngb-modal-window "Your photo Rotate Done" at bounding box center [602, 351] width 1205 height 703
click at [803, 580] on button "Done" at bounding box center [817, 591] width 101 height 29
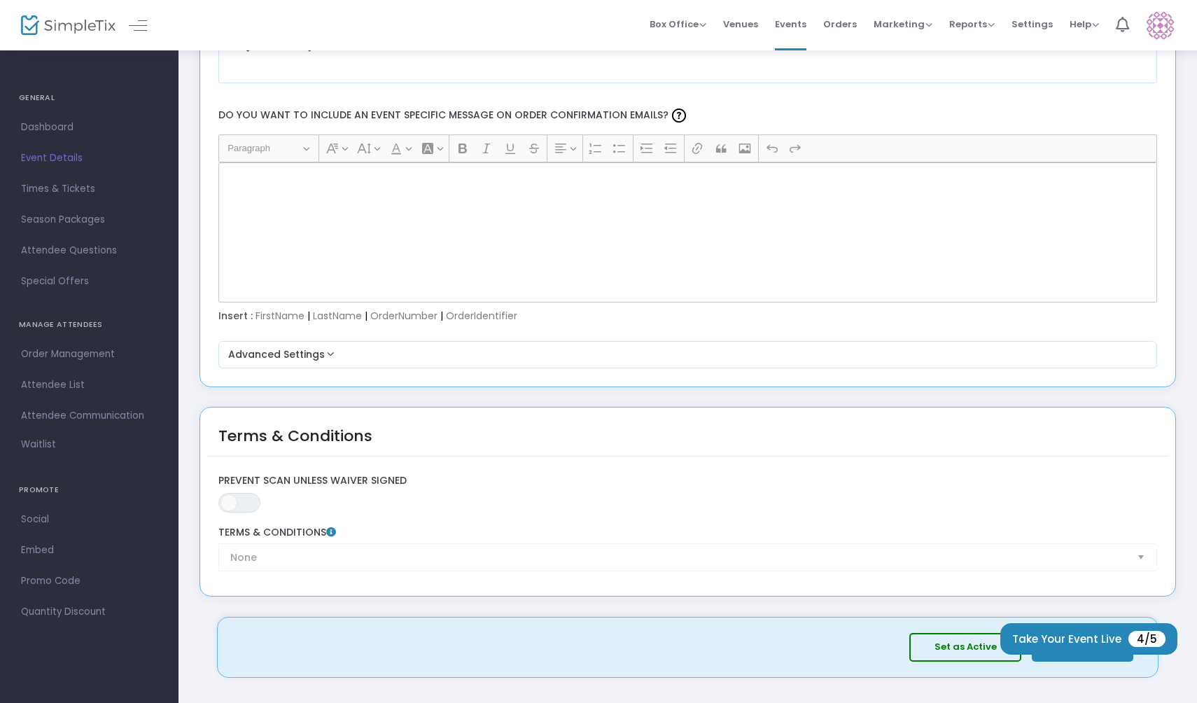
scroll to position [1867, 0]
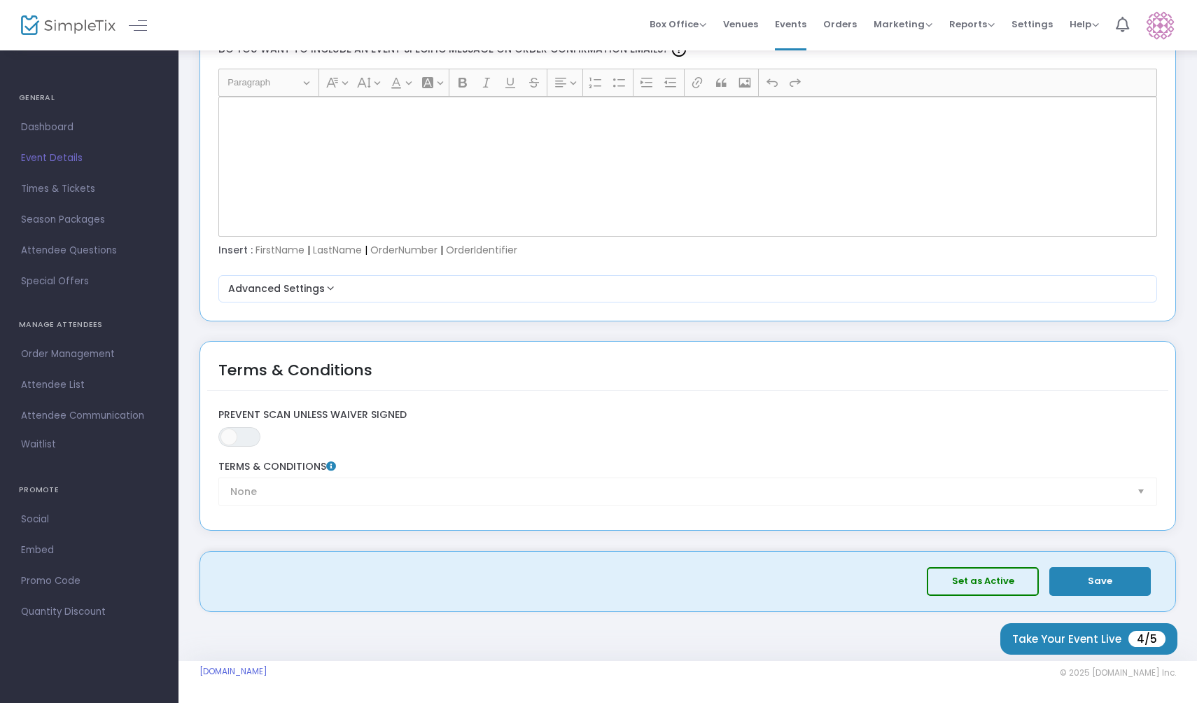
click at [414, 164] on div "Rich Text Editor, main" at bounding box center [687, 167] width 939 height 140
click at [413, 125] on div "Rich Text Editor, main" at bounding box center [687, 167] width 939 height 140
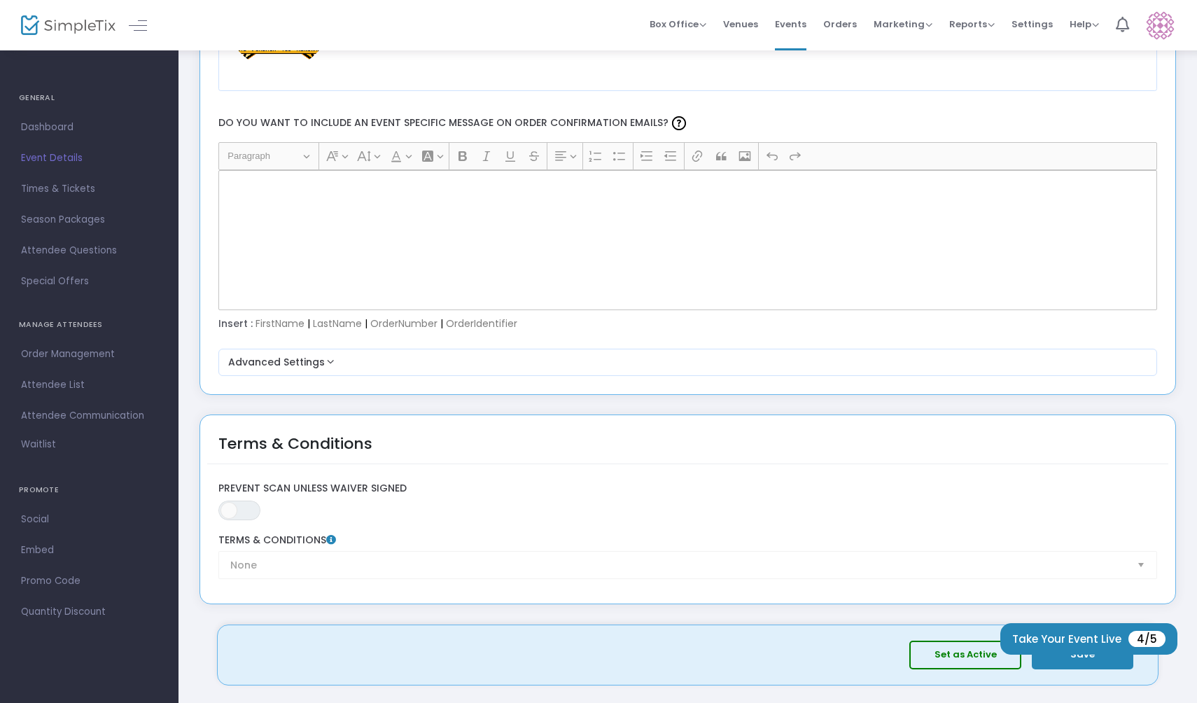
scroll to position [1766, 0]
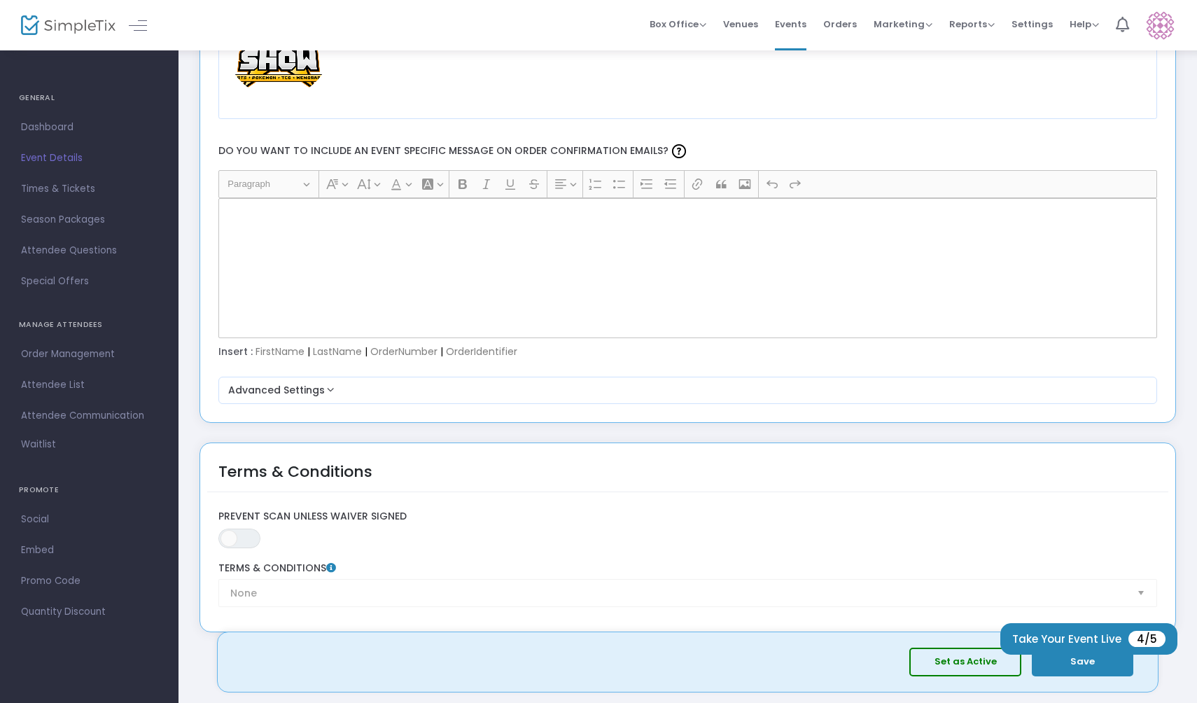
click at [410, 305] on div "Rich Text Editor, main" at bounding box center [687, 268] width 939 height 140
click at [488, 274] on div "Rich Text Editor, main" at bounding box center [687, 268] width 939 height 140
click at [518, 306] on div "Rich Text Editor, main" at bounding box center [687, 268] width 939 height 140
click at [1064, 661] on button "Save" at bounding box center [1082, 661] width 101 height 29
click at [555, 295] on div "Rich Text Editor, main" at bounding box center [687, 268] width 939 height 140
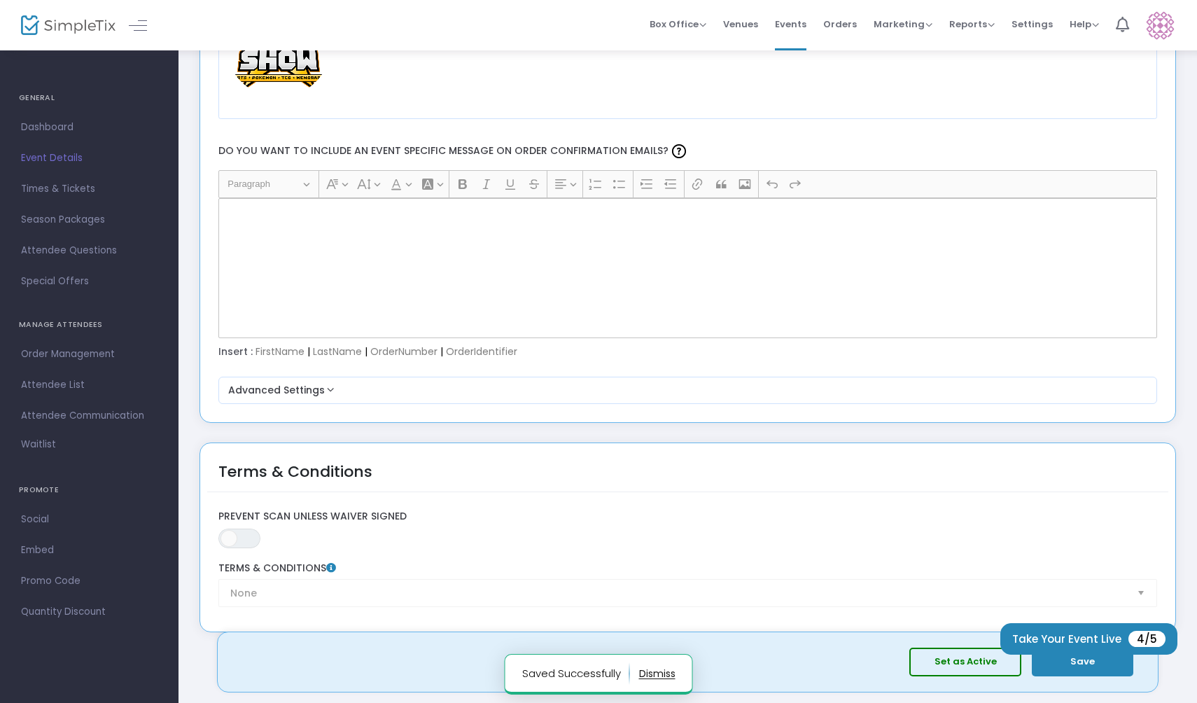
click at [531, 267] on div "Rich Text Editor, main" at bounding box center [687, 268] width 939 height 140
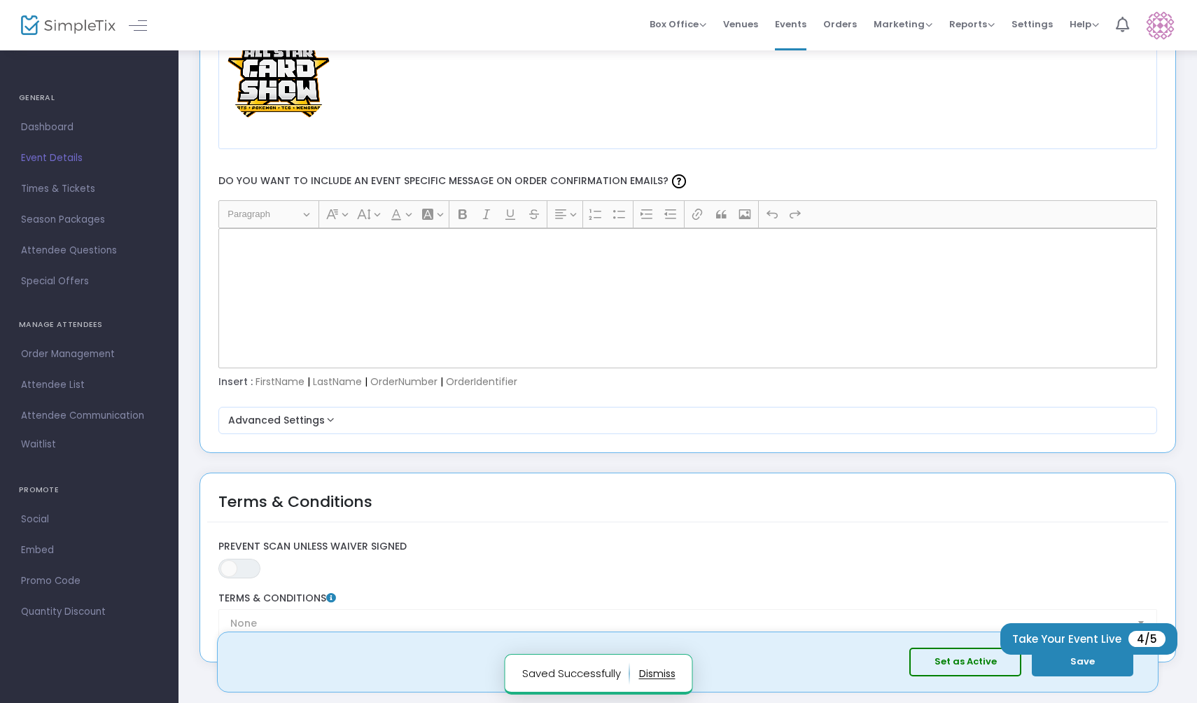
scroll to position [1735, 0]
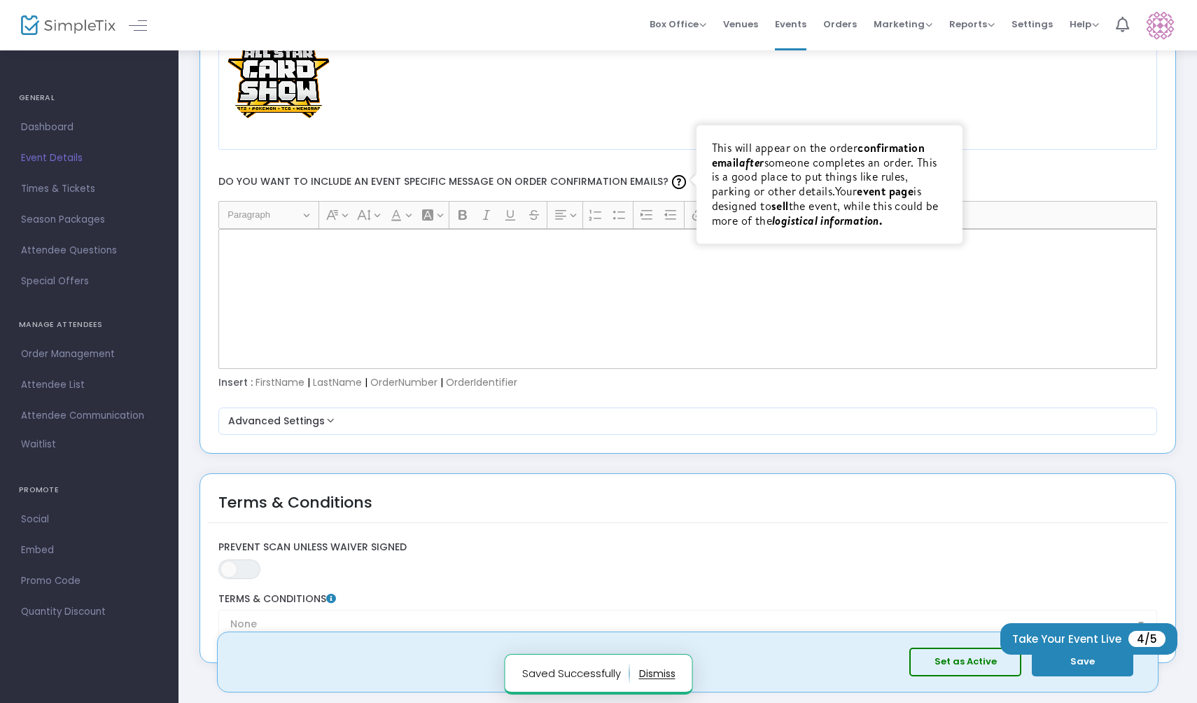
click at [672, 181] on img at bounding box center [679, 182] width 14 height 14
click at [528, 325] on div "Rich Text Editor, main" at bounding box center [687, 299] width 939 height 140
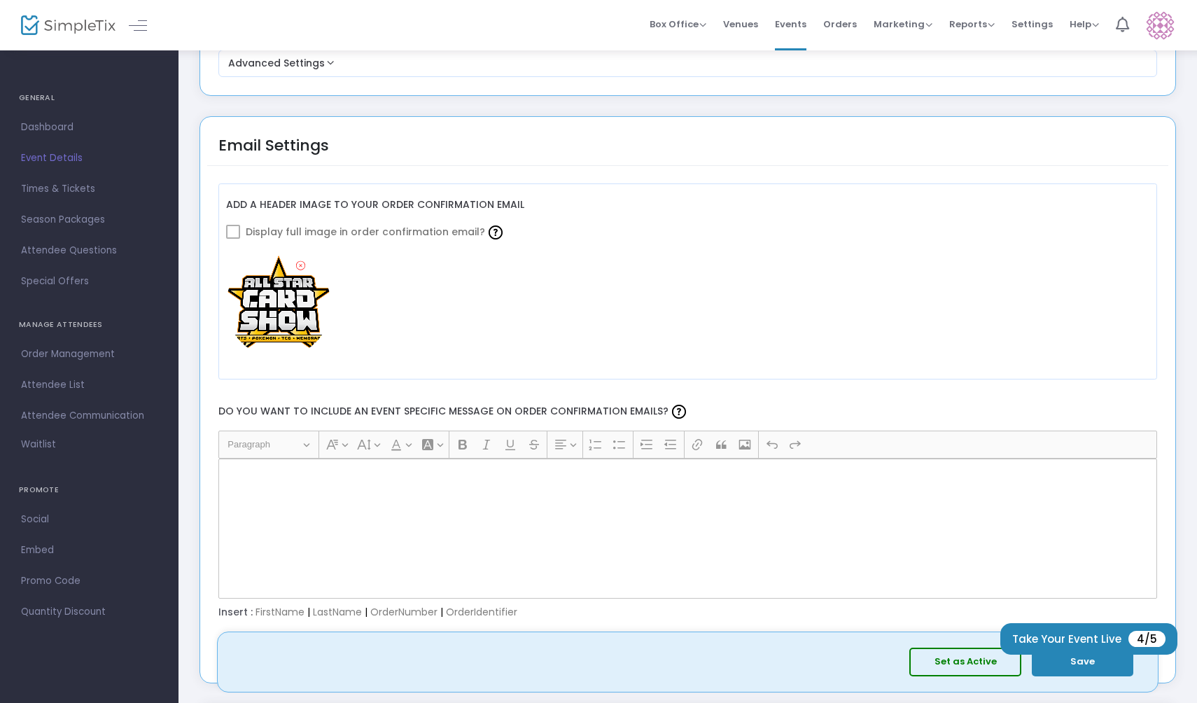
scroll to position [1516, 0]
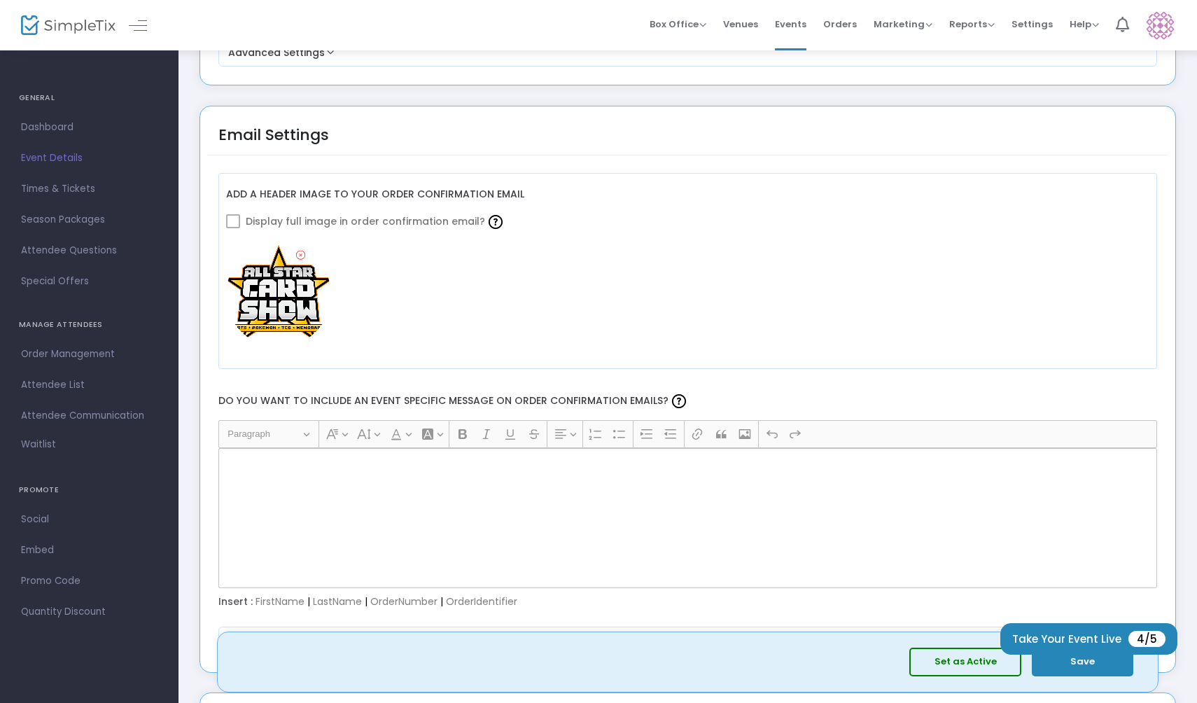
click at [428, 542] on div "Rich Text Editor, main" at bounding box center [687, 518] width 939 height 140
click at [341, 469] on p "Rich Text Editor, main" at bounding box center [687, 464] width 927 height 14
click at [322, 493] on div "Rich Text Editor, main" at bounding box center [687, 518] width 939 height 140
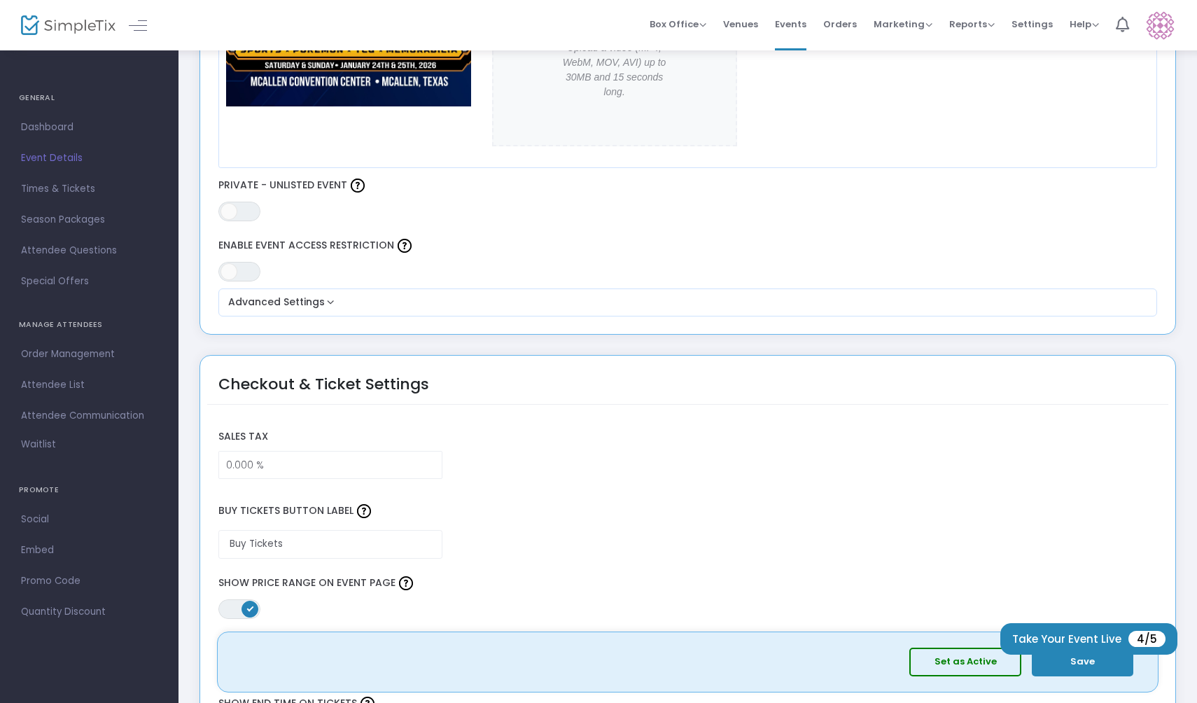
scroll to position [758, 0]
click at [238, 210] on span "ON OFF" at bounding box center [239, 211] width 42 height 20
click at [255, 267] on span "ON OFF" at bounding box center [239, 271] width 42 height 20
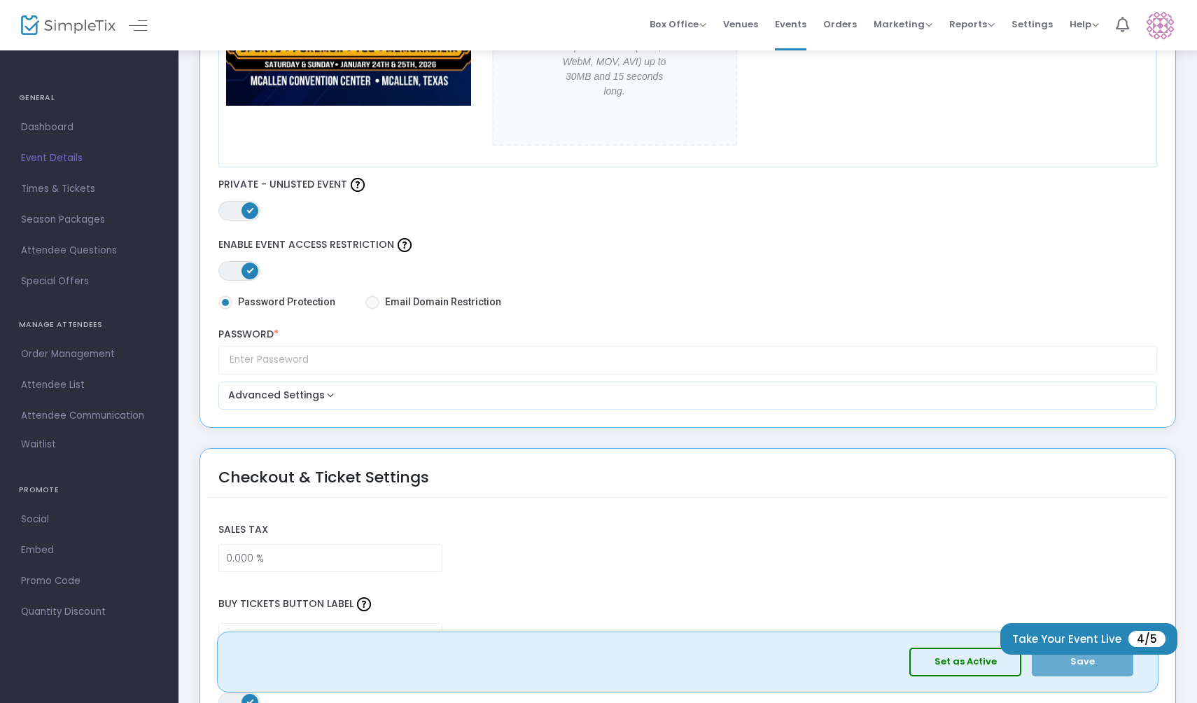
click at [244, 196] on div "ON OFF Private - Unlisted Event" at bounding box center [687, 197] width 952 height 46
click at [243, 206] on span at bounding box center [249, 210] width 17 height 17
click at [369, 299] on span at bounding box center [372, 302] width 14 height 14
click at [372, 309] on input "Email Domain Restriction" at bounding box center [372, 309] width 1 height 1
radio input "true"
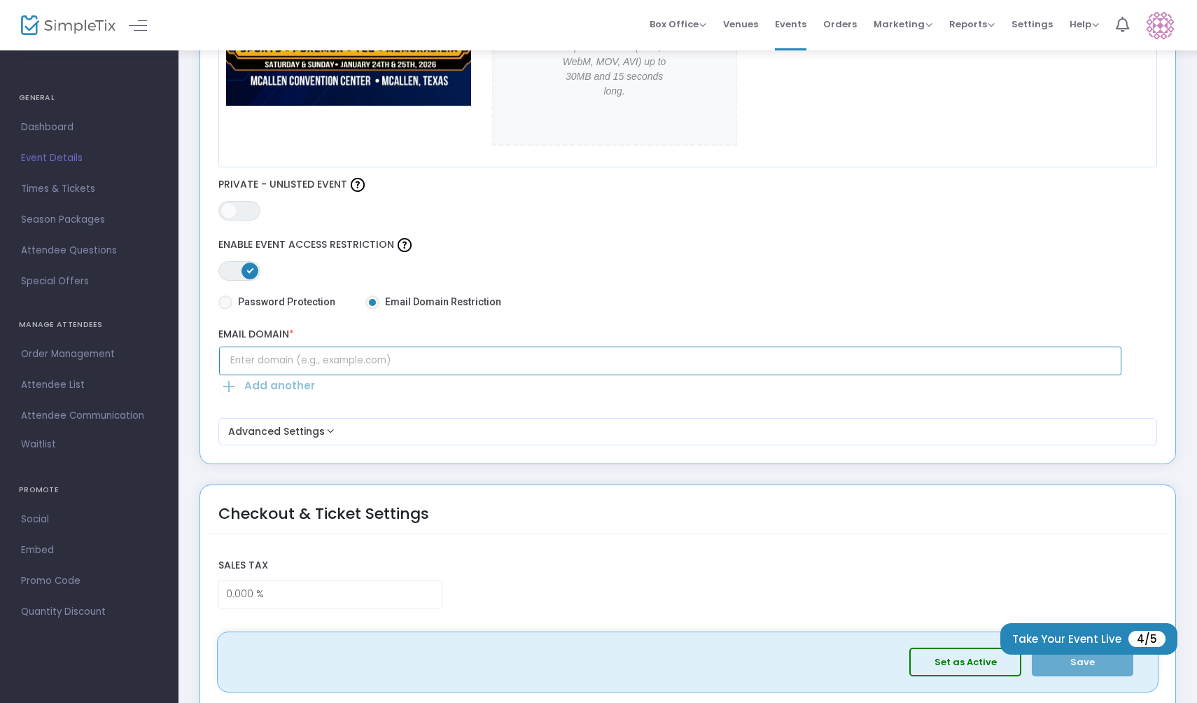
click at [350, 358] on input "text" at bounding box center [670, 360] width 902 height 29
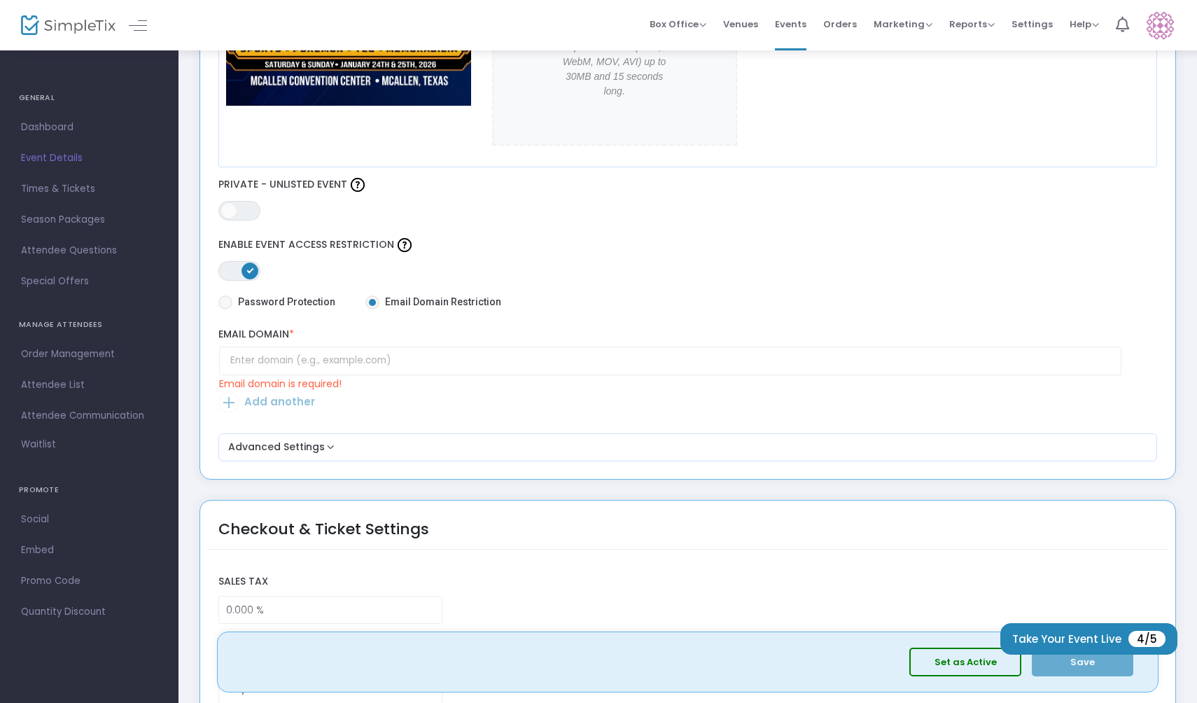
click at [246, 265] on span at bounding box center [249, 270] width 17 height 17
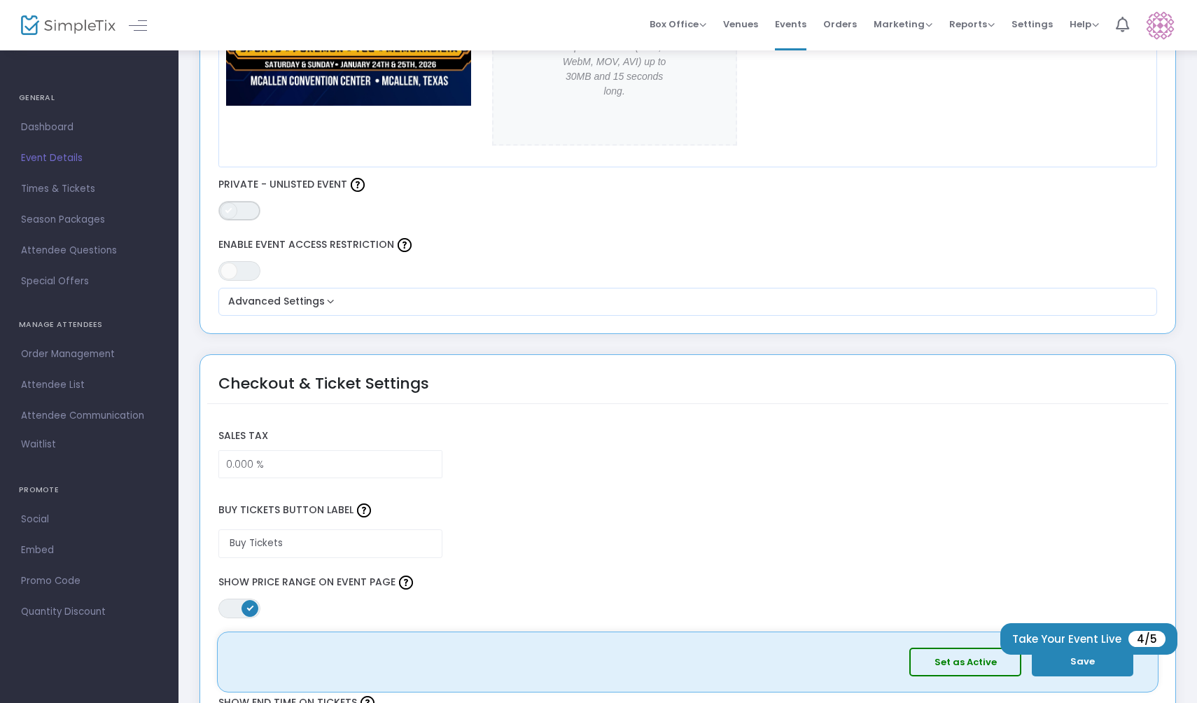
click at [241, 215] on span "ON OFF" at bounding box center [239, 211] width 42 height 20
click at [243, 212] on span at bounding box center [249, 210] width 17 height 17
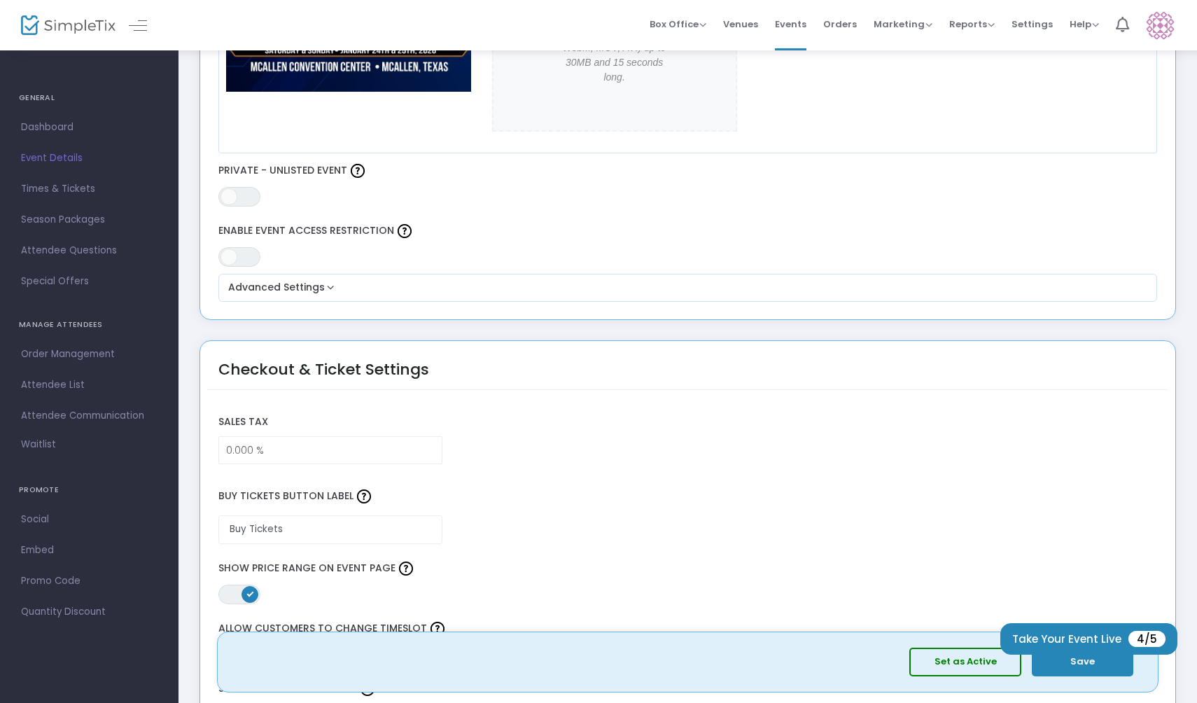
scroll to position [773, 0]
click at [231, 192] on span at bounding box center [228, 196] width 17 height 17
click at [246, 196] on span "ON" at bounding box center [249, 195] width 7 height 7
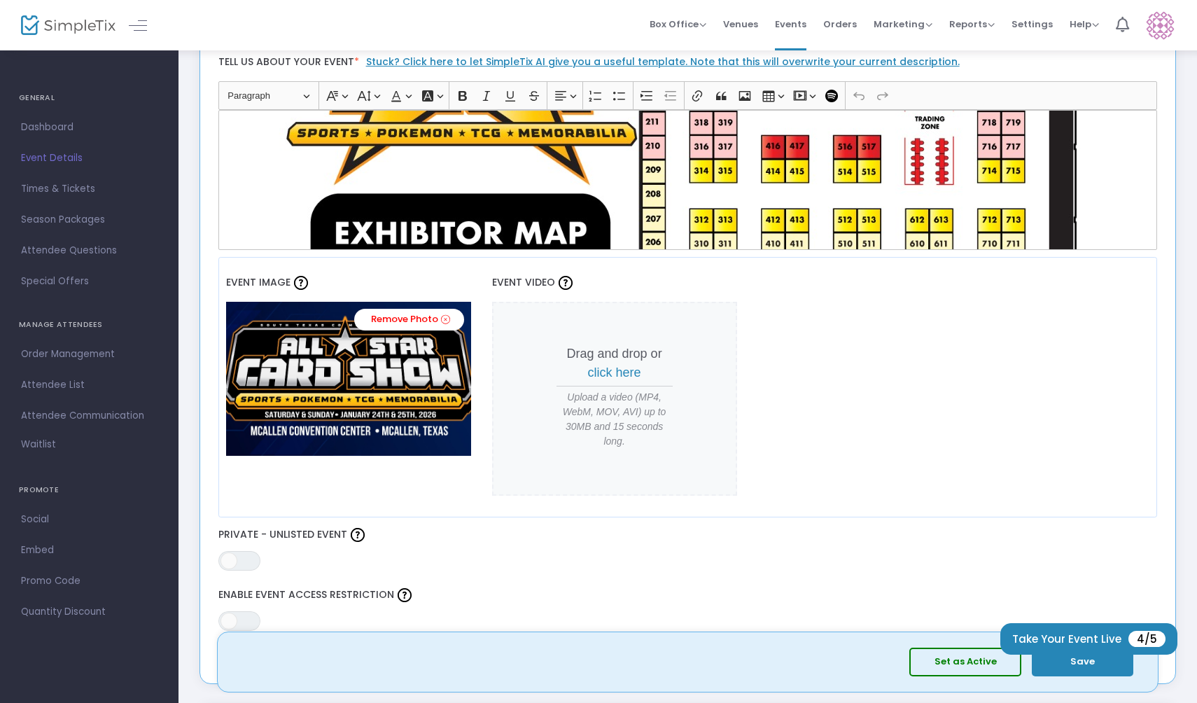
scroll to position [0, 0]
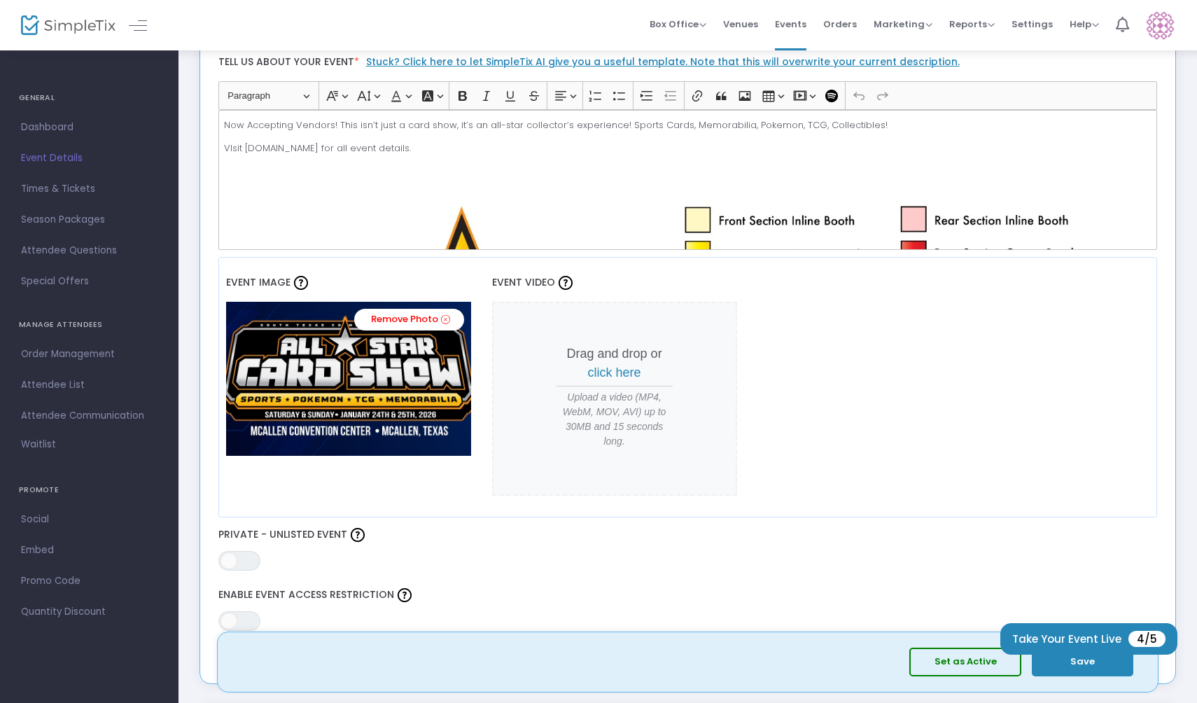
click at [1050, 665] on button "Save" at bounding box center [1082, 661] width 101 height 29
click at [67, 133] on span "Dashboard" at bounding box center [89, 127] width 136 height 18
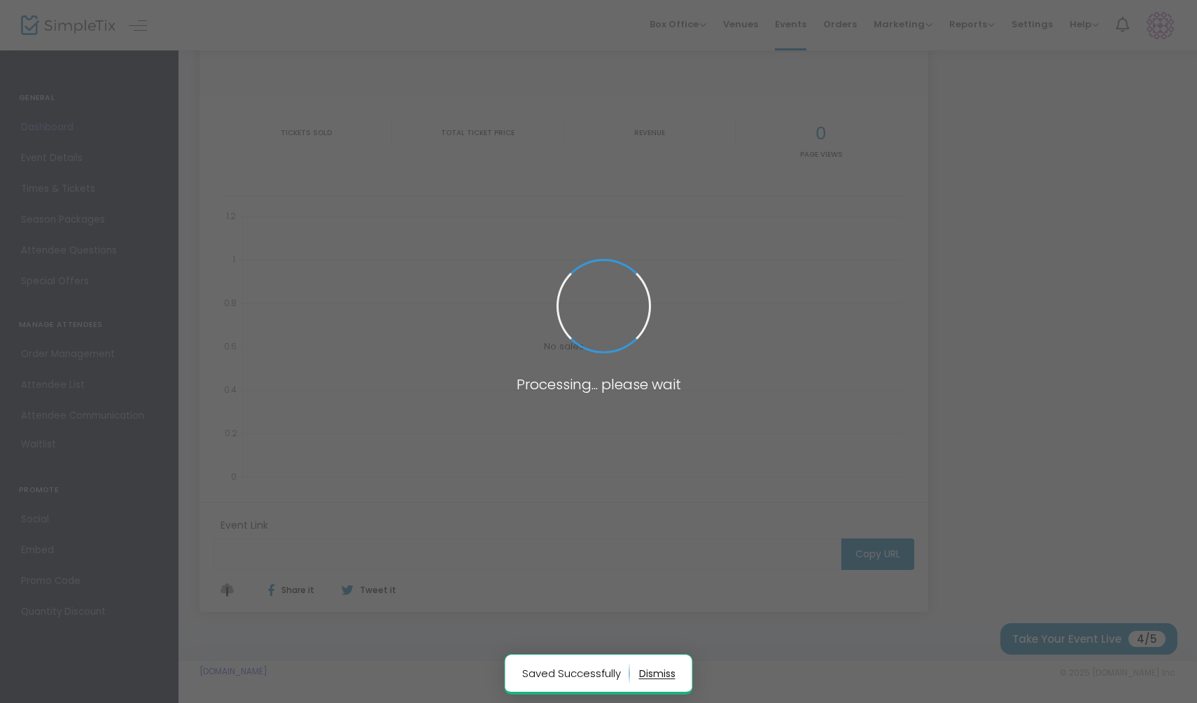
type input "[URL][DOMAIN_NAME]"
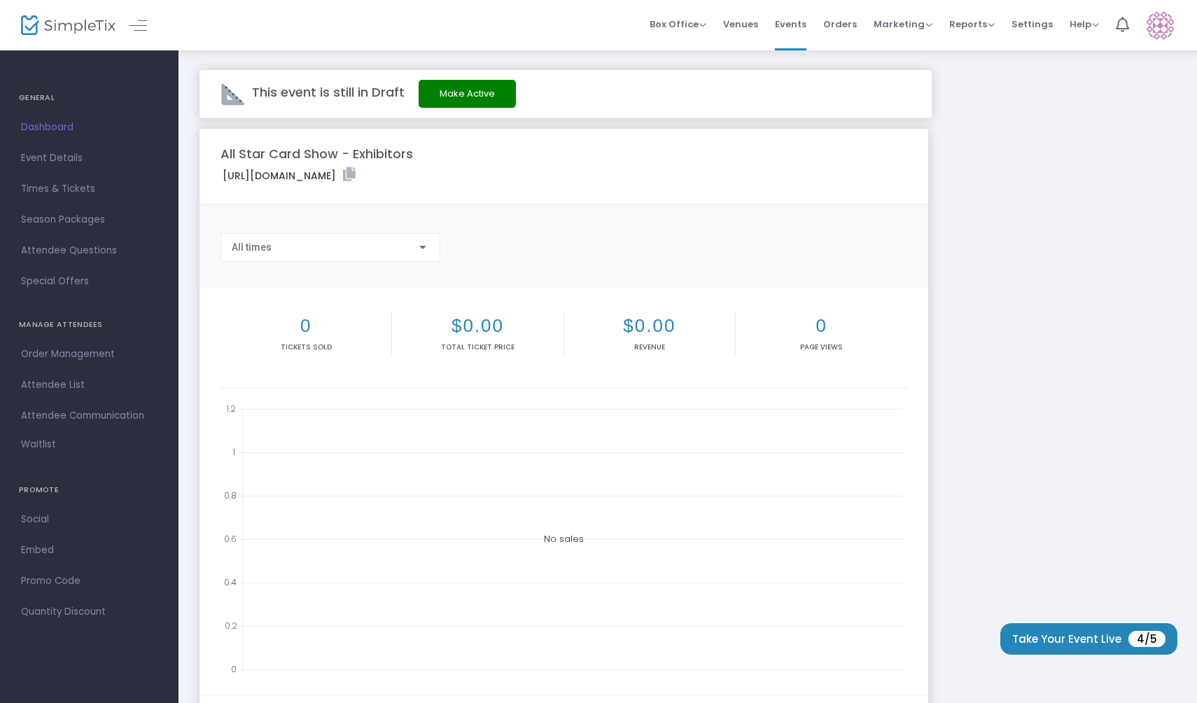
click at [390, 149] on m-panel-title "All Star Card Show - Exhibitors" at bounding box center [316, 153] width 192 height 19
click at [1034, 22] on span "Settings" at bounding box center [1031, 24] width 41 height 36
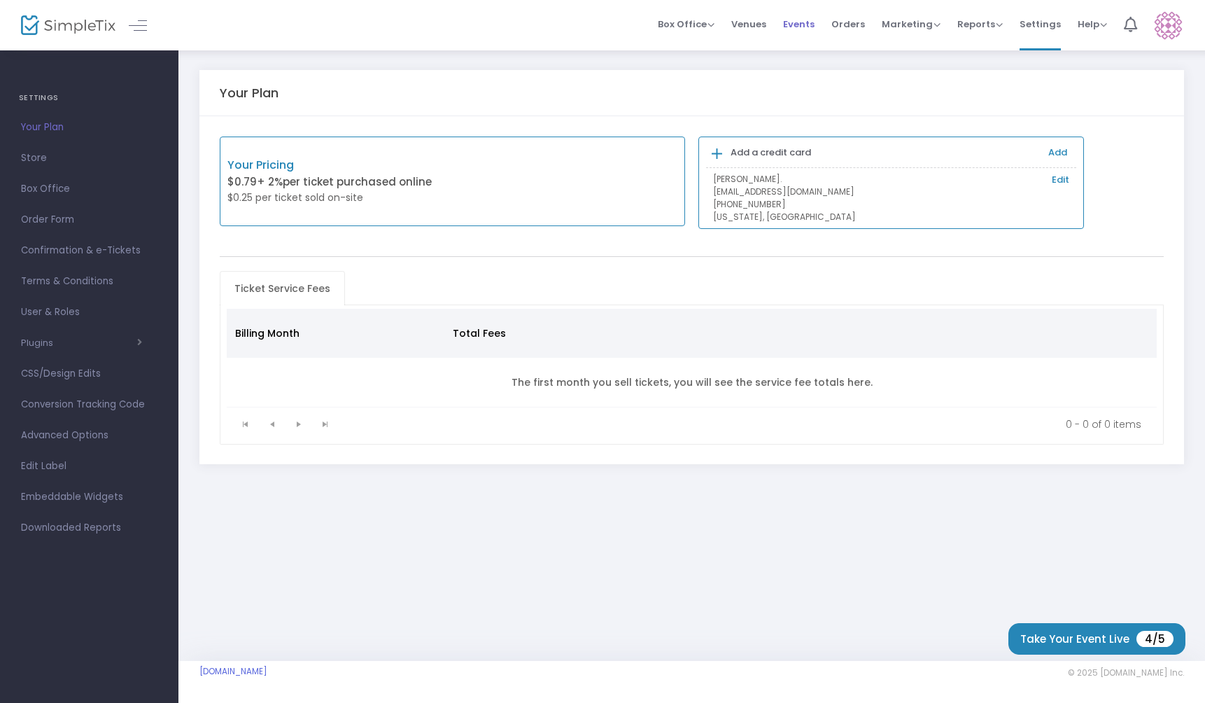
click at [803, 25] on span "Events" at bounding box center [798, 24] width 31 height 36
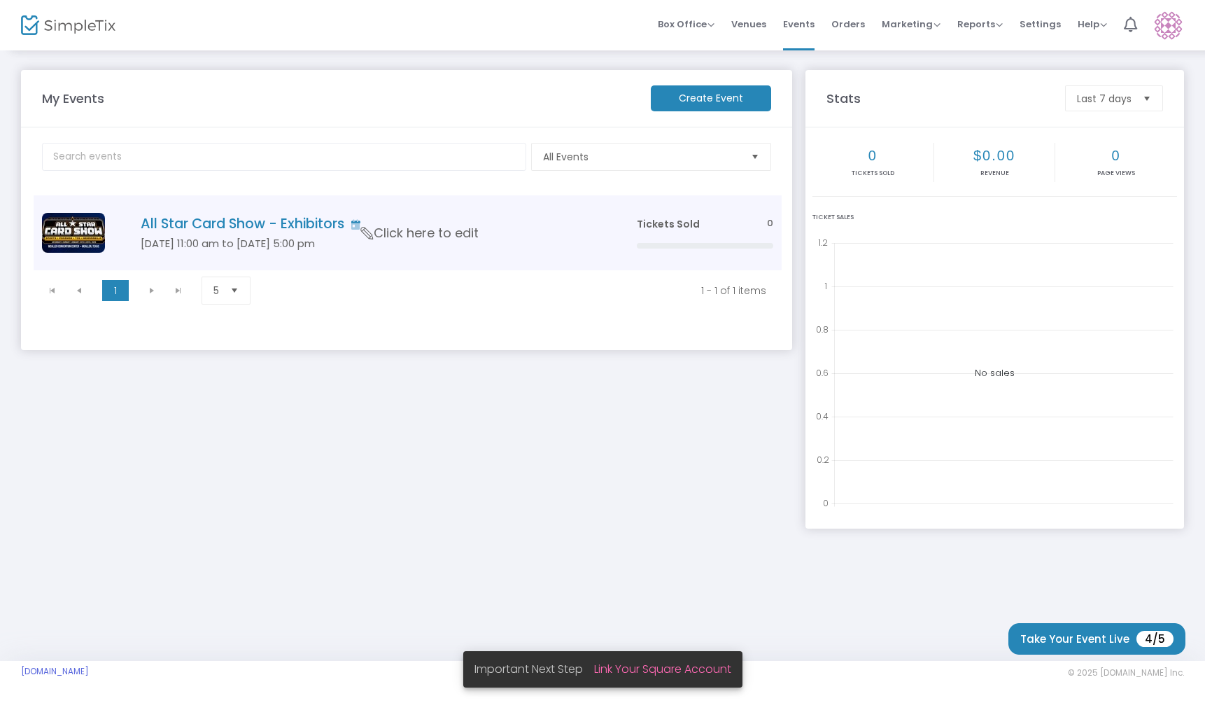
click at [301, 228] on h4 "All Star Card Show - Exhibitors" at bounding box center [368, 224] width 454 height 16
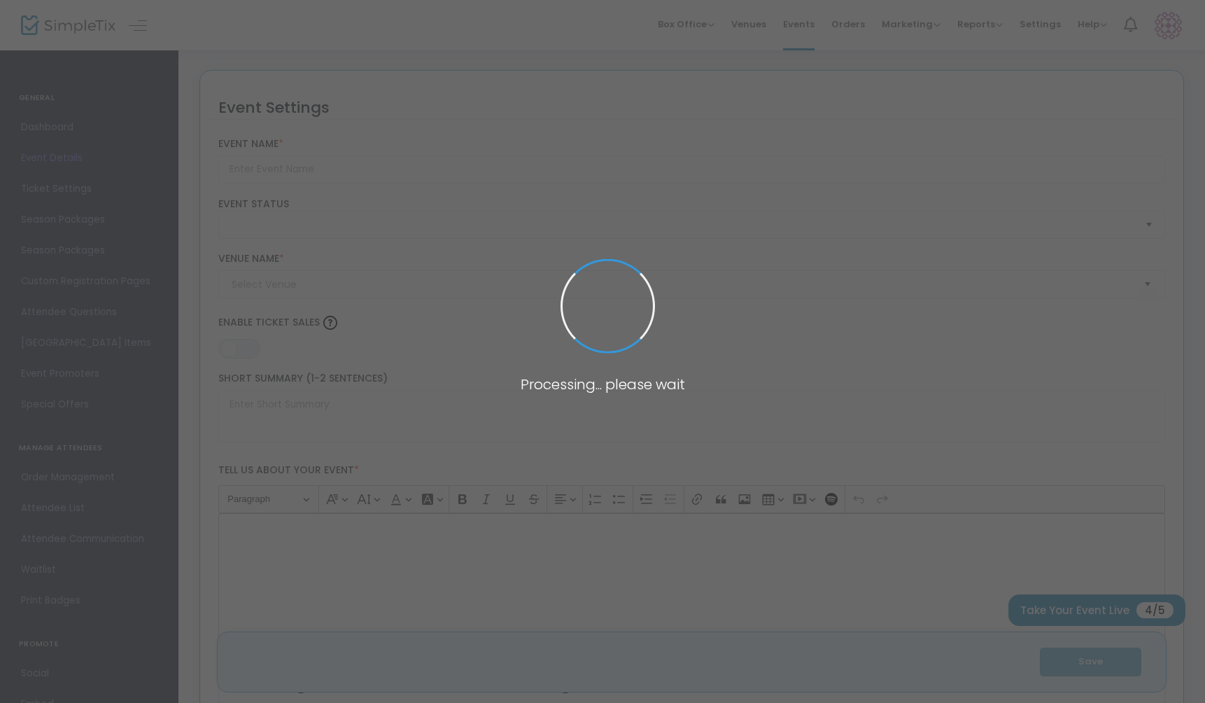
type input "All Star Card Show - Exhibitors"
type textarea "Now Accepting Vendors! This isn’t just a card show, it’s an all-star collector’…"
type input "Buy Tickets"
type input "[GEOGRAPHIC_DATA]"
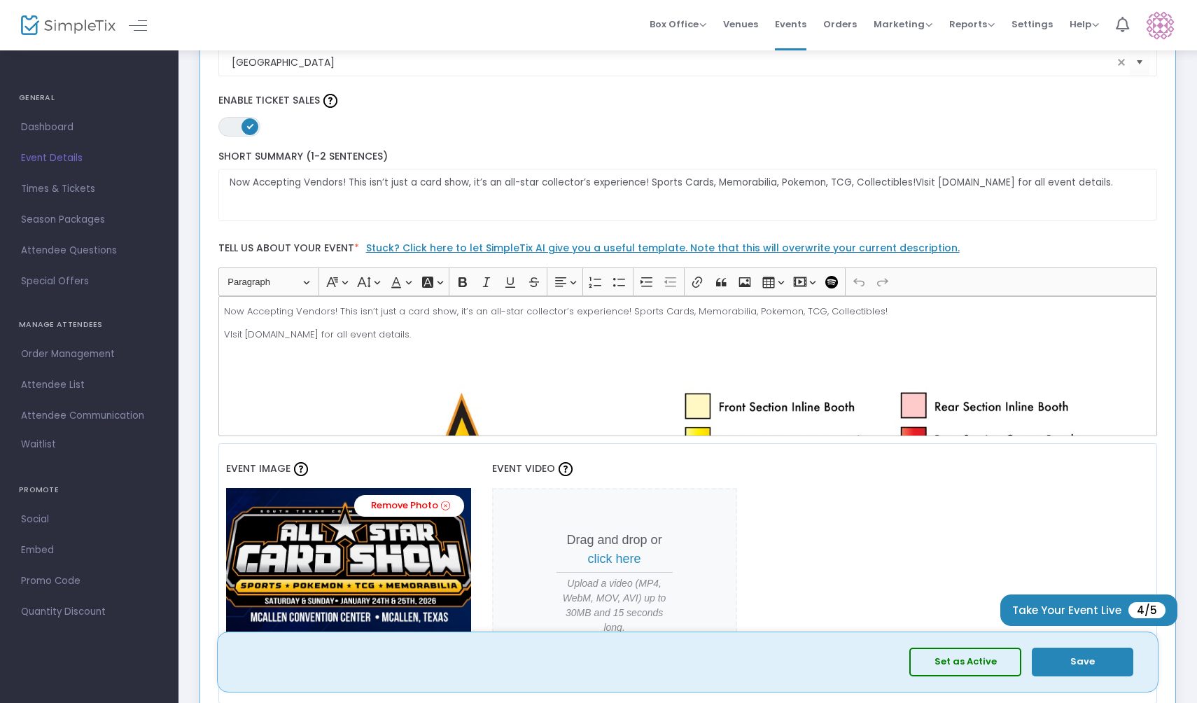
scroll to position [226, 0]
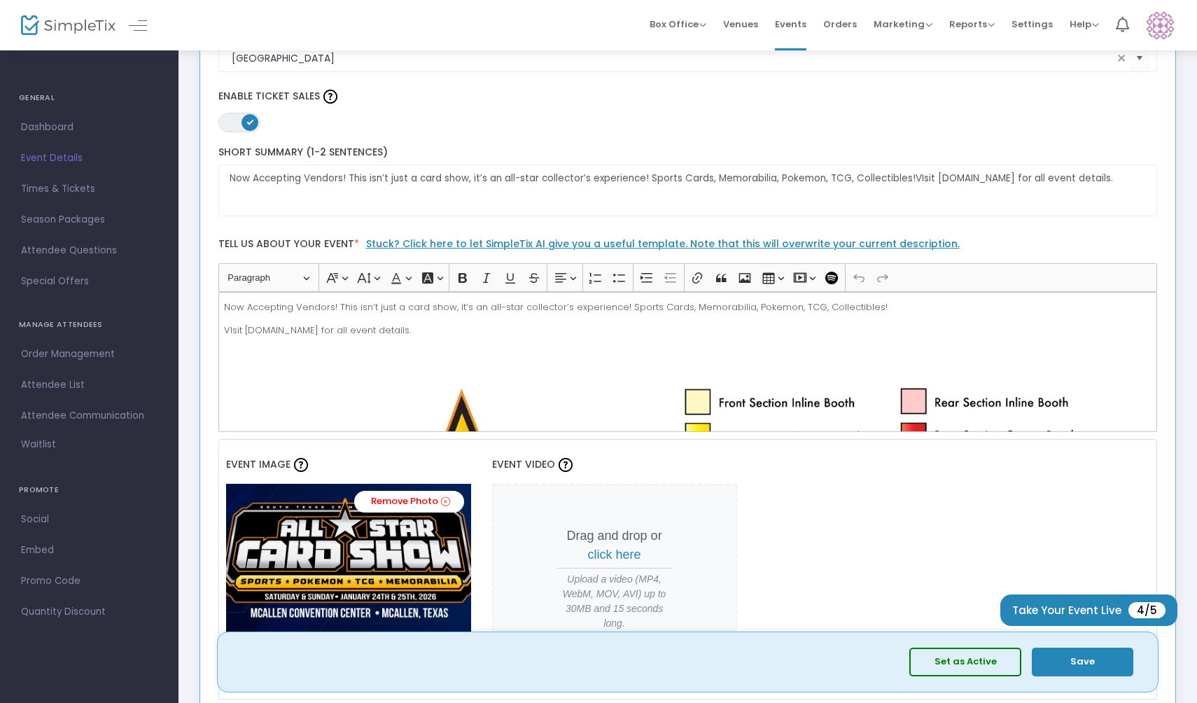
click at [971, 655] on button "Set as Active" at bounding box center [965, 661] width 112 height 29
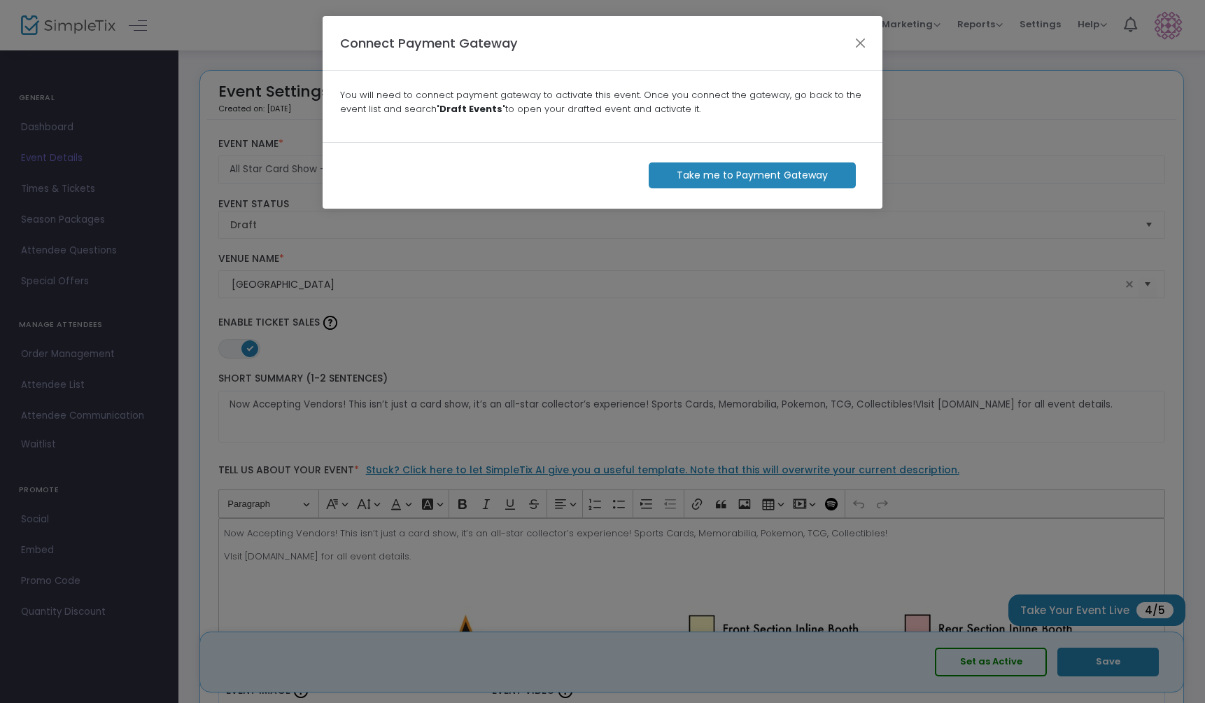
click at [749, 176] on m-button "Take me to Payment Gateway" at bounding box center [752, 175] width 207 height 26
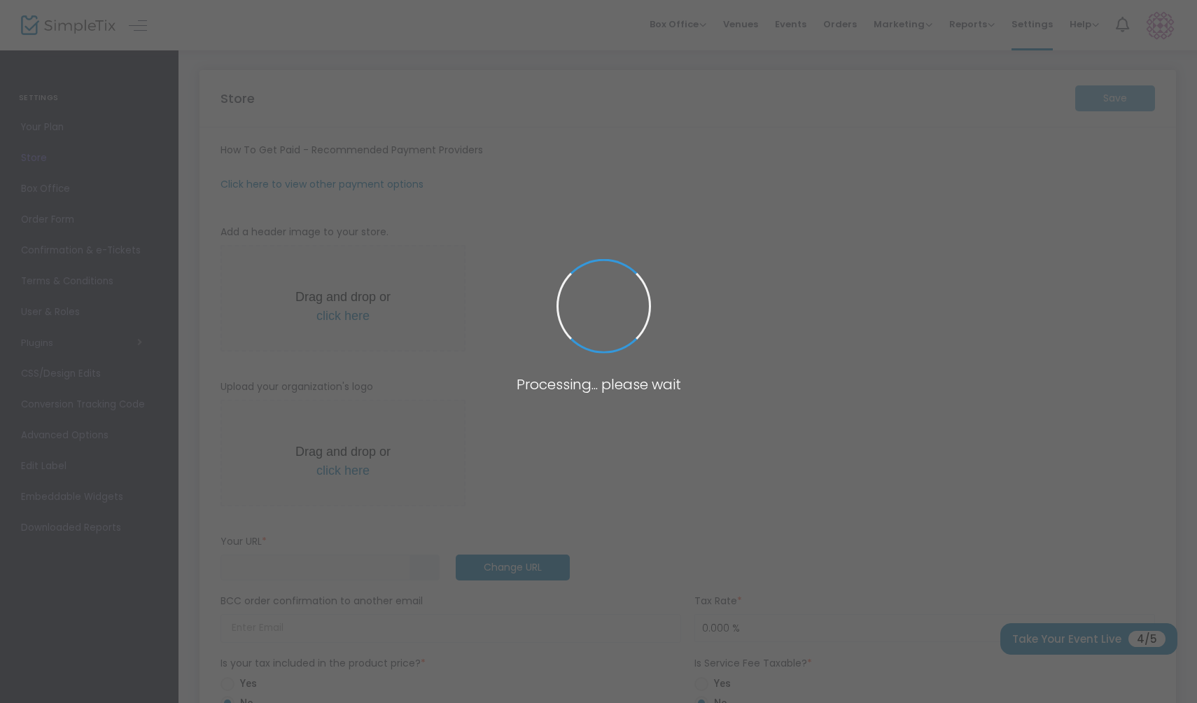
type input "[URL]"
radio input "true"
radio input "false"
radio input "true"
type input "Ultra Fan Fest LLC"
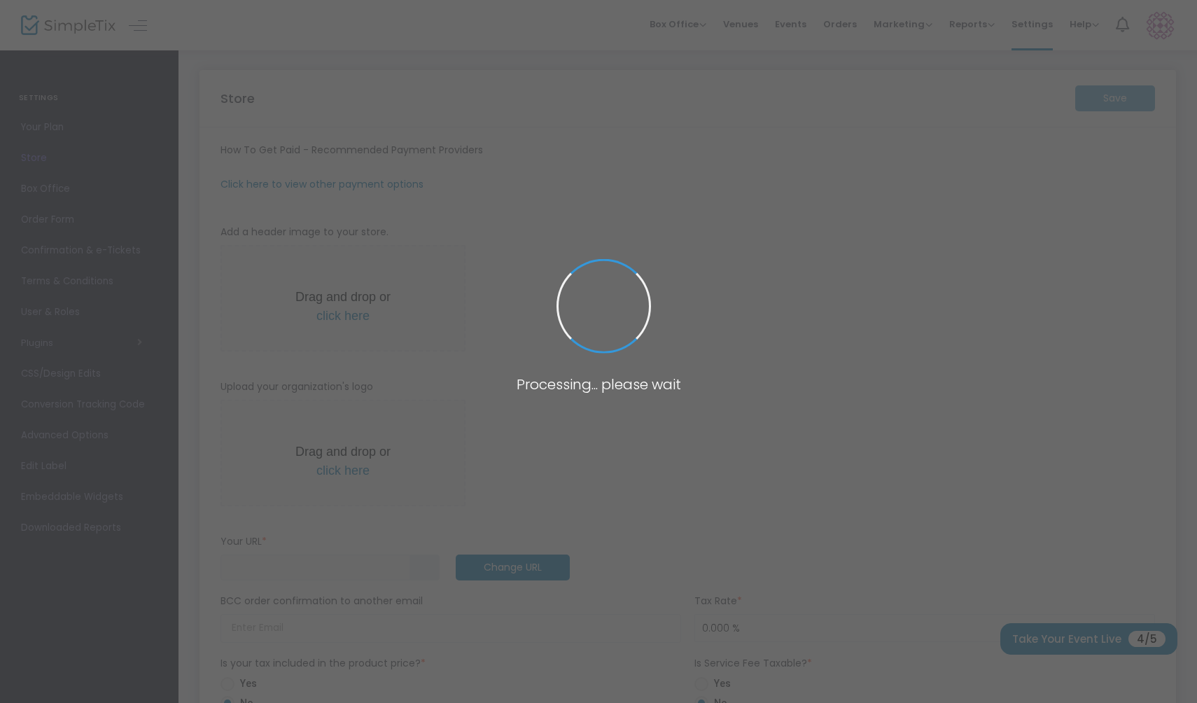
type input "9566484464"
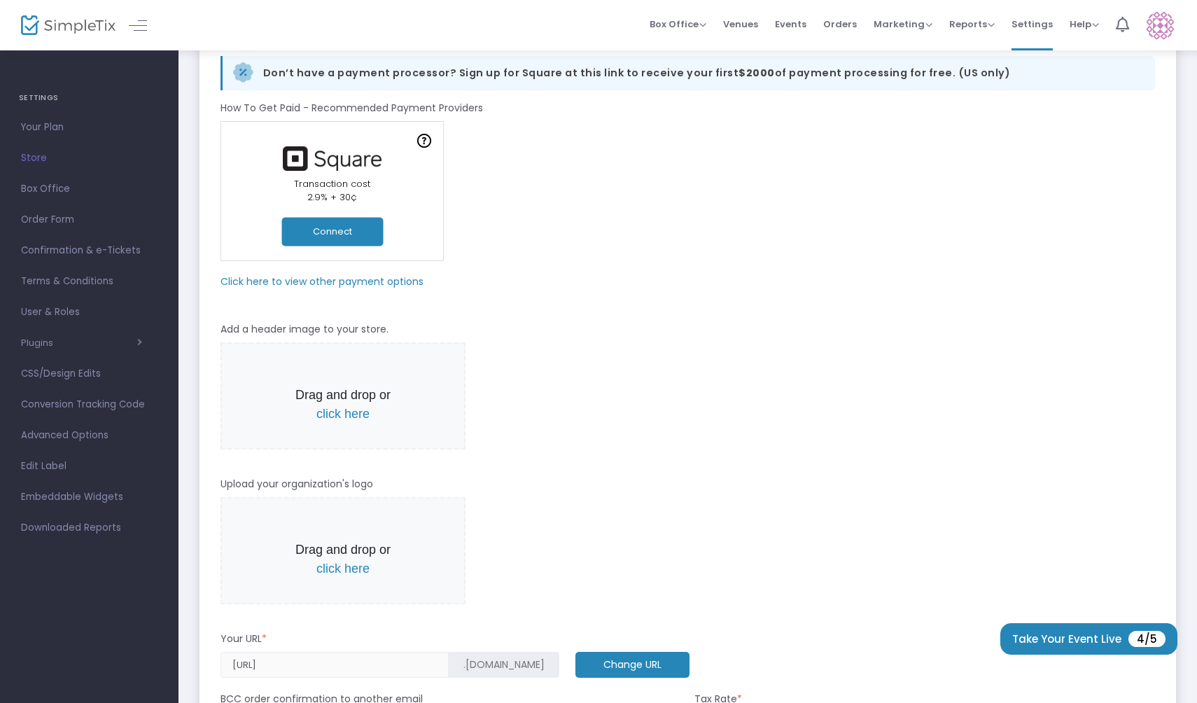
scroll to position [90, 0]
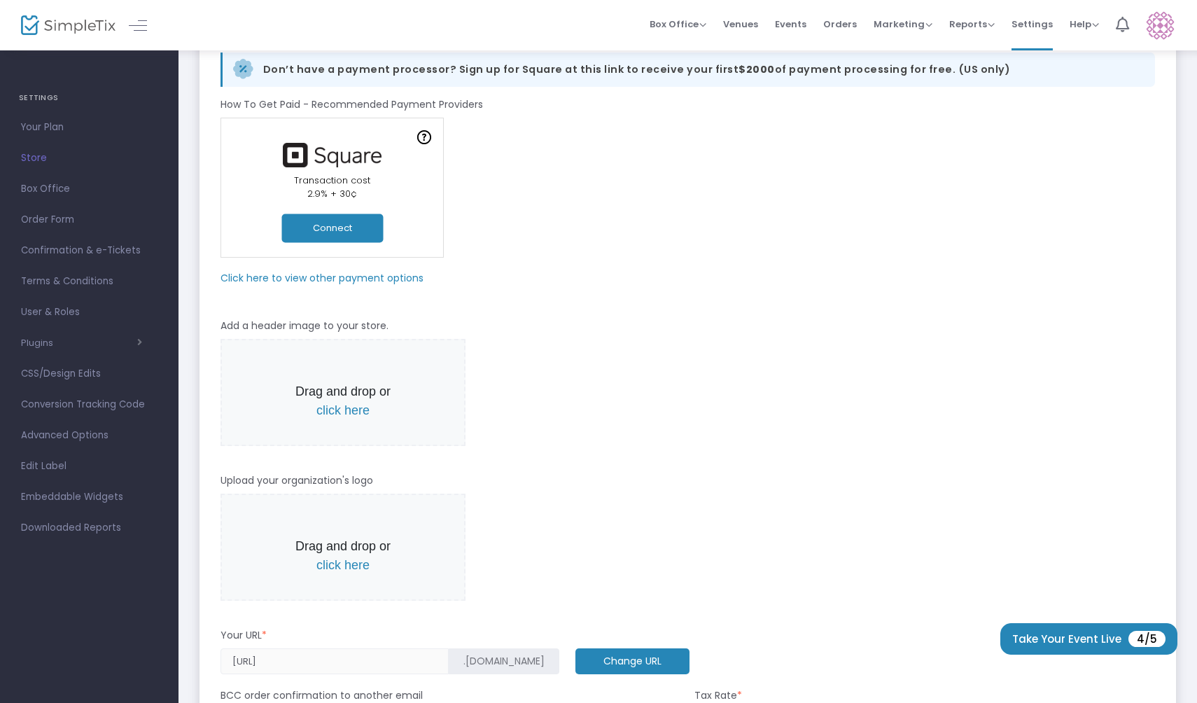
click at [362, 277] on m-panel-subtitle "Click here to view other payment options" at bounding box center [321, 278] width 203 height 15
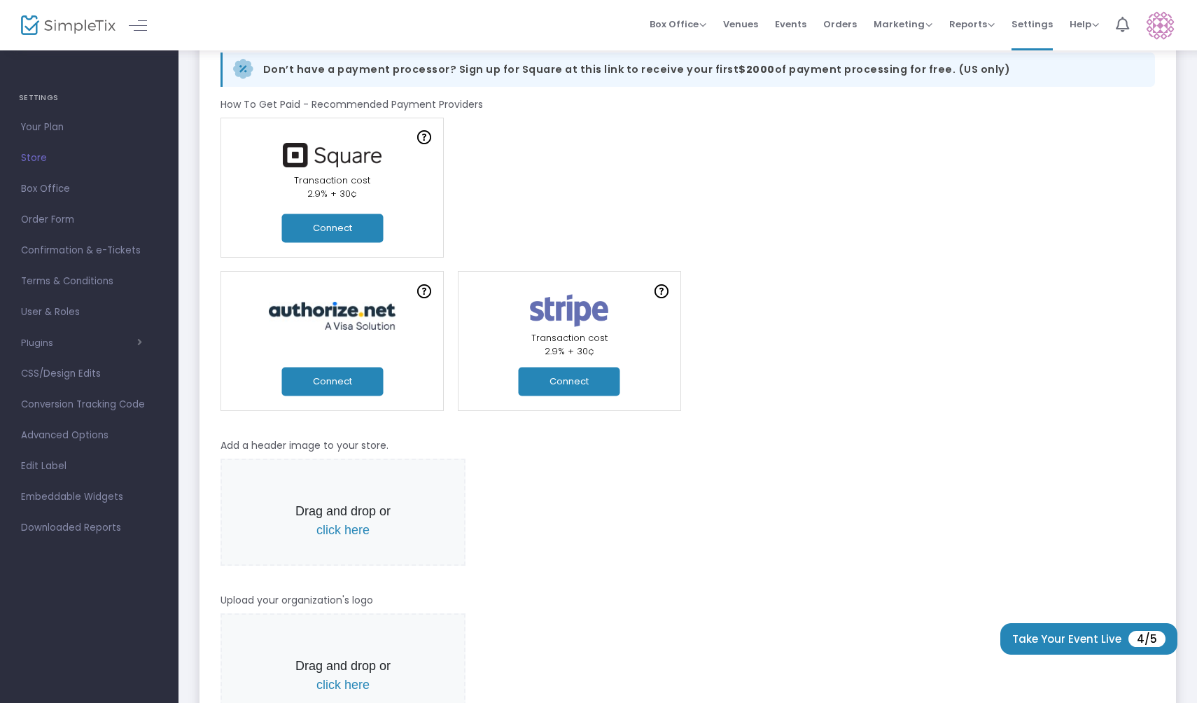
click at [87, 250] on span "Confirmation & e-Tickets" at bounding box center [89, 250] width 136 height 18
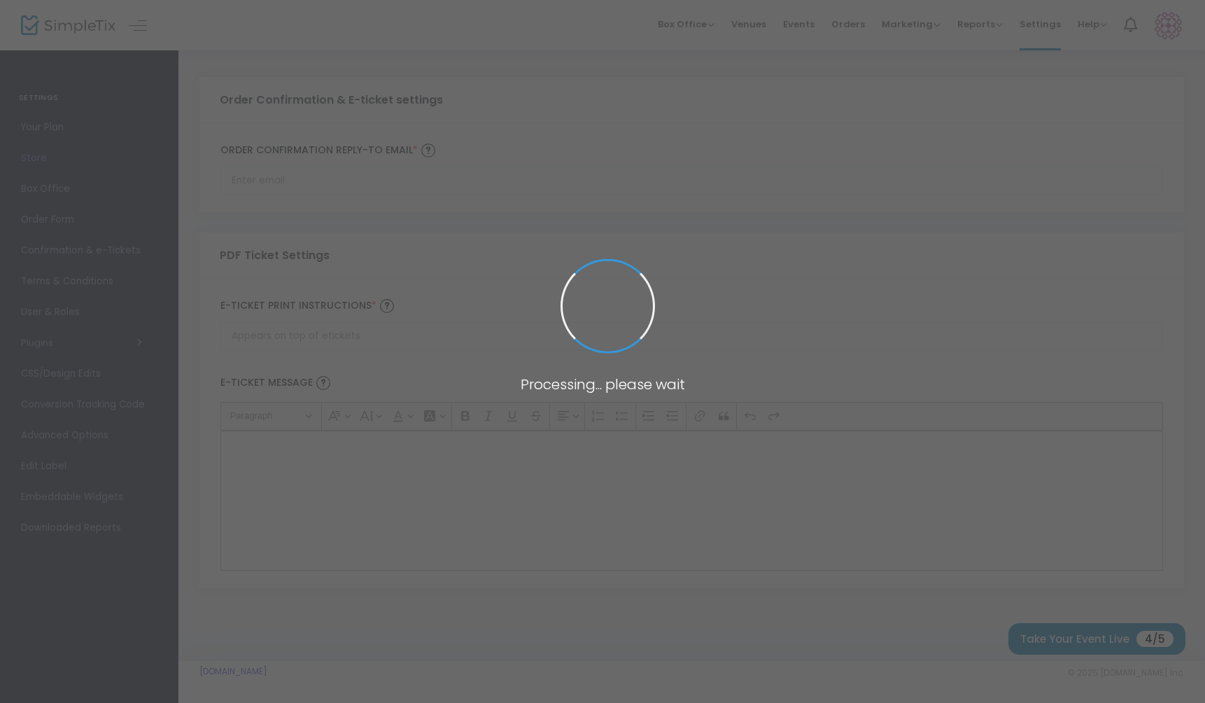
type input "[EMAIL_ADDRESS][DOMAIN_NAME]"
type input "Print and bring this ticket with you"
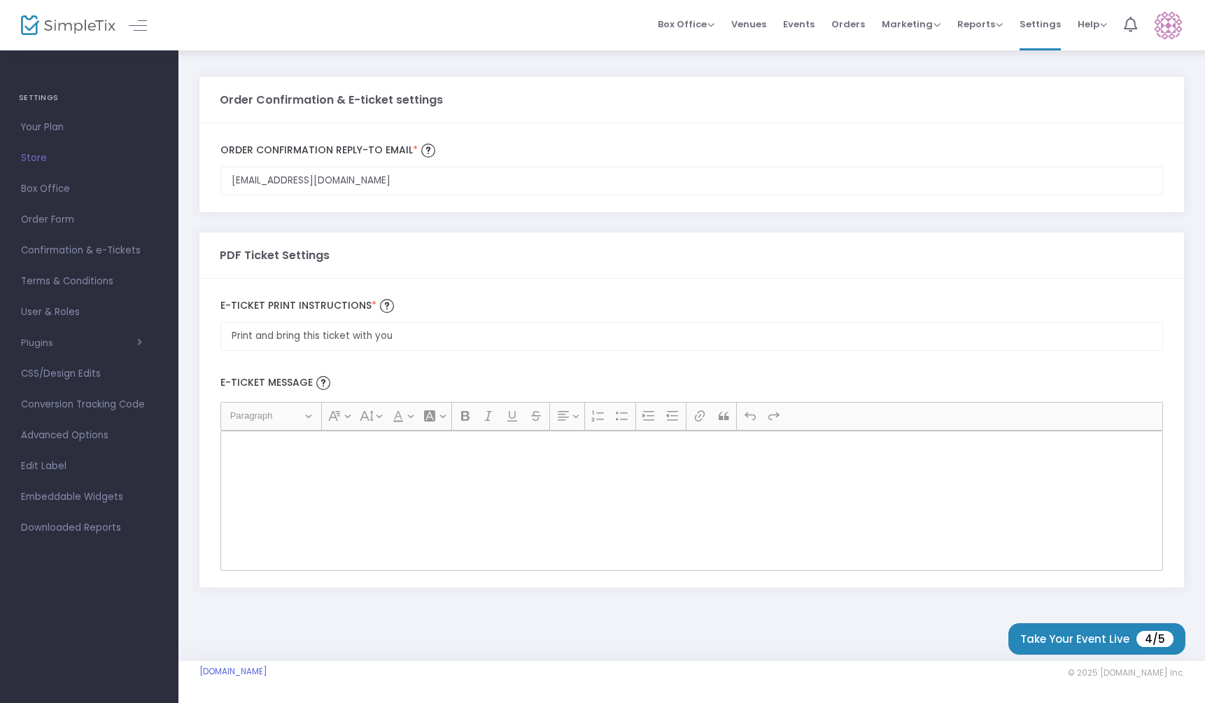
click at [420, 478] on div "Rich Text Editor, main" at bounding box center [691, 500] width 943 height 140
click at [401, 466] on div "Rich Text Editor, main" at bounding box center [691, 500] width 943 height 140
click at [406, 468] on div "Rich Text Editor, main" at bounding box center [691, 500] width 943 height 140
click at [819, 22] on li "Events" at bounding box center [799, 25] width 48 height 50
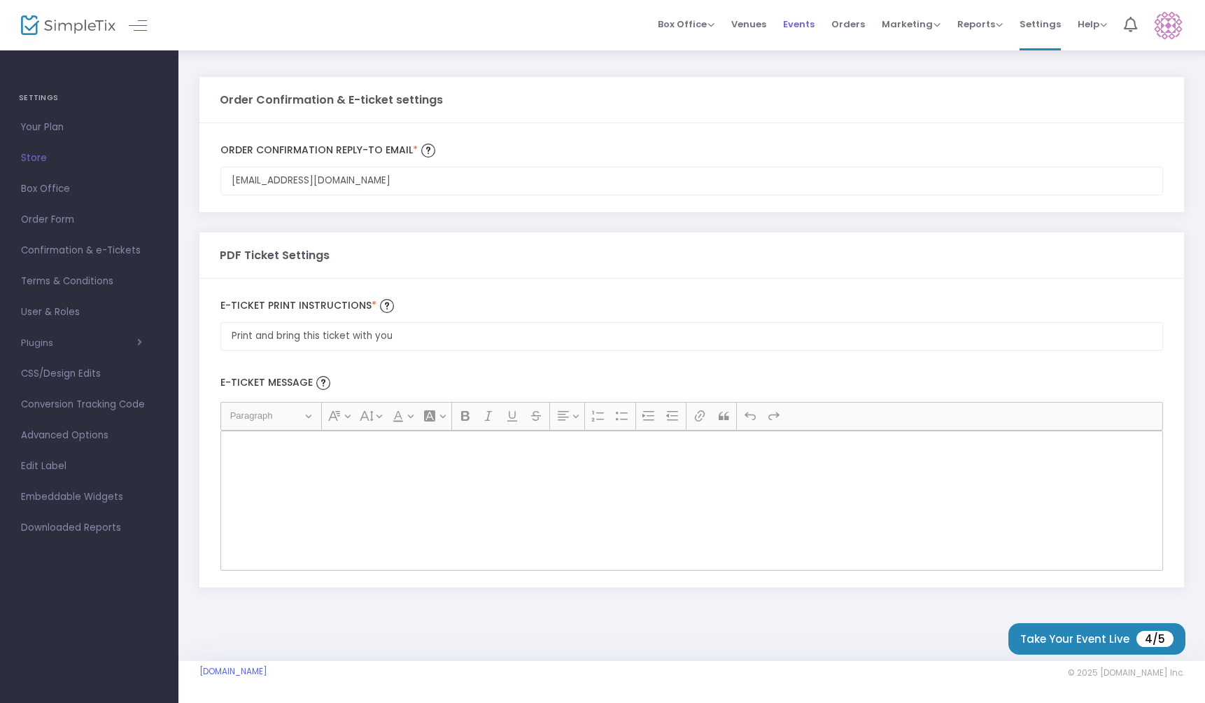
click at [811, 29] on span "Events" at bounding box center [798, 24] width 31 height 36
